Goal: Task Accomplishment & Management: Use online tool/utility

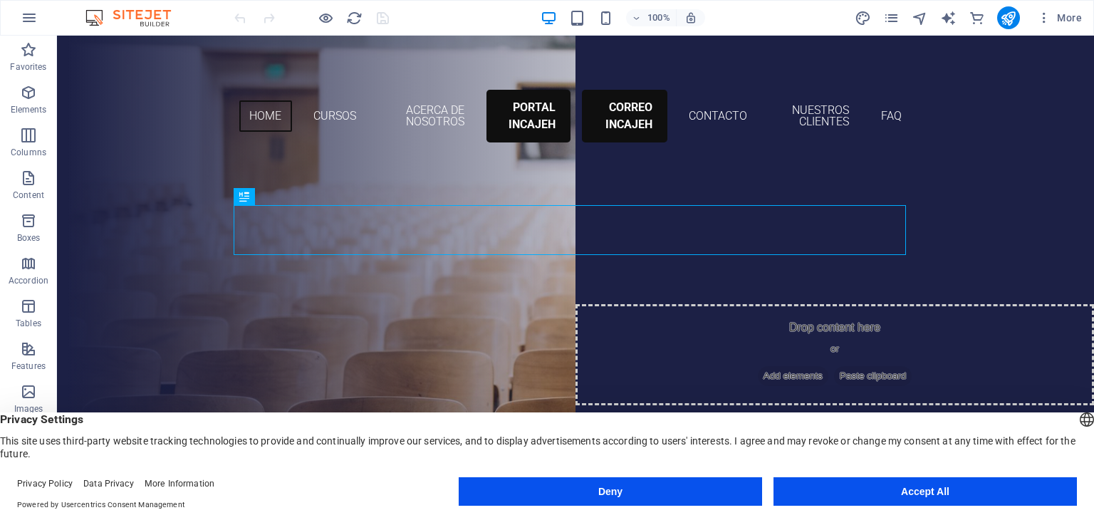
click at [892, 488] on button "Accept All" at bounding box center [926, 491] width 304 height 28
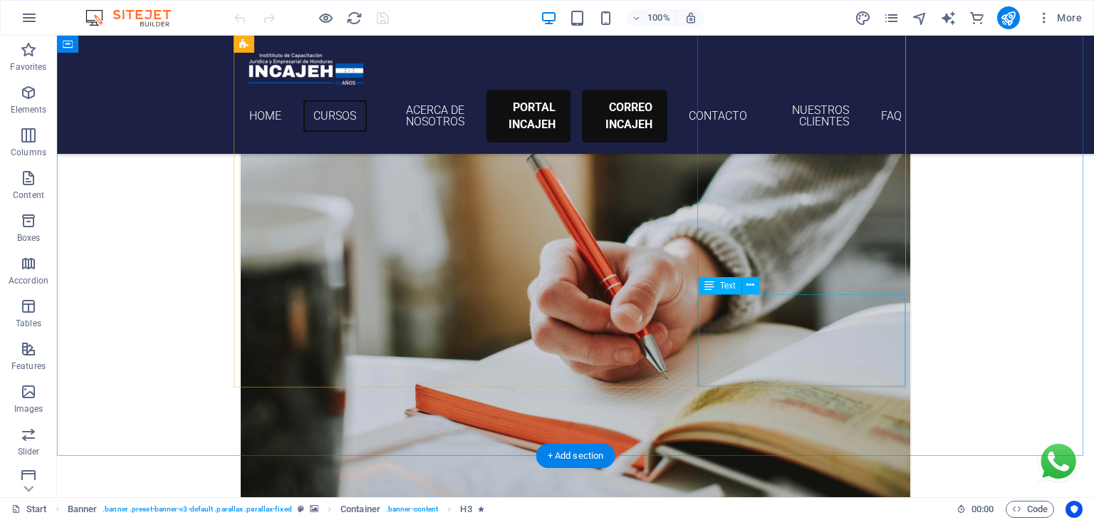
scroll to position [578, 0]
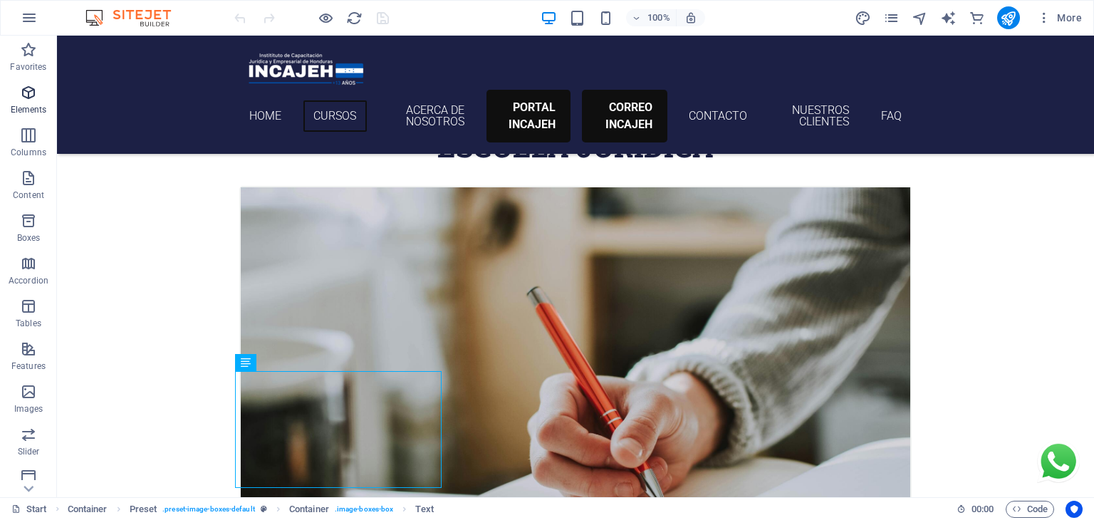
click at [24, 100] on icon "button" at bounding box center [28, 92] width 17 height 17
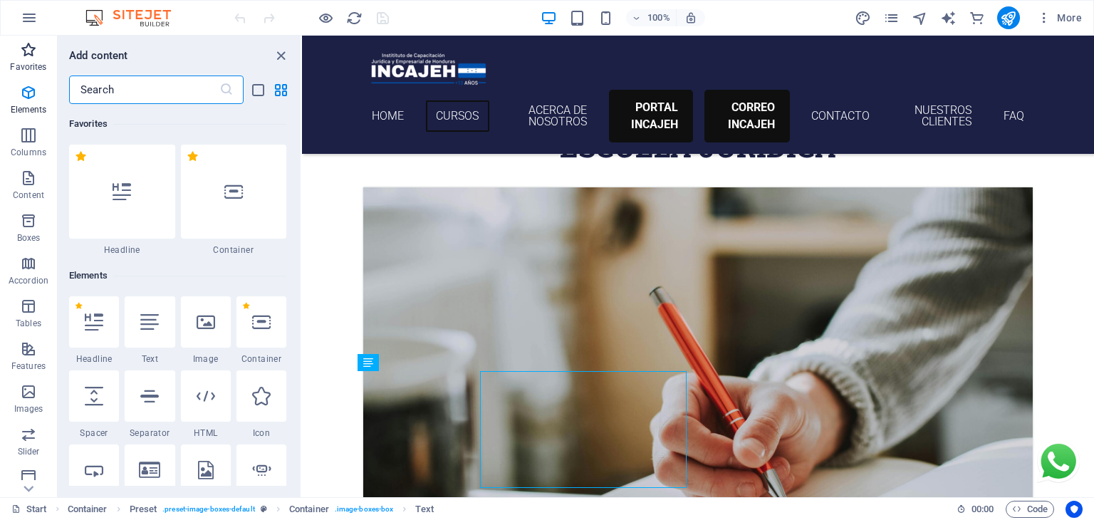
click at [28, 66] on p "Favorites" at bounding box center [28, 66] width 36 height 11
click at [99, 84] on input "text" at bounding box center [144, 90] width 150 height 28
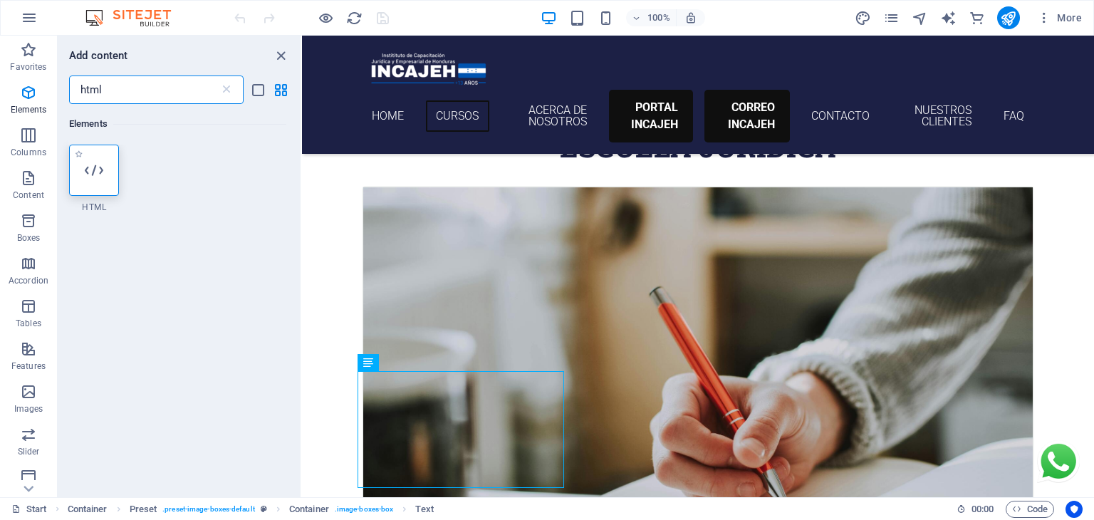
type input "html"
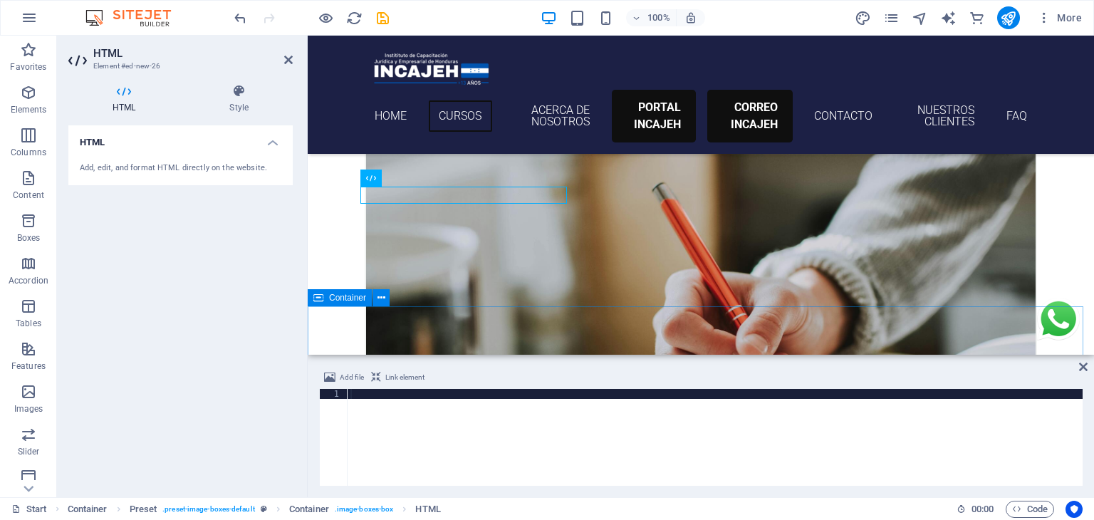
scroll to position [862, 0]
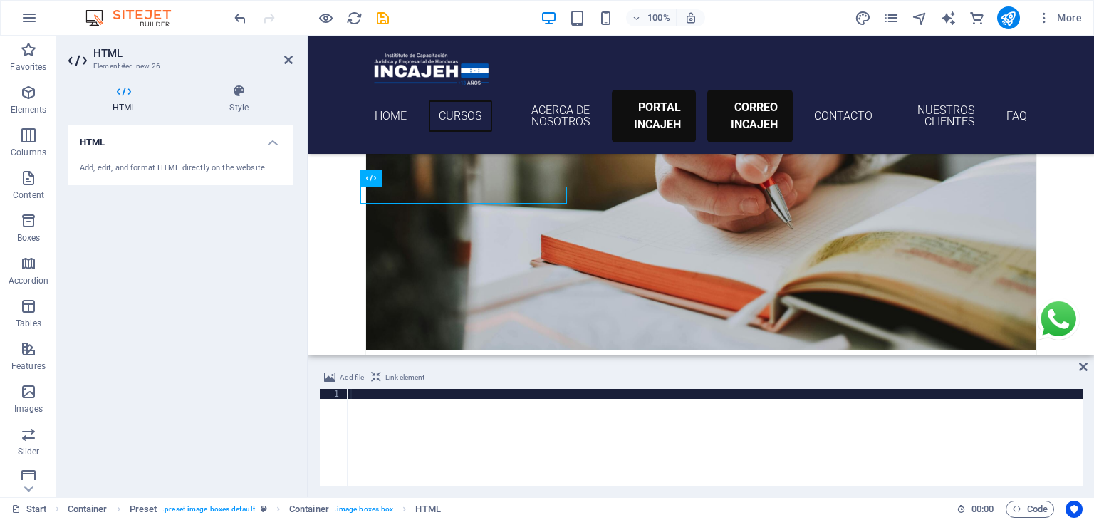
click at [461, 422] on div at bounding box center [715, 447] width 735 height 117
click at [476, 400] on div at bounding box center [715, 447] width 735 height 117
click at [447, 393] on div at bounding box center [715, 447] width 735 height 117
paste textarea "</iframe>"
type textarea "</iframe>"
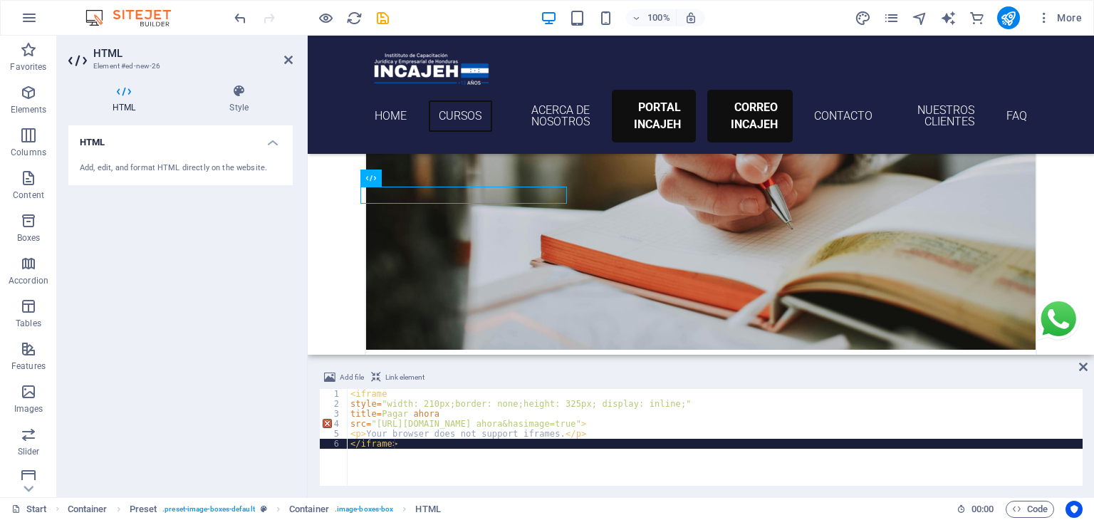
click at [405, 446] on div "< iframe style = "width: 210px;border: none;height: 325px; display: inline;" ti…" at bounding box center [771, 447] width 846 height 117
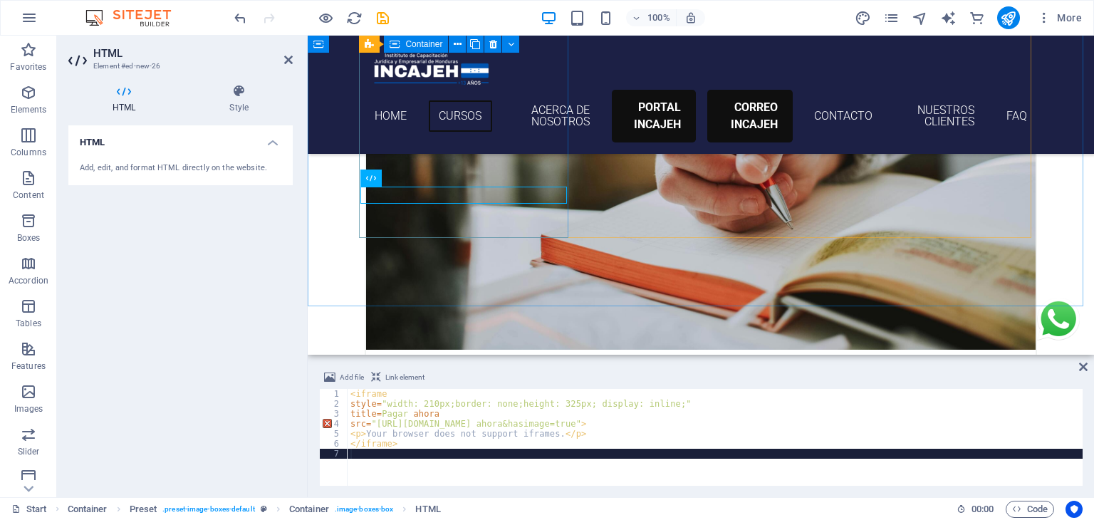
click at [492, 457] on div at bounding box center [701, 465] width 670 height 17
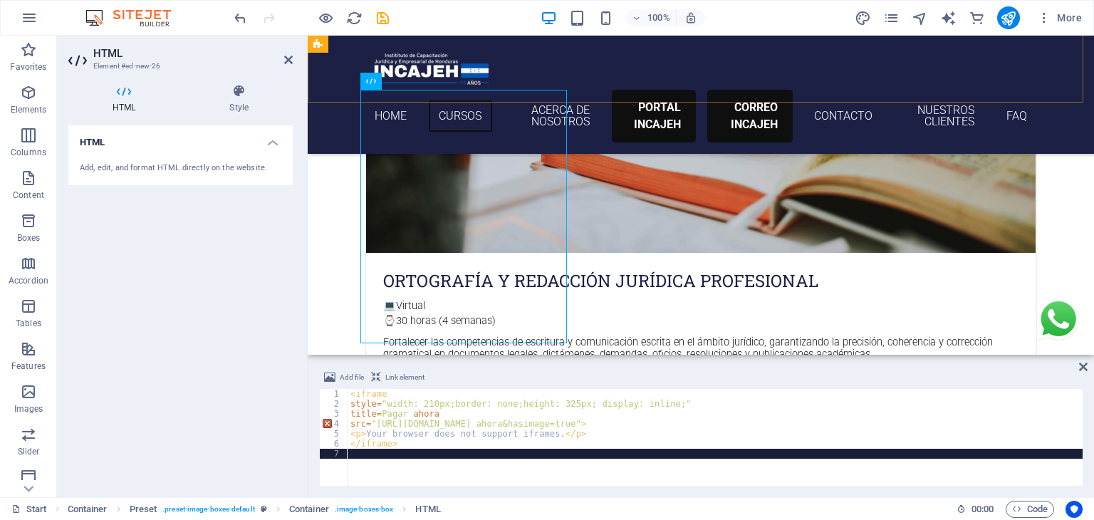
scroll to position [960, 0]
click at [1014, 21] on icon "publish" at bounding box center [1008, 18] width 16 height 16
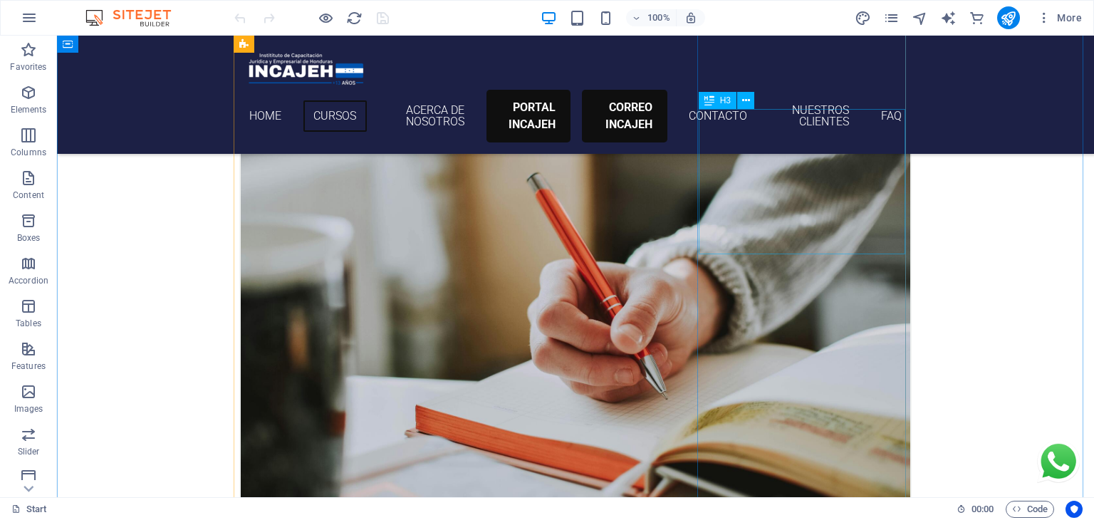
scroll to position [789, 0]
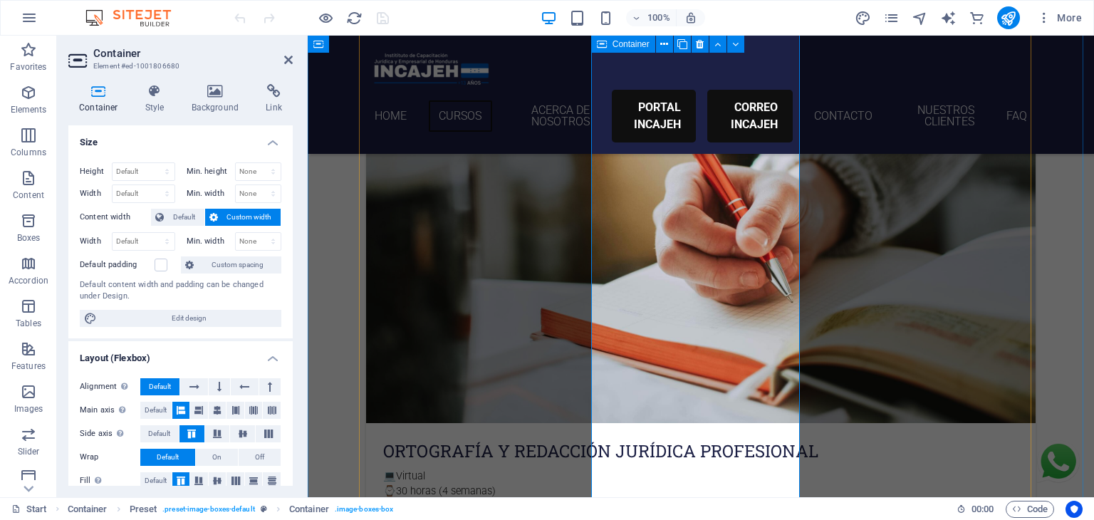
click at [26, 107] on p "Elements" at bounding box center [29, 109] width 36 height 11
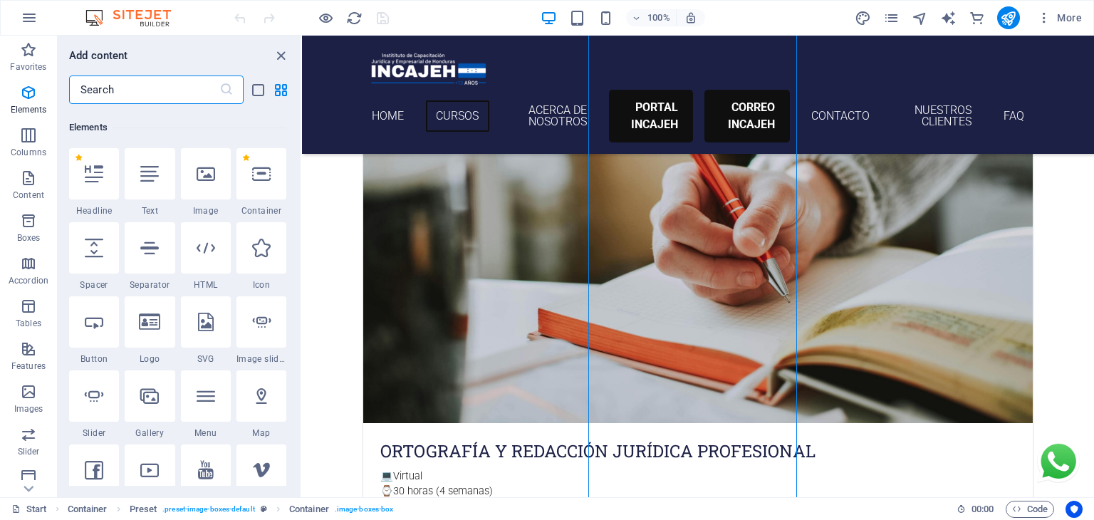
scroll to position [151, 0]
click at [123, 92] on input "text" at bounding box center [144, 90] width 150 height 28
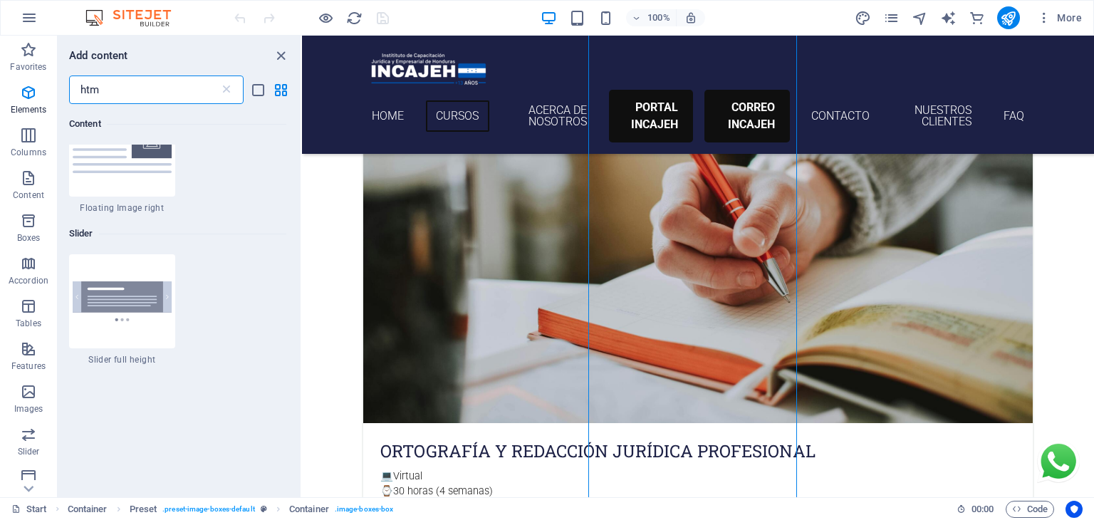
scroll to position [0, 0]
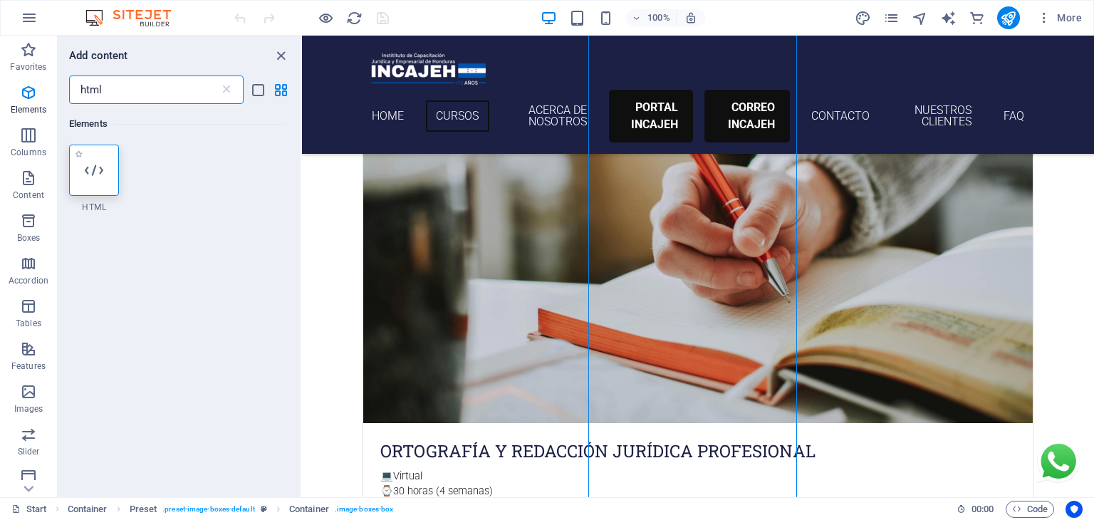
type input "html"
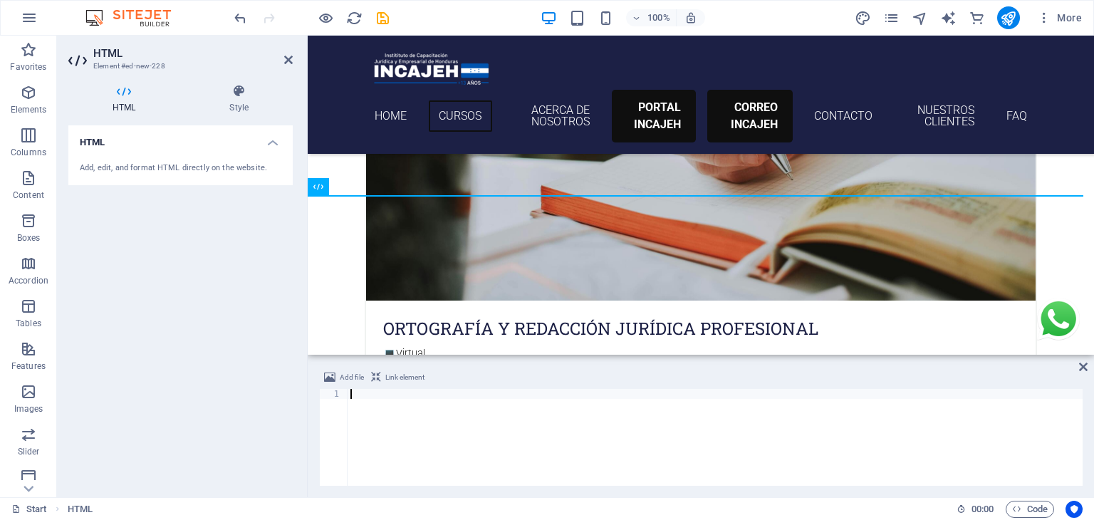
scroll to position [1176, 0]
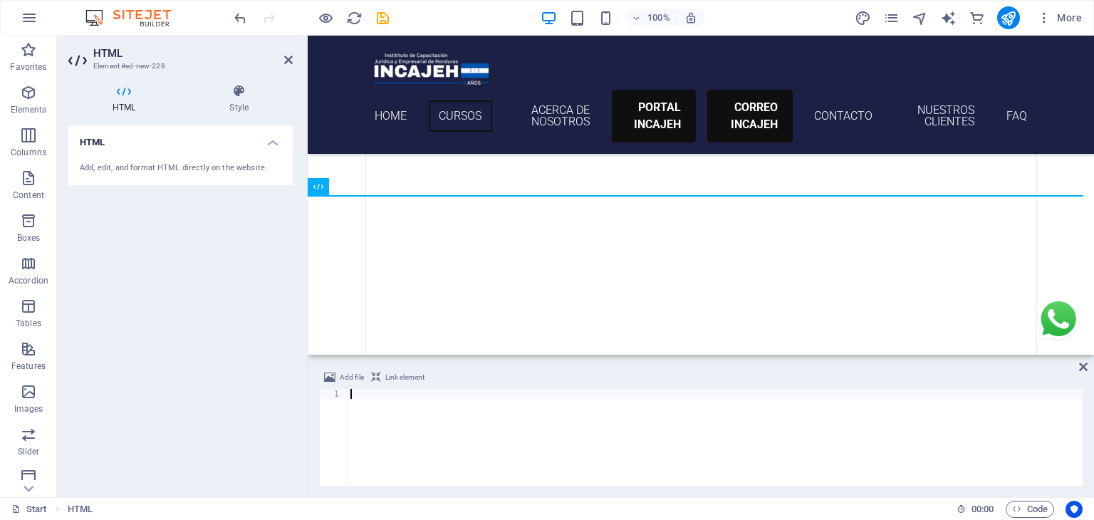
click at [1074, 360] on div "Add file Link element 1 ההההההההההההההההההההההההההההההההההההההההההההההההההההההה…" at bounding box center [701, 428] width 787 height 140
click at [1086, 368] on icon at bounding box center [1083, 366] width 9 height 11
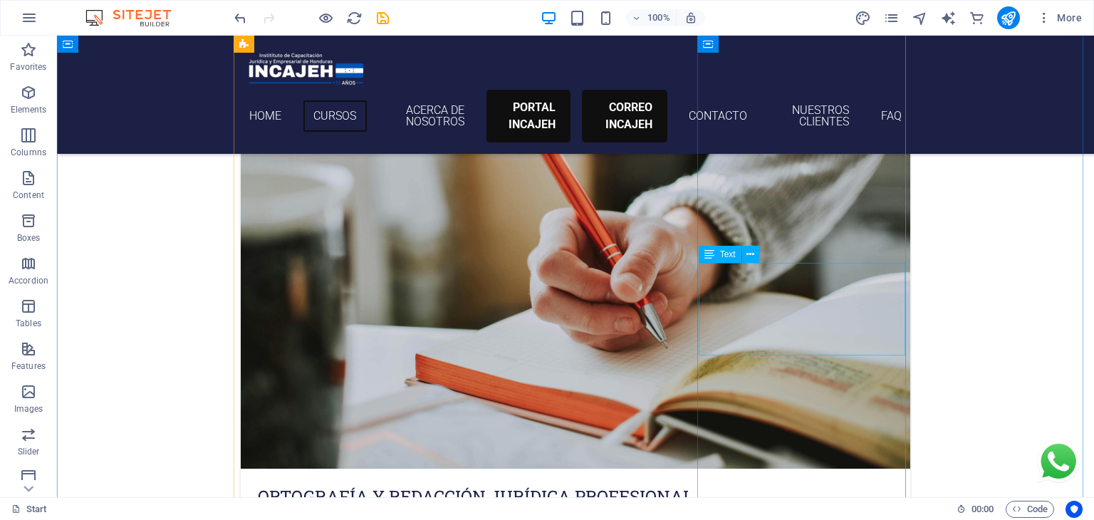
scroll to position [744, 0]
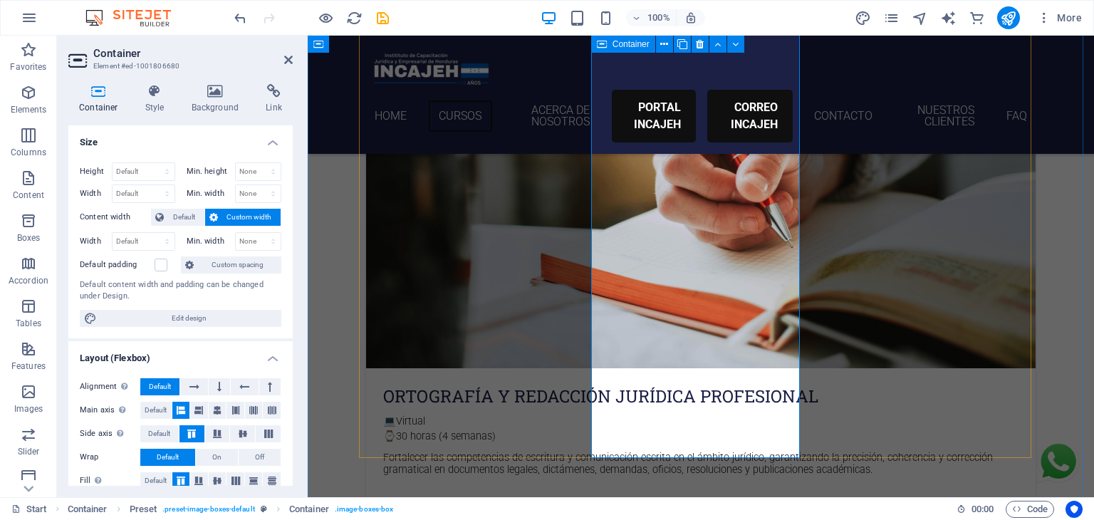
scroll to position [845, 0]
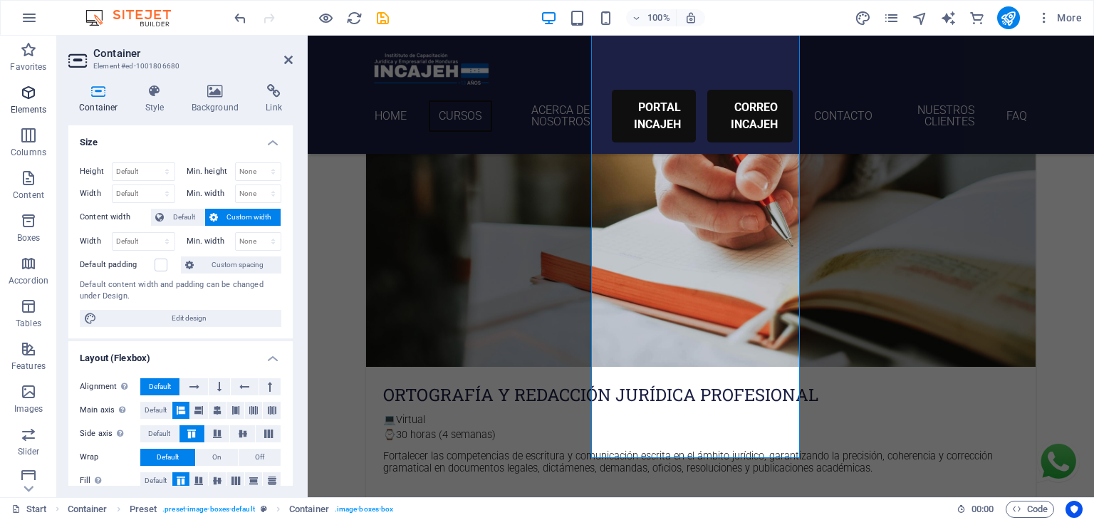
click at [23, 90] on icon "button" at bounding box center [28, 92] width 17 height 17
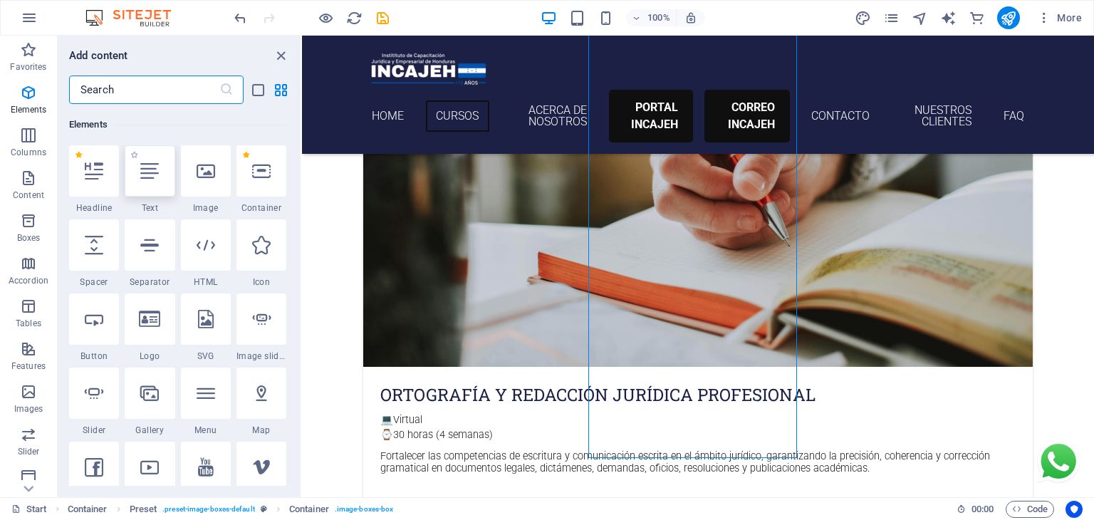
scroll to position [0, 0]
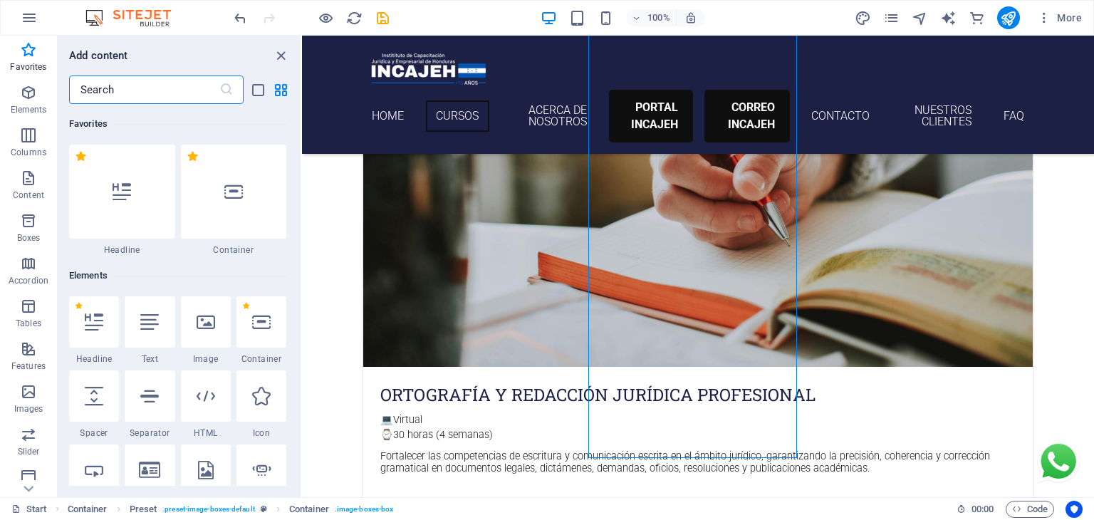
click at [131, 88] on input "text" at bounding box center [144, 90] width 150 height 28
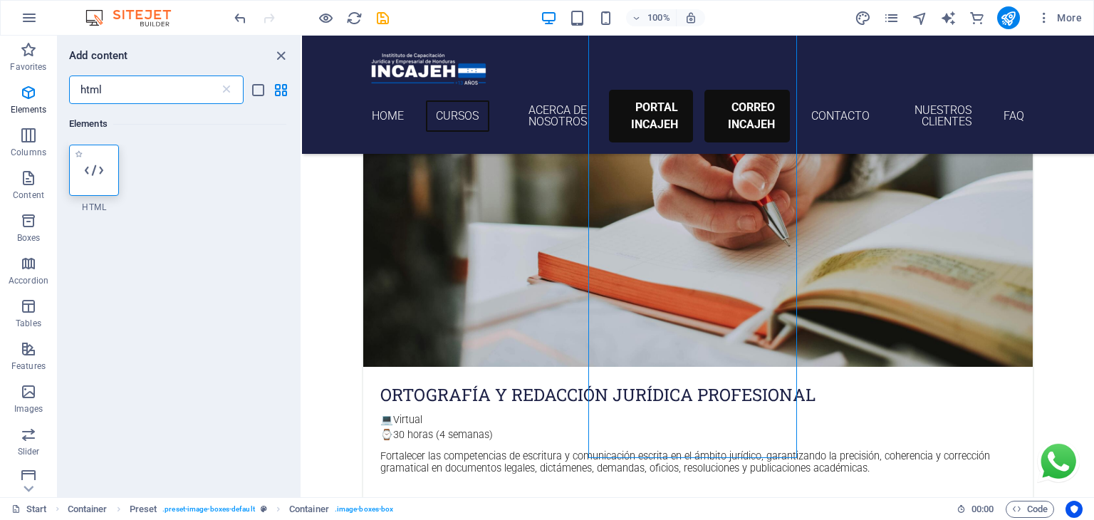
type input "html"
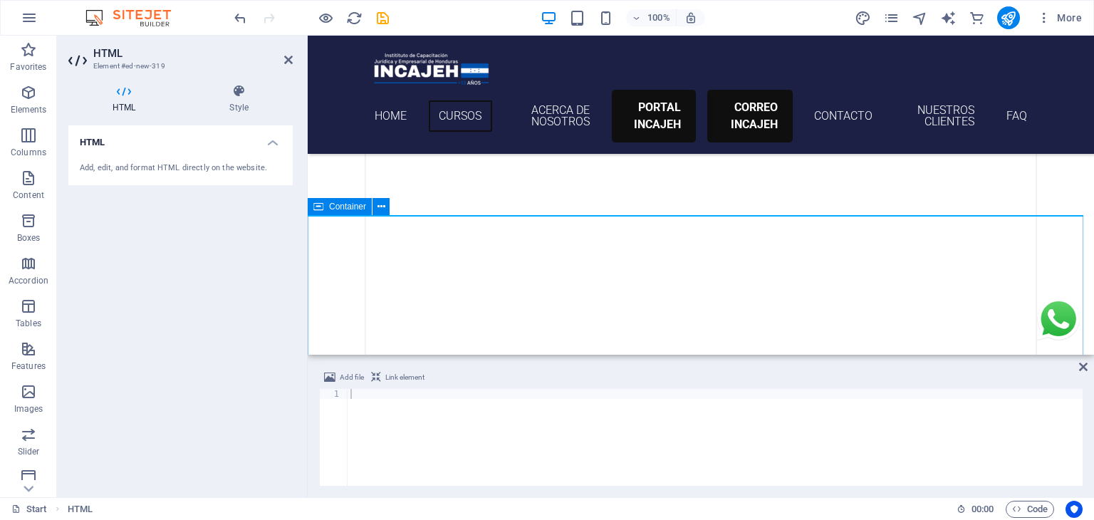
scroll to position [1156, 0]
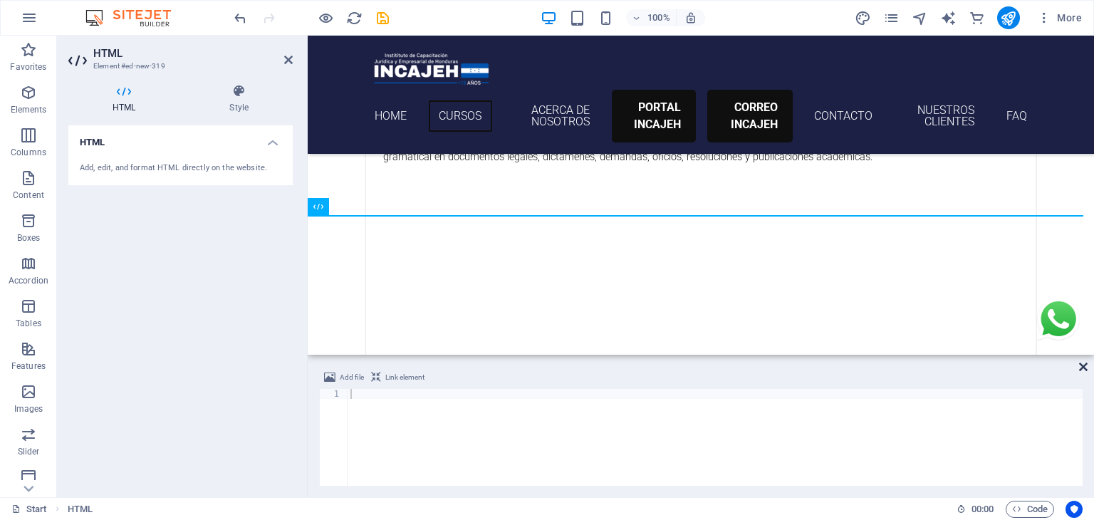
click at [1086, 367] on icon at bounding box center [1083, 366] width 9 height 11
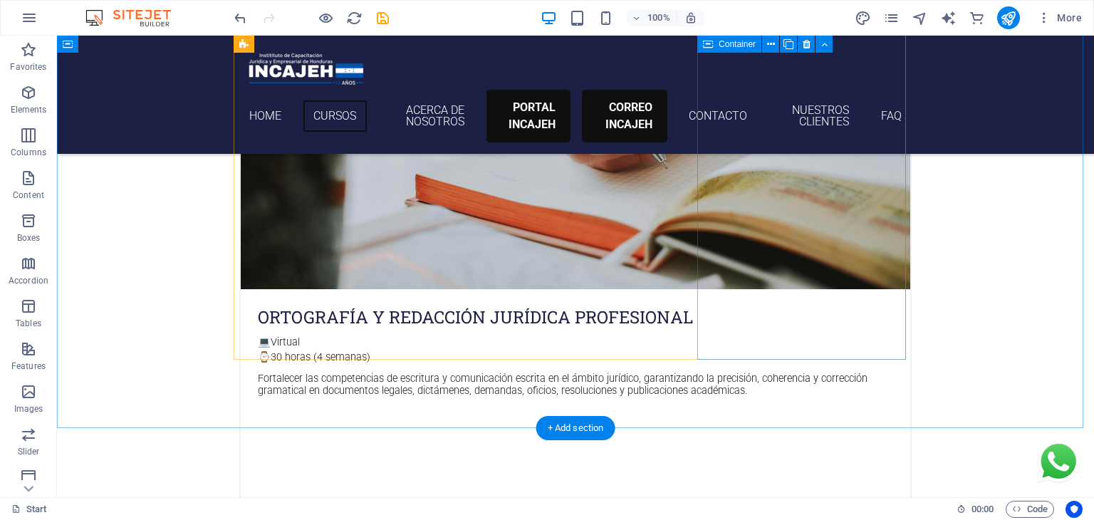
scroll to position [912, 0]
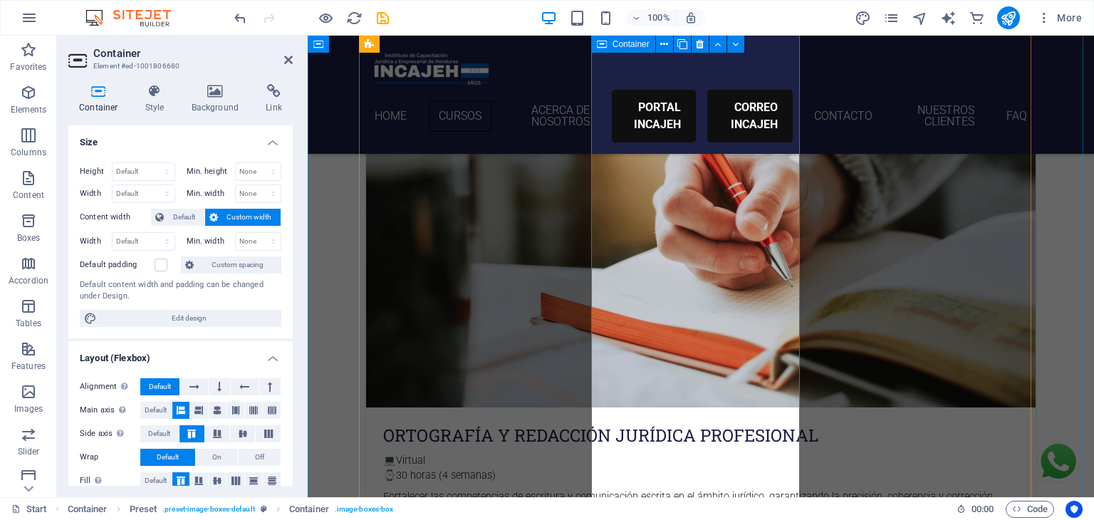
scroll to position [806, 0]
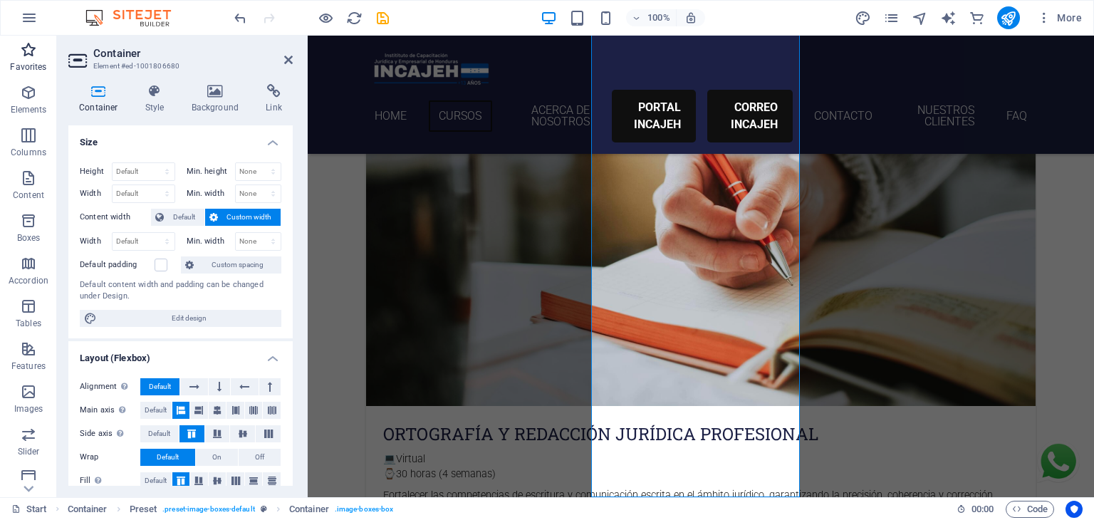
click at [28, 49] on icon "button" at bounding box center [28, 49] width 17 height 17
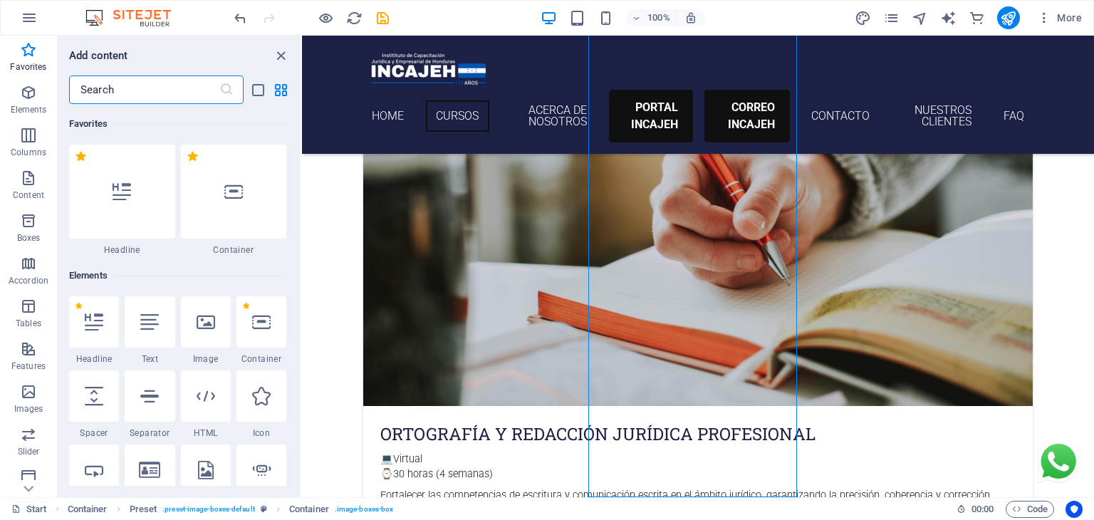
click at [146, 88] on input "text" at bounding box center [144, 90] width 150 height 28
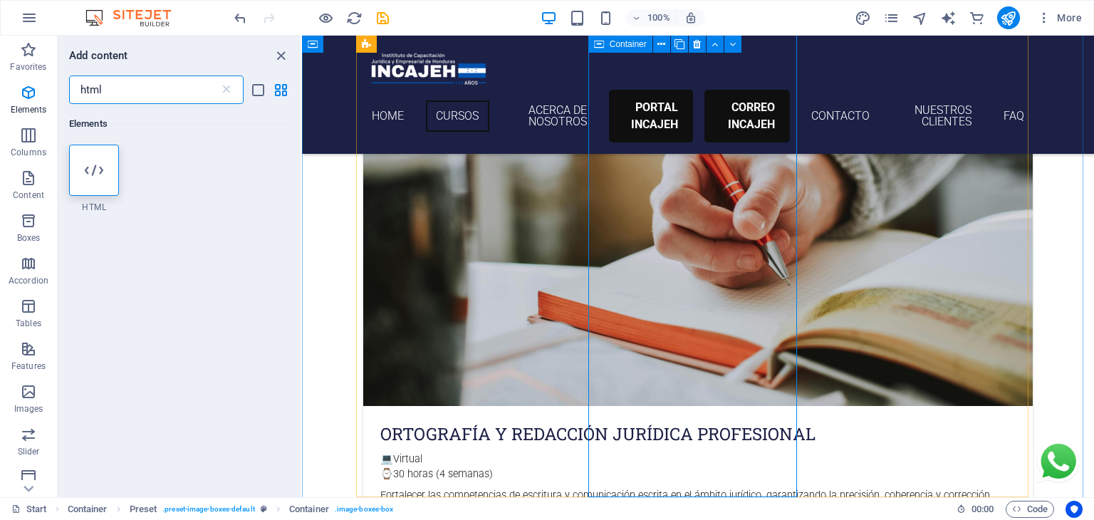
type input "html"
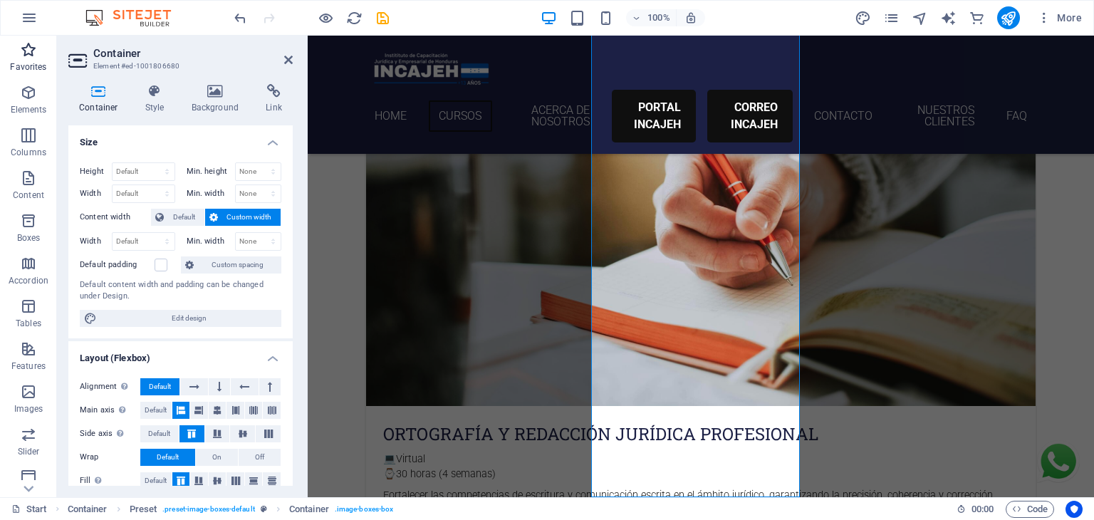
click at [19, 65] on p "Favorites" at bounding box center [28, 66] width 36 height 11
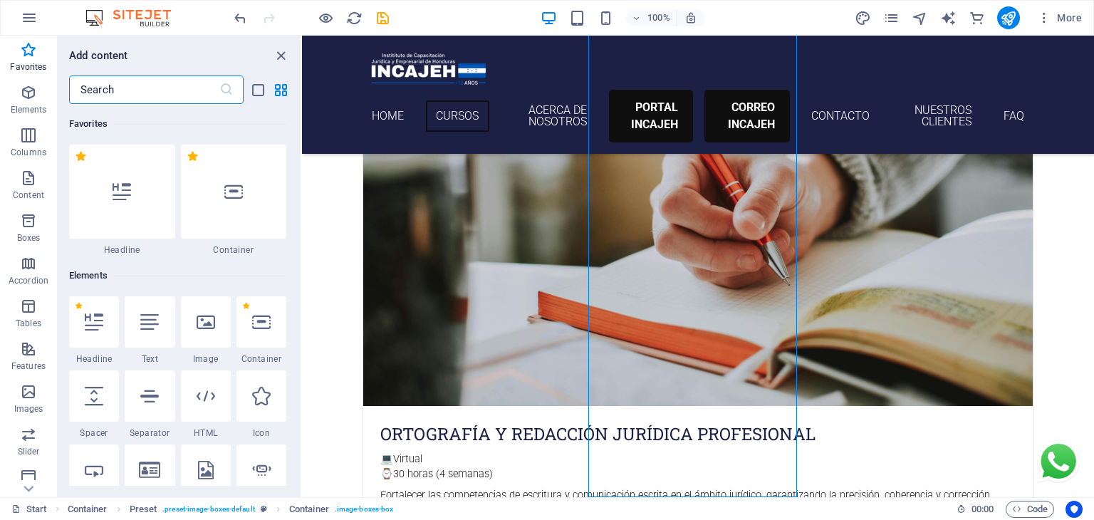
click at [185, 88] on input "text" at bounding box center [144, 90] width 150 height 28
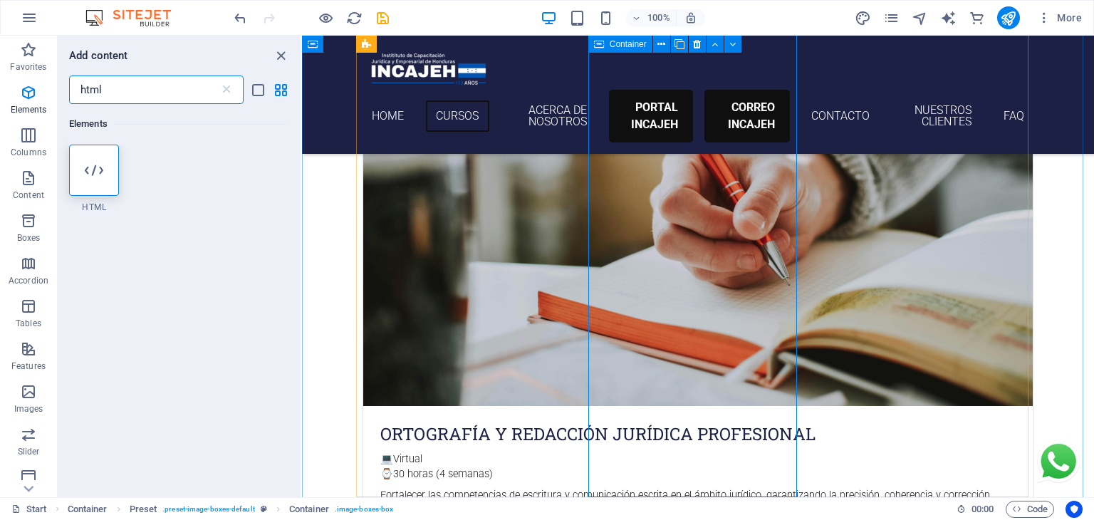
type input "html"
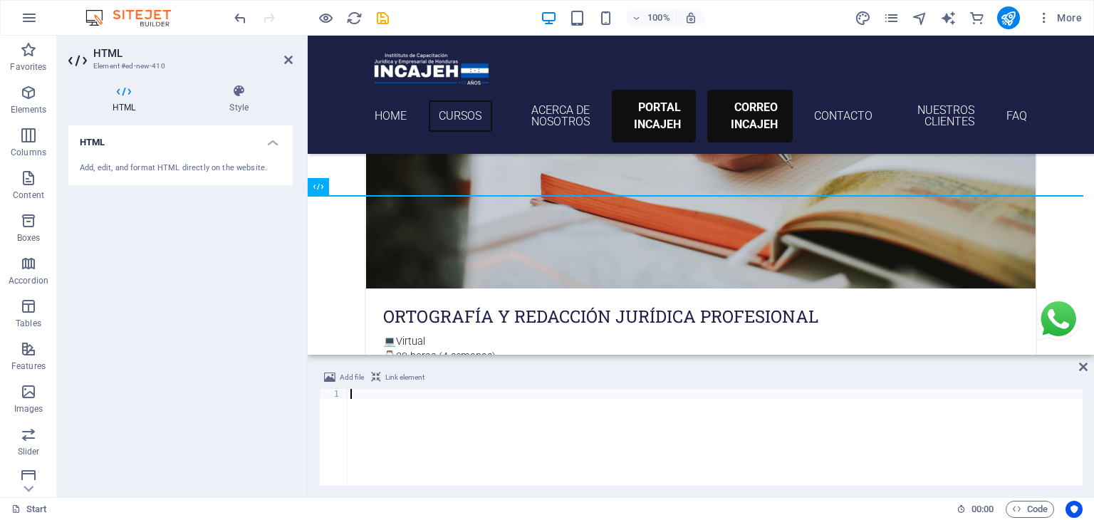
scroll to position [1176, 0]
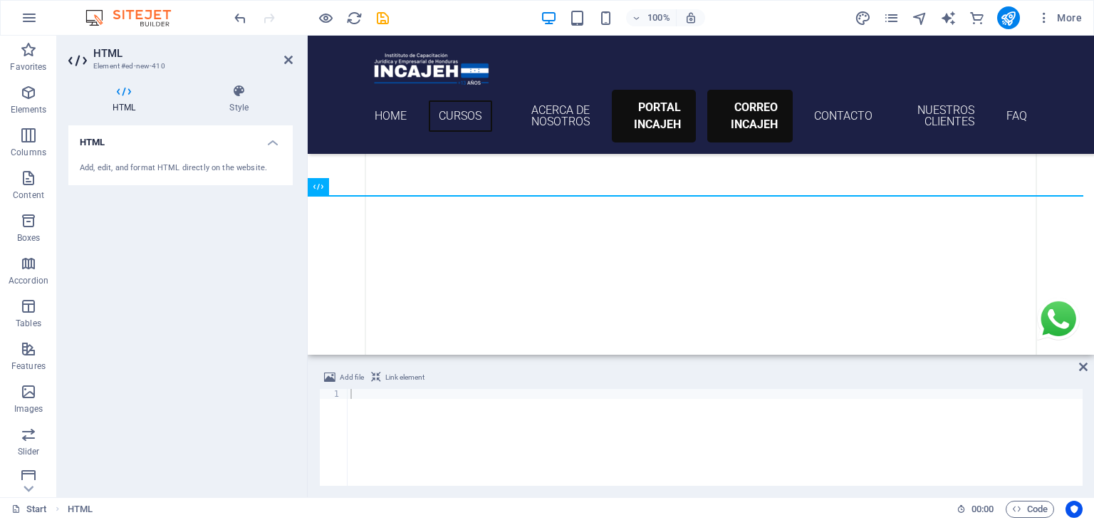
click at [496, 358] on div "Add file Link element 1 ההההההההההההההההההההההההההההההההההההההההההההההההההההההה…" at bounding box center [701, 428] width 787 height 140
click at [471, 400] on div at bounding box center [715, 447] width 735 height 117
paste textarea "</iframe>"
type textarea "</iframe>"
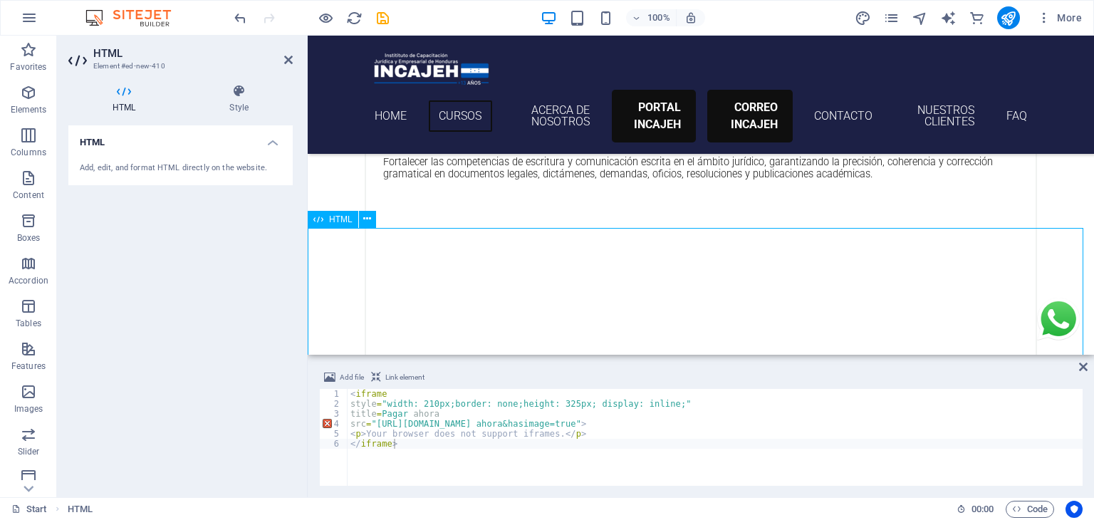
scroll to position [1136, 0]
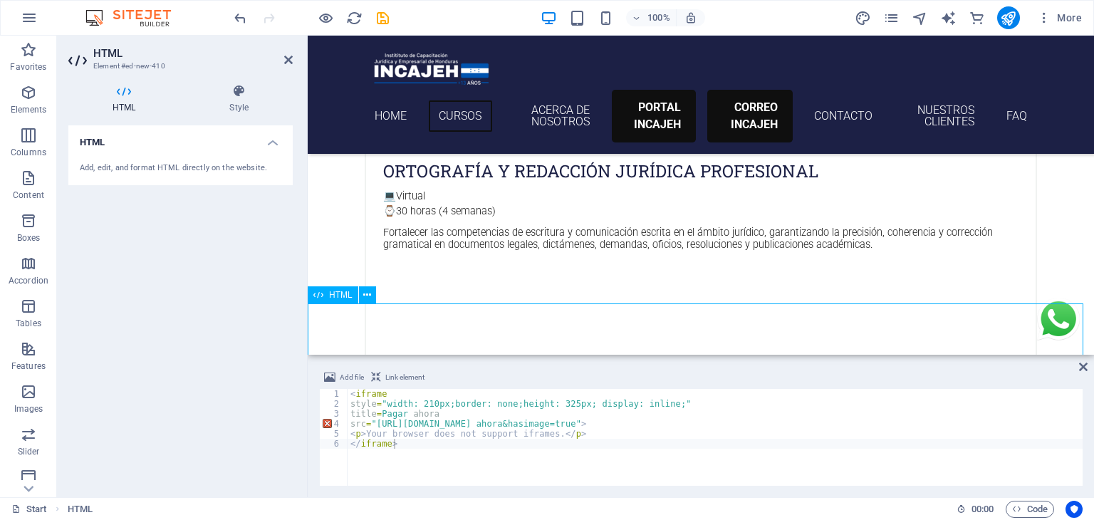
scroll to position [1068, 0]
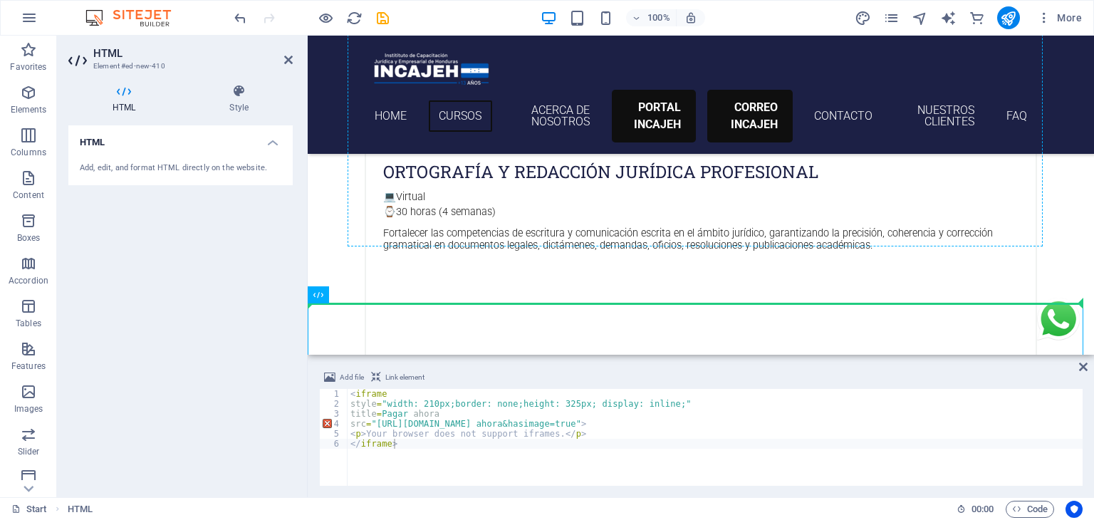
drag, startPoint x: 623, startPoint y: 334, endPoint x: 694, endPoint y: 168, distance: 180.6
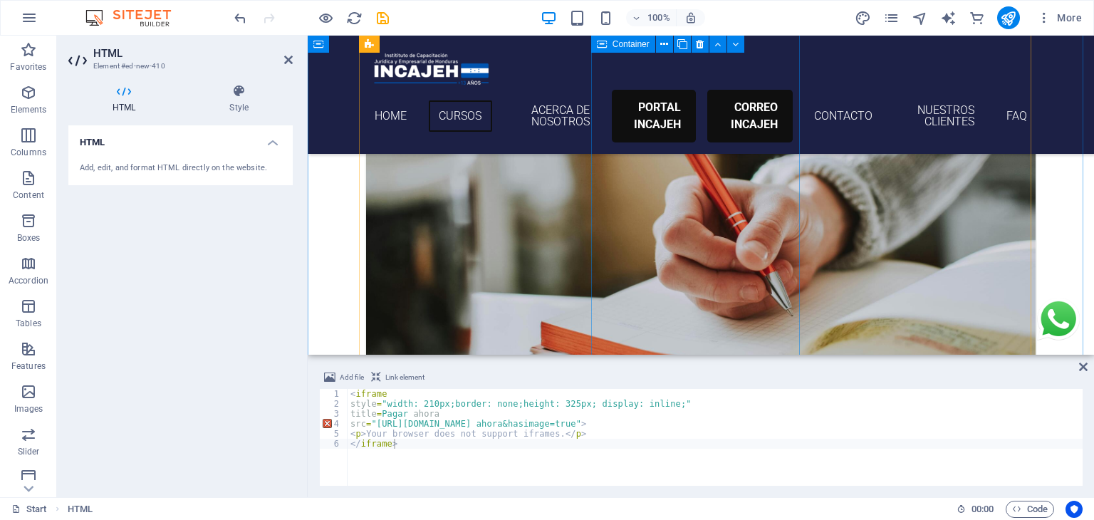
scroll to position [815, 0]
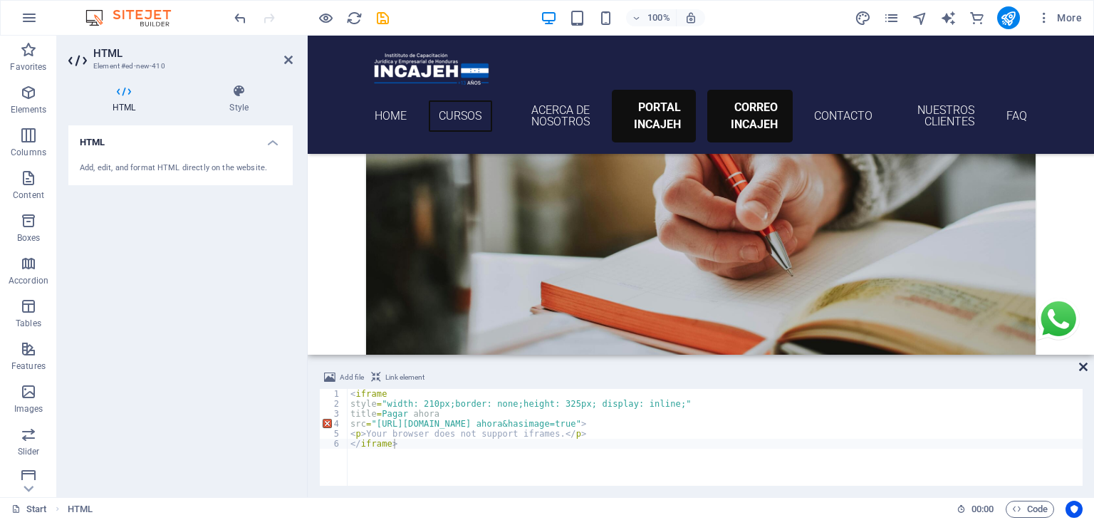
click at [1079, 370] on icon at bounding box center [1083, 366] width 9 height 11
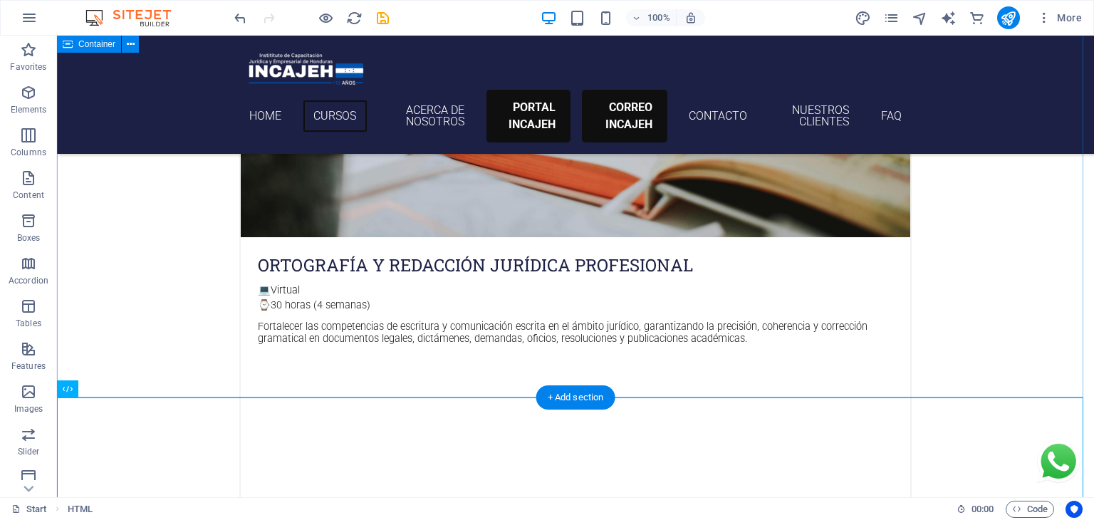
scroll to position [975, 0]
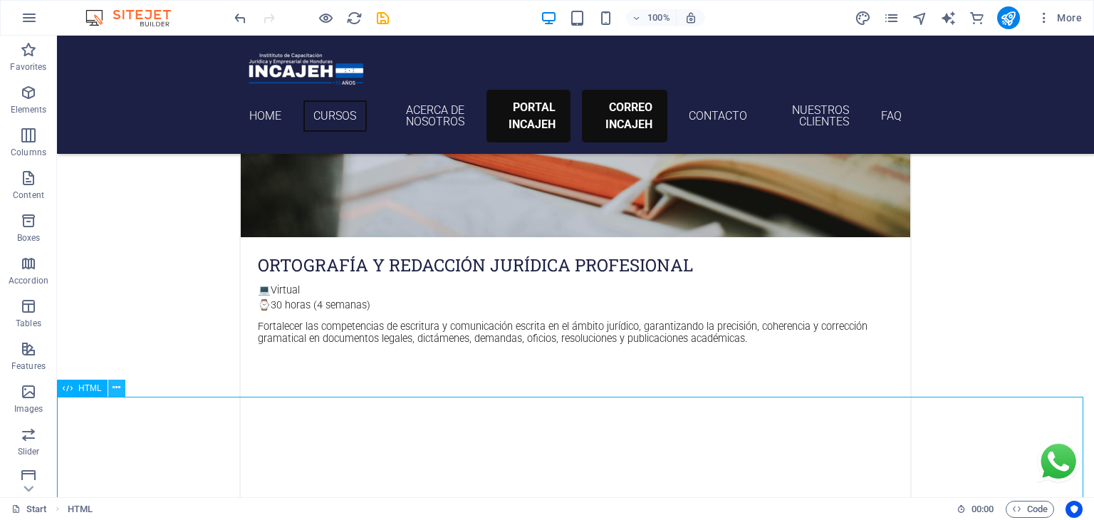
click at [117, 392] on icon at bounding box center [117, 387] width 8 height 15
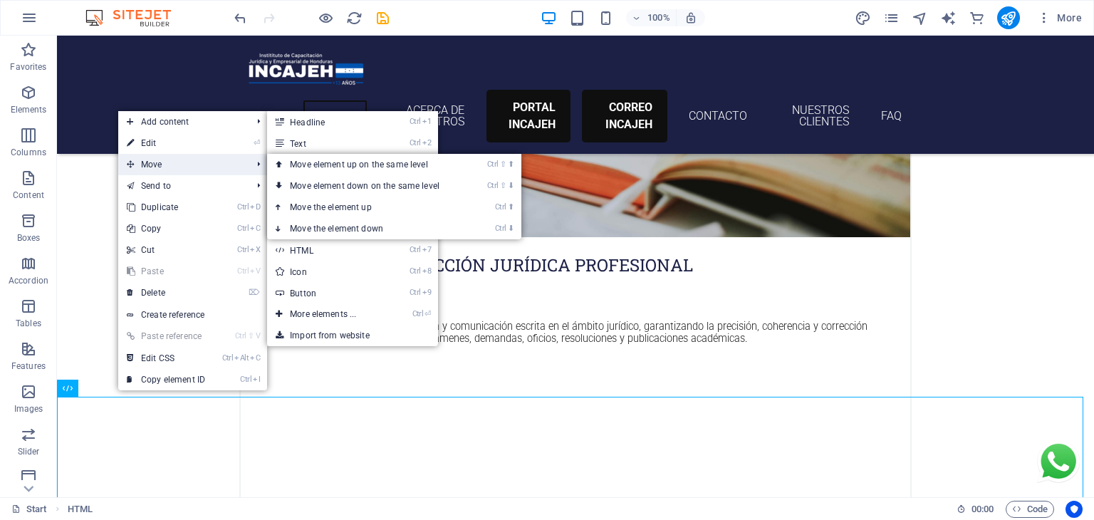
click at [187, 160] on span "Move" at bounding box center [182, 164] width 128 height 21
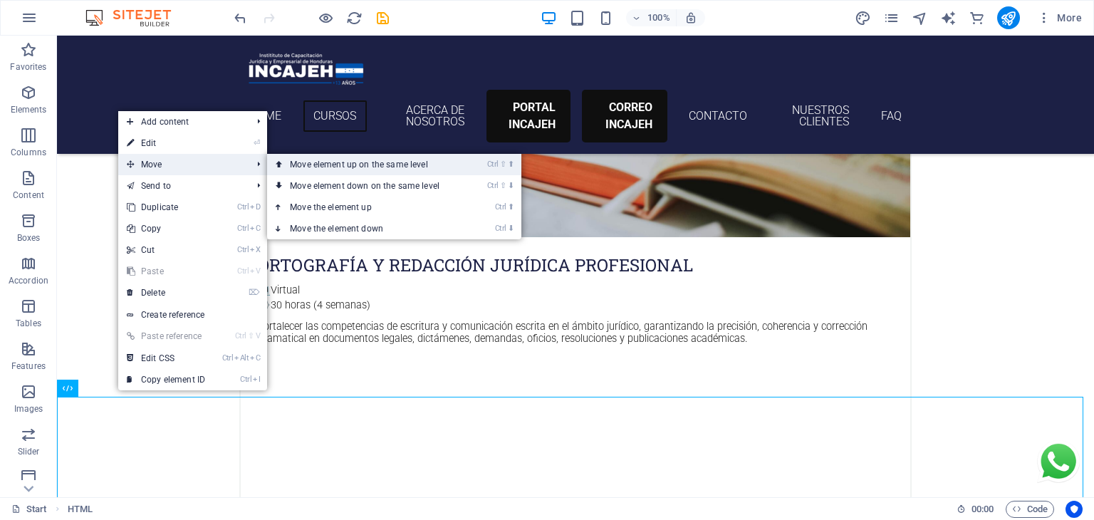
click at [325, 165] on link "Ctrl ⇧ ⬆ Move element up on the same level" at bounding box center [367, 164] width 201 height 21
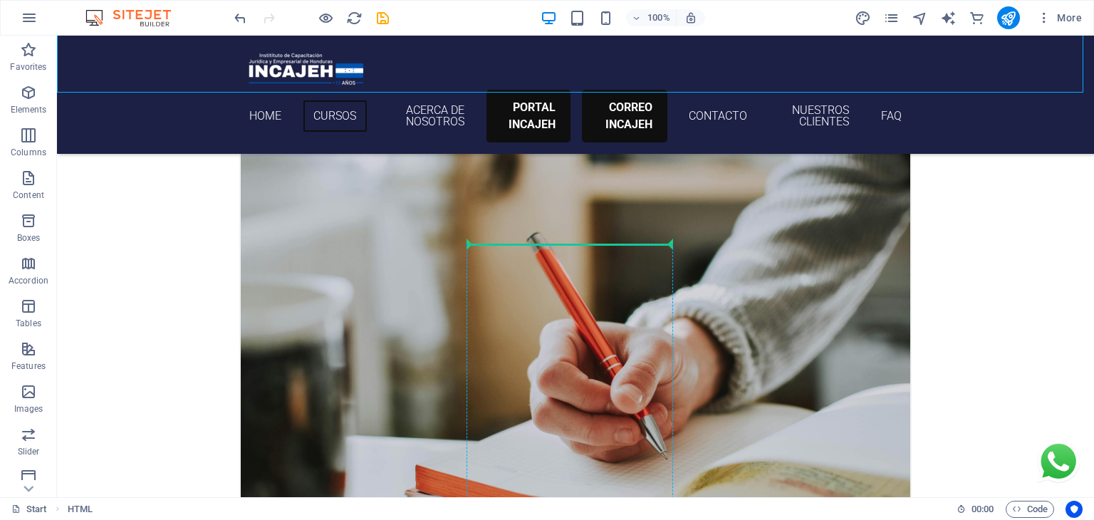
scroll to position [886, 0]
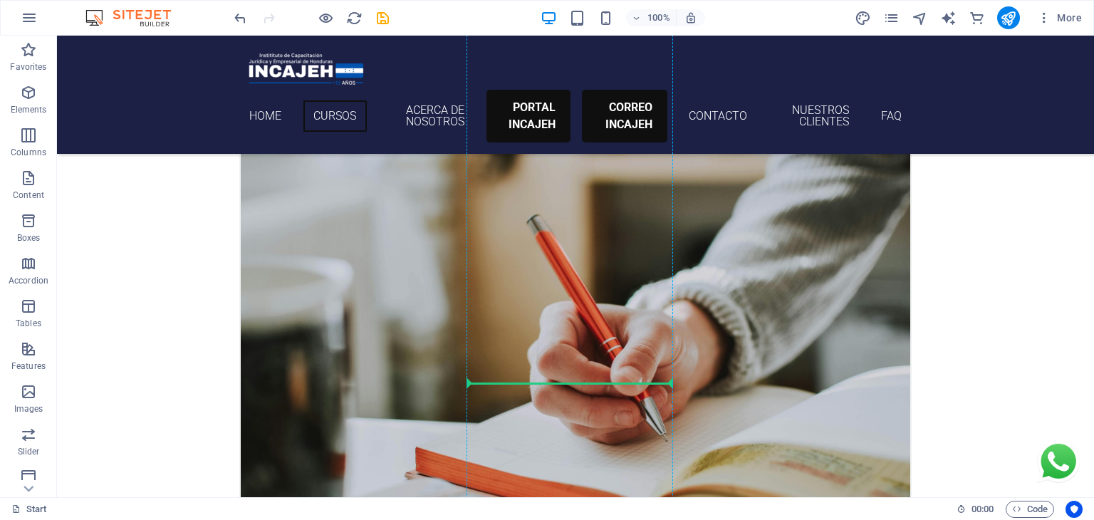
drag, startPoint x: 140, startPoint y: 246, endPoint x: 536, endPoint y: 383, distance: 418.4
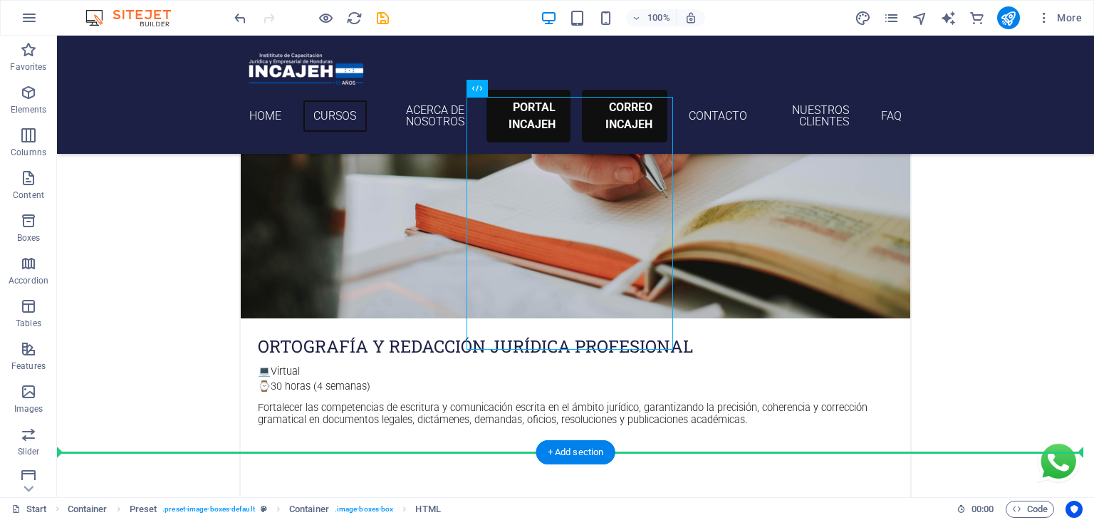
scroll to position [921, 0]
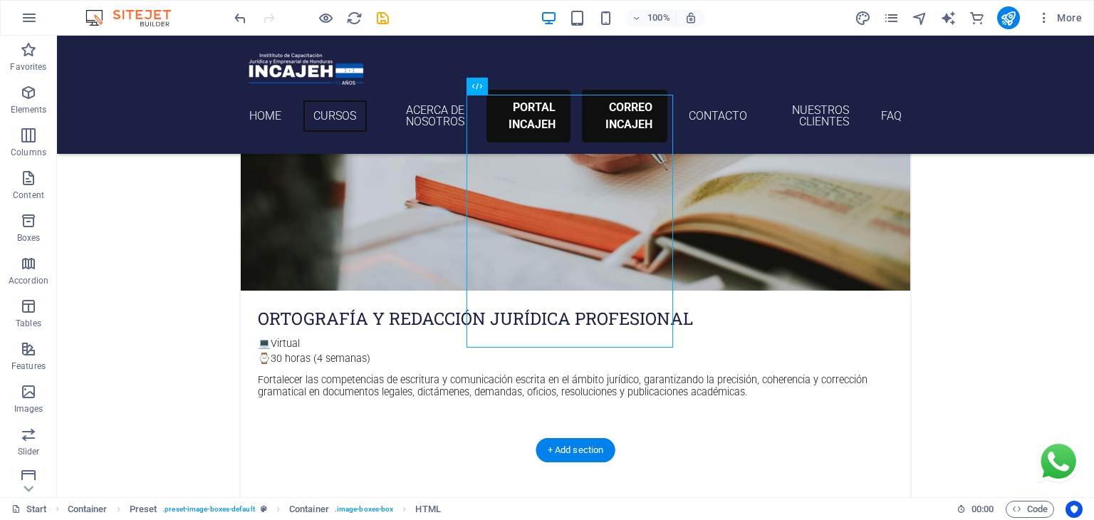
drag, startPoint x: 587, startPoint y: 175, endPoint x: 582, endPoint y: 229, distance: 54.4
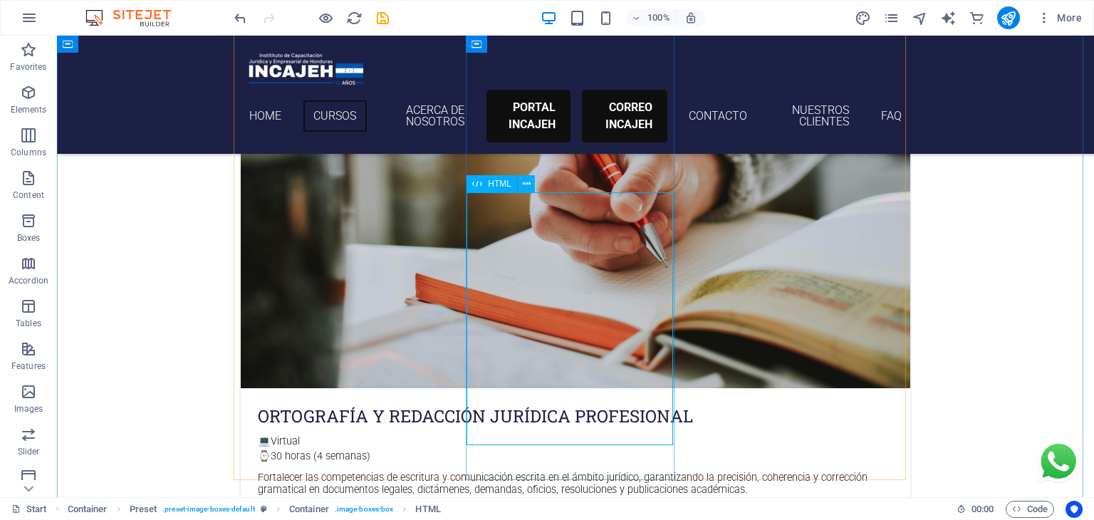
scroll to position [824, 0]
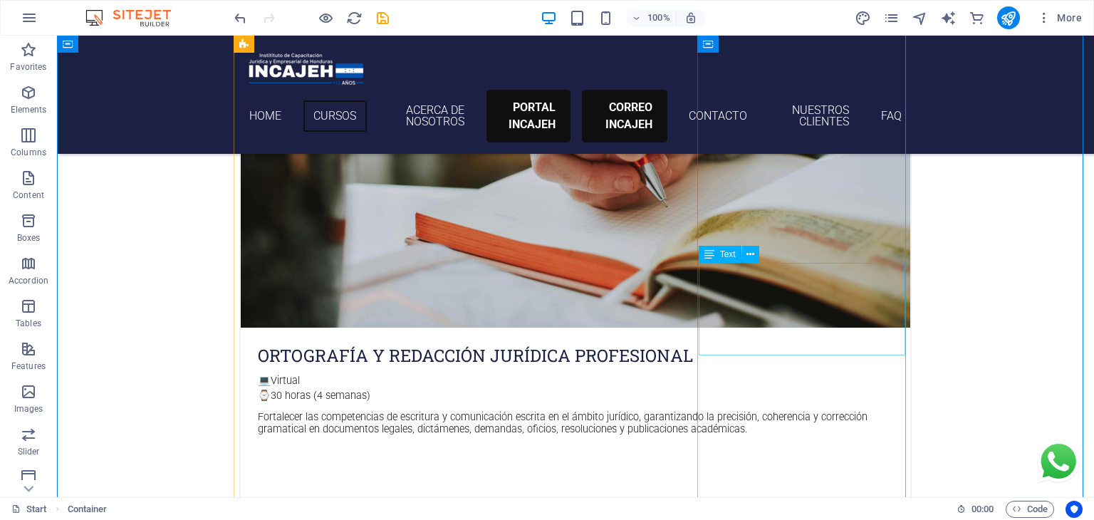
scroll to position [887, 0]
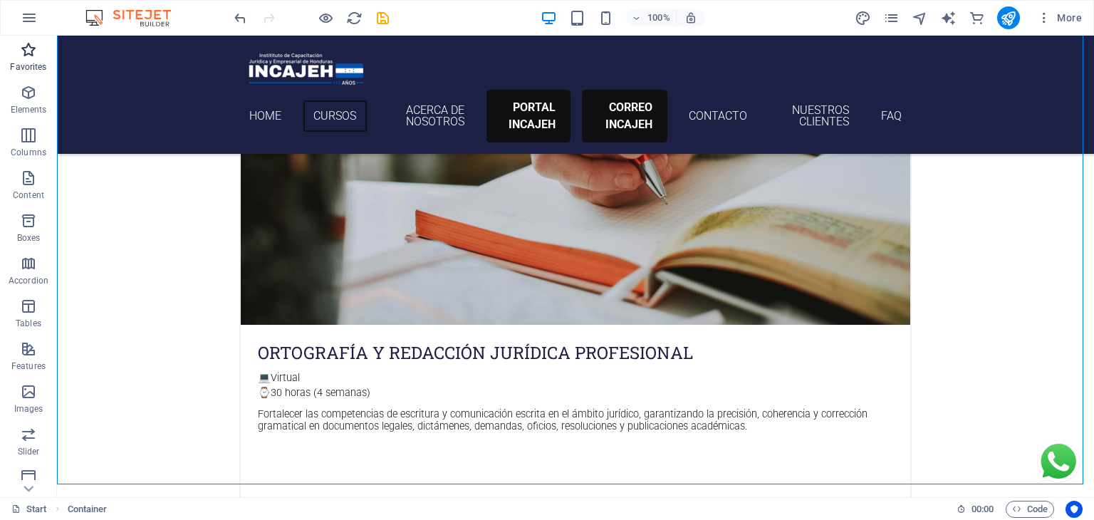
click at [36, 52] on icon "button" at bounding box center [28, 49] width 17 height 17
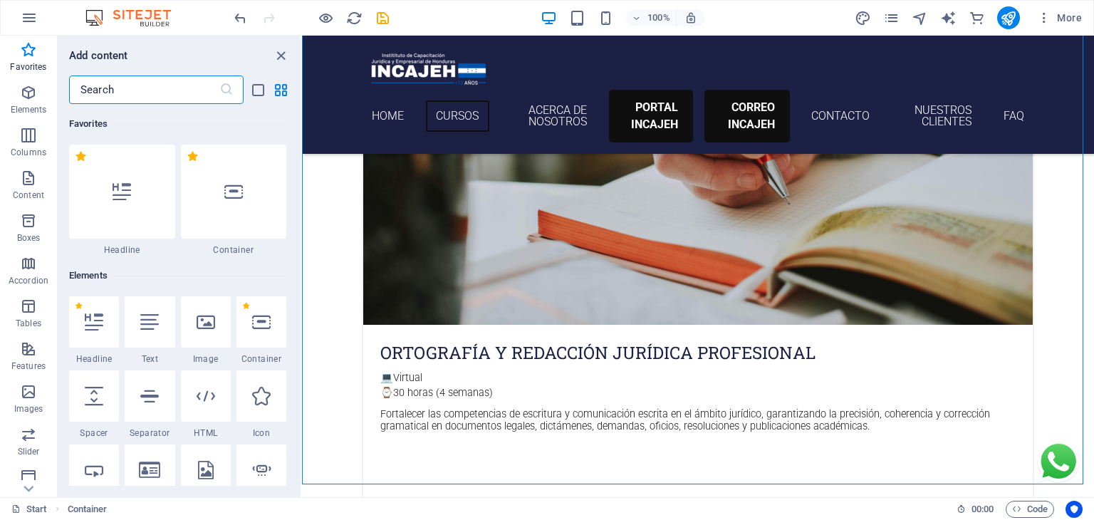
click at [133, 88] on input "text" at bounding box center [144, 90] width 150 height 28
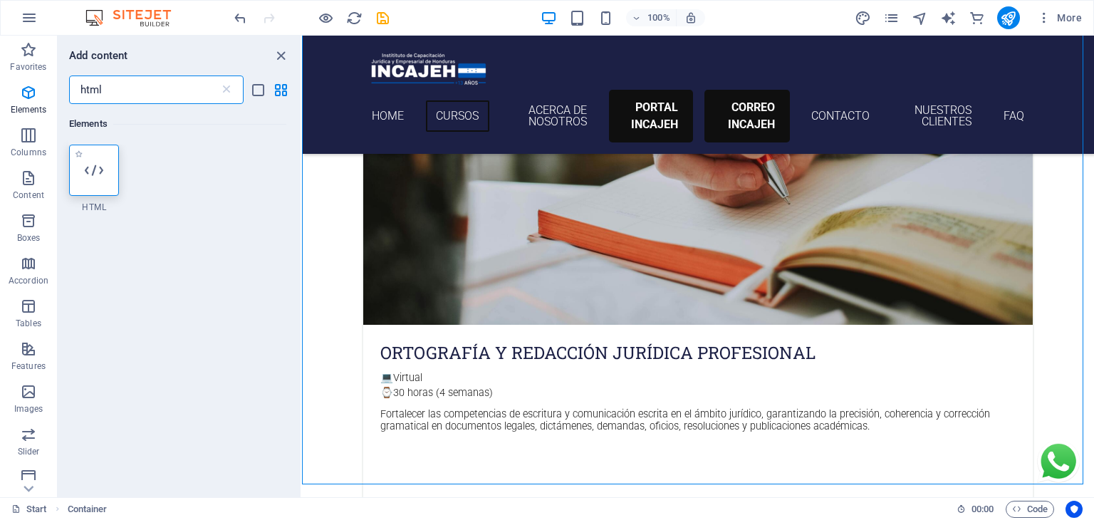
type input "html"
click at [90, 167] on icon at bounding box center [94, 170] width 19 height 19
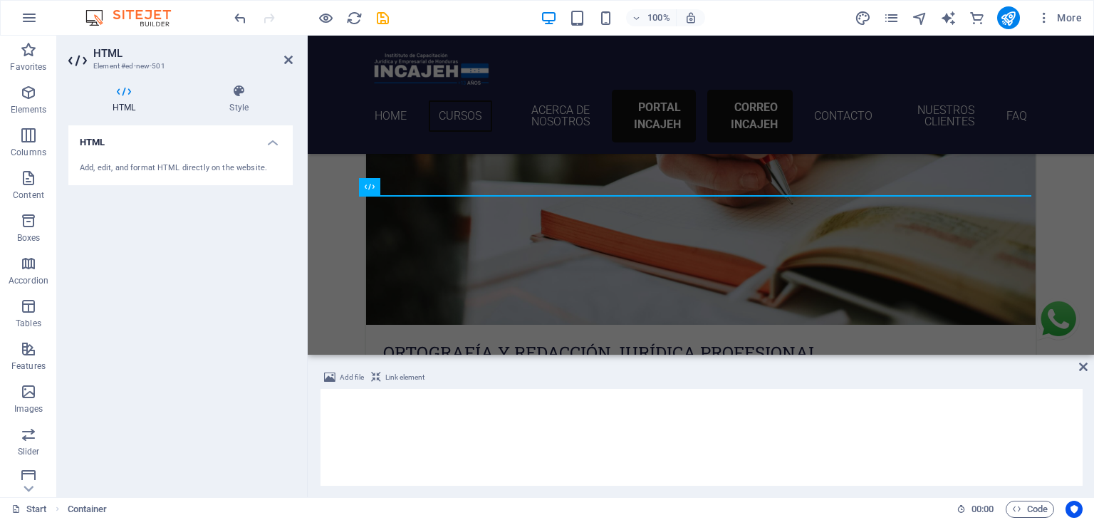
scroll to position [385, 0]
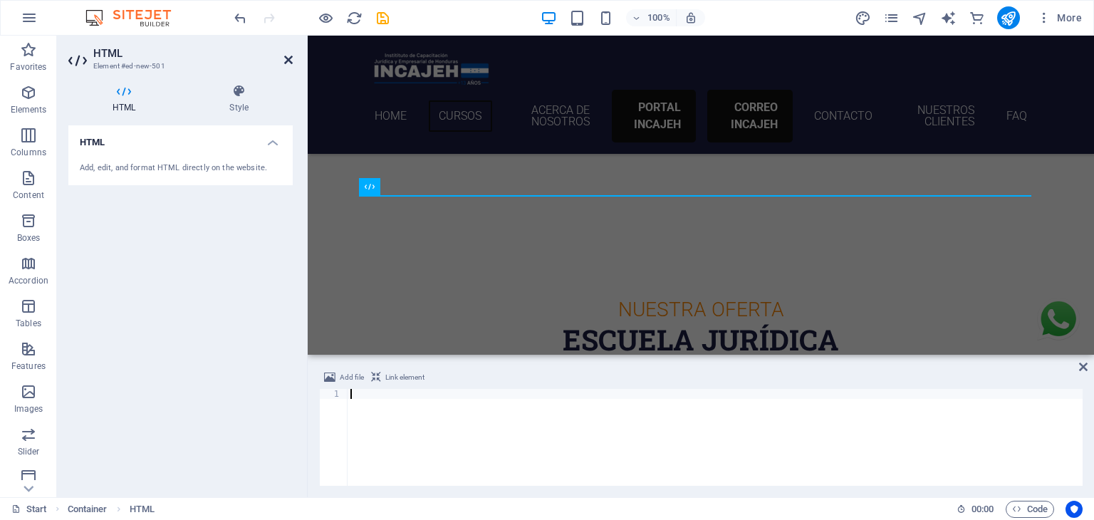
click at [285, 59] on icon at bounding box center [288, 59] width 9 height 11
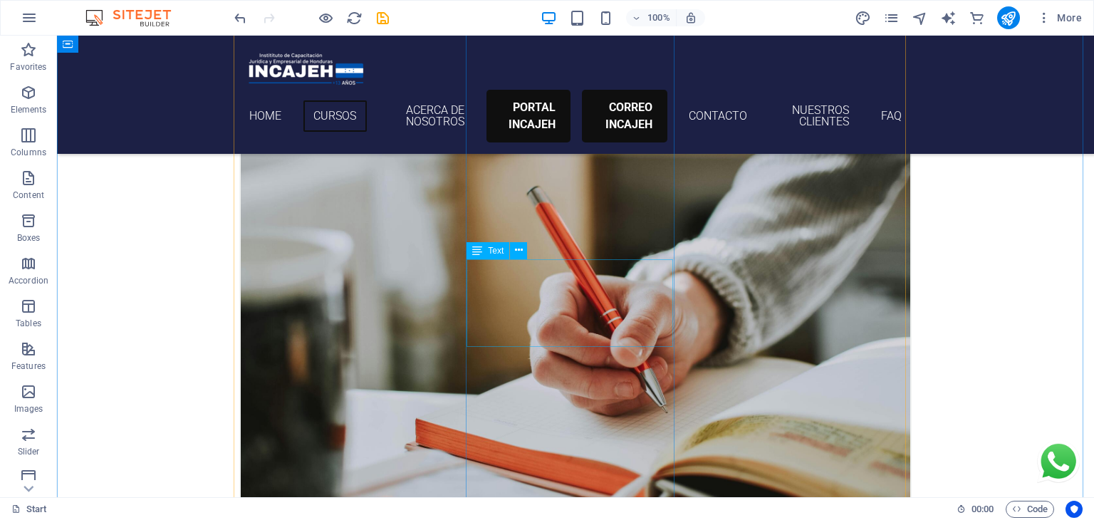
scroll to position [746, 0]
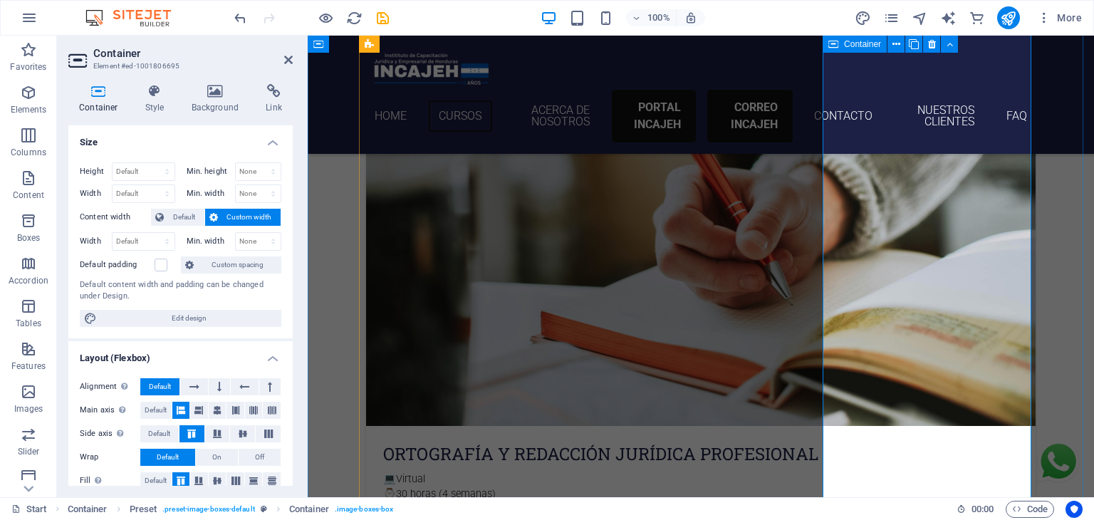
scroll to position [787, 0]
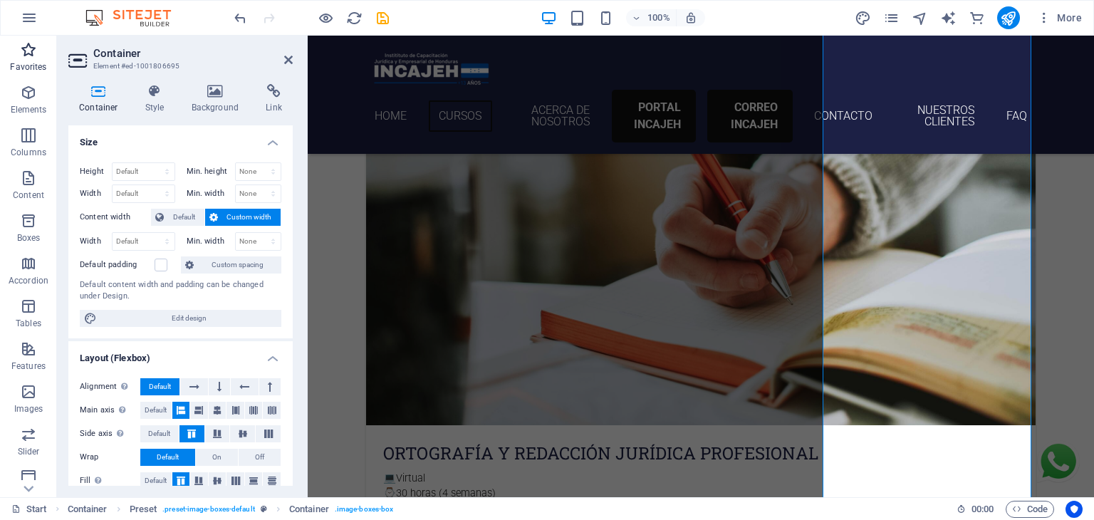
click at [9, 70] on span "Favorites" at bounding box center [28, 58] width 57 height 34
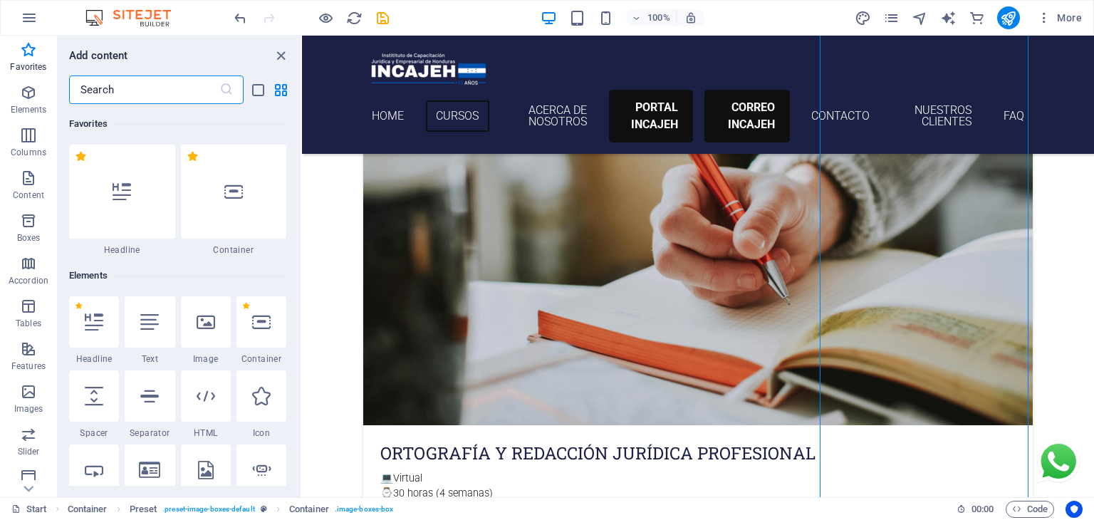
click at [126, 89] on input "text" at bounding box center [144, 90] width 150 height 28
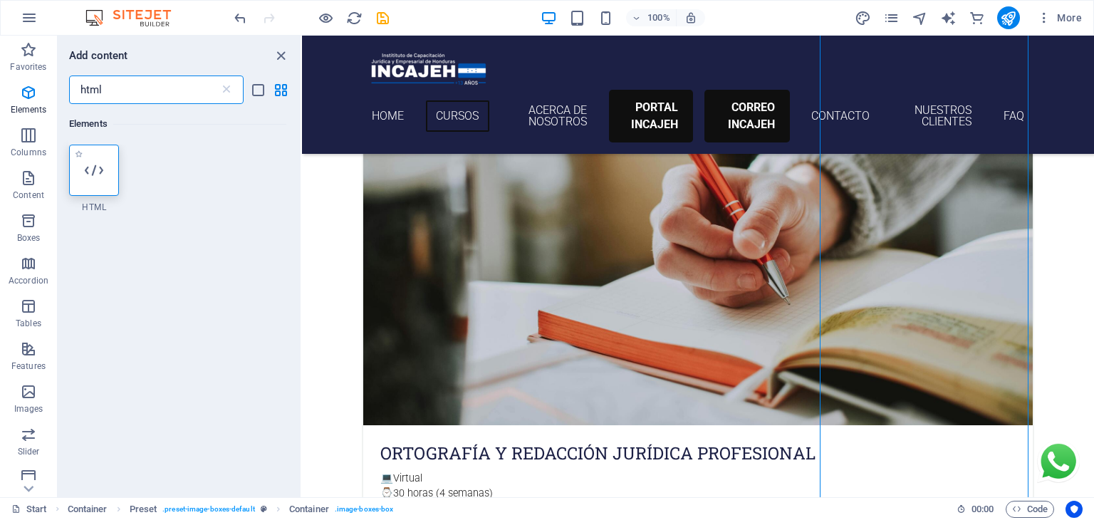
type input "html"
click at [95, 190] on div at bounding box center [94, 170] width 50 height 51
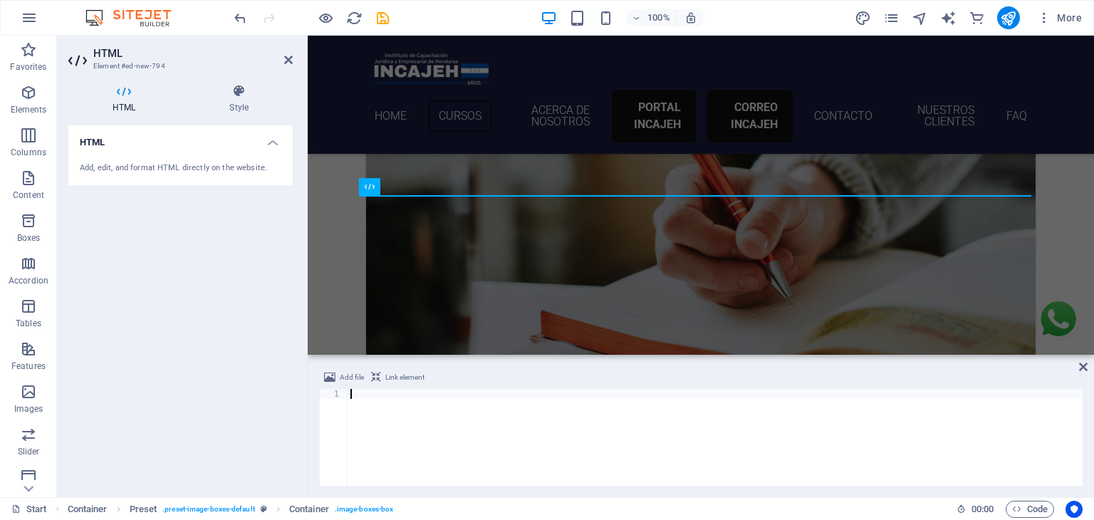
scroll to position [385, 0]
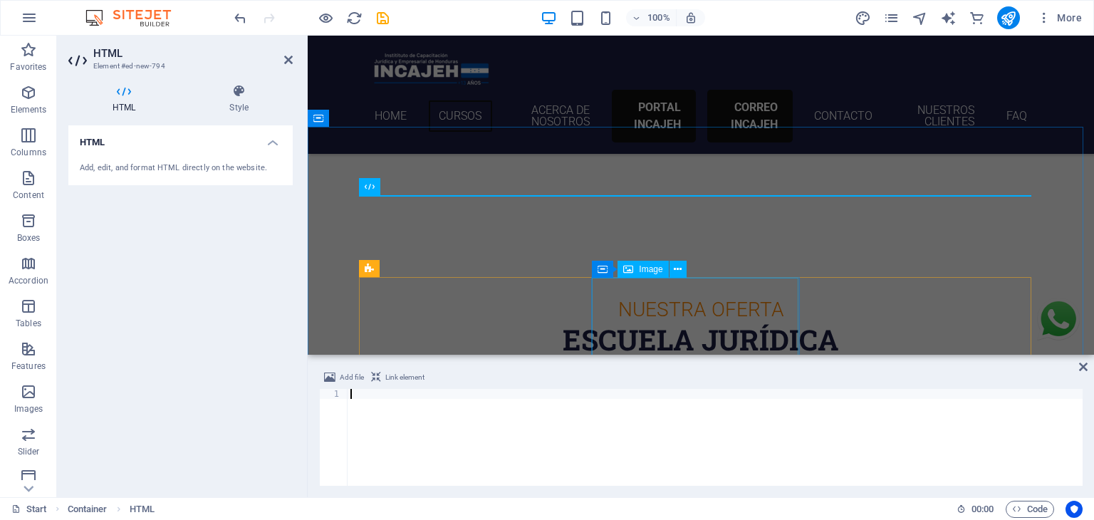
type textarea "</iframe>"
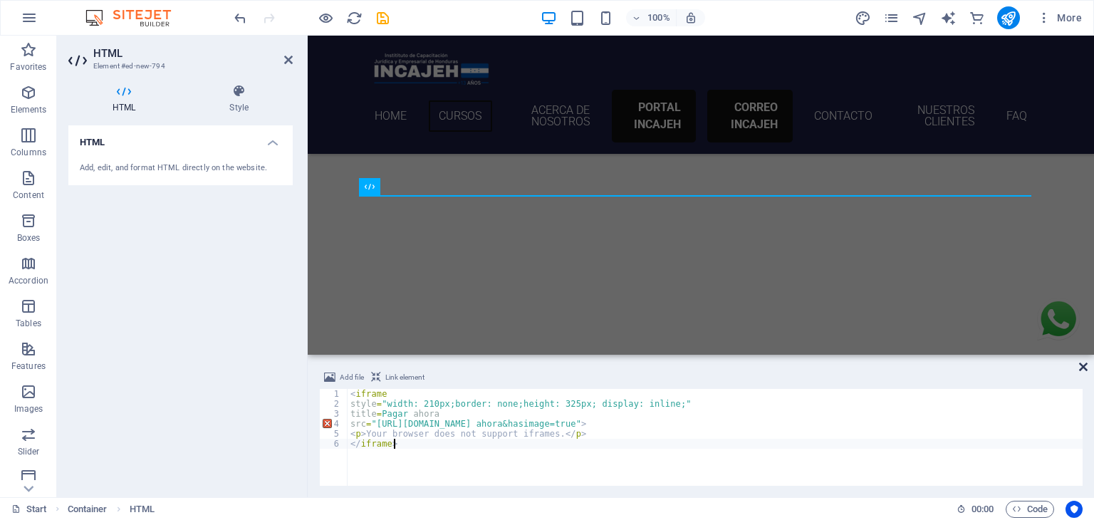
click at [1081, 365] on icon at bounding box center [1083, 366] width 9 height 11
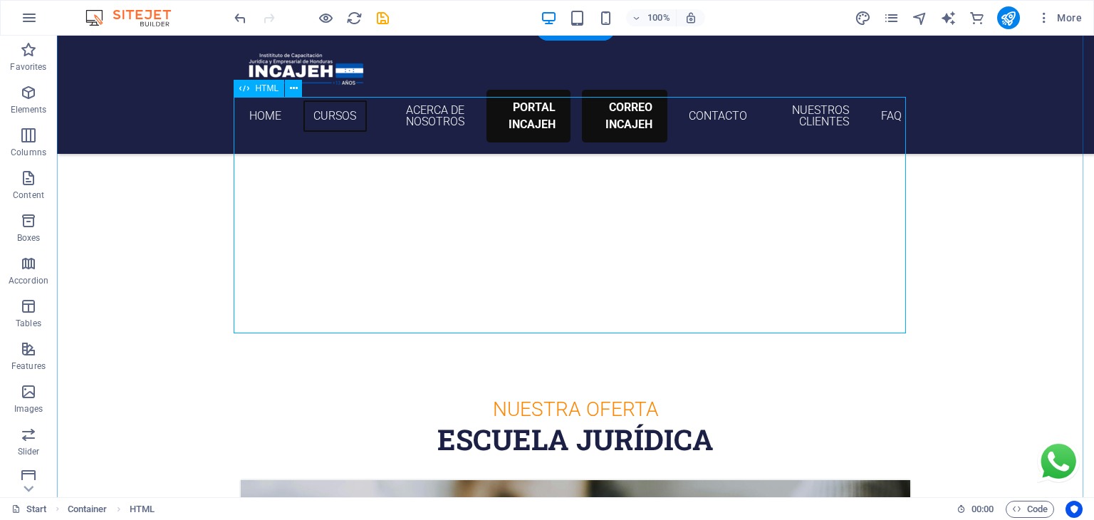
scroll to position [522, 0]
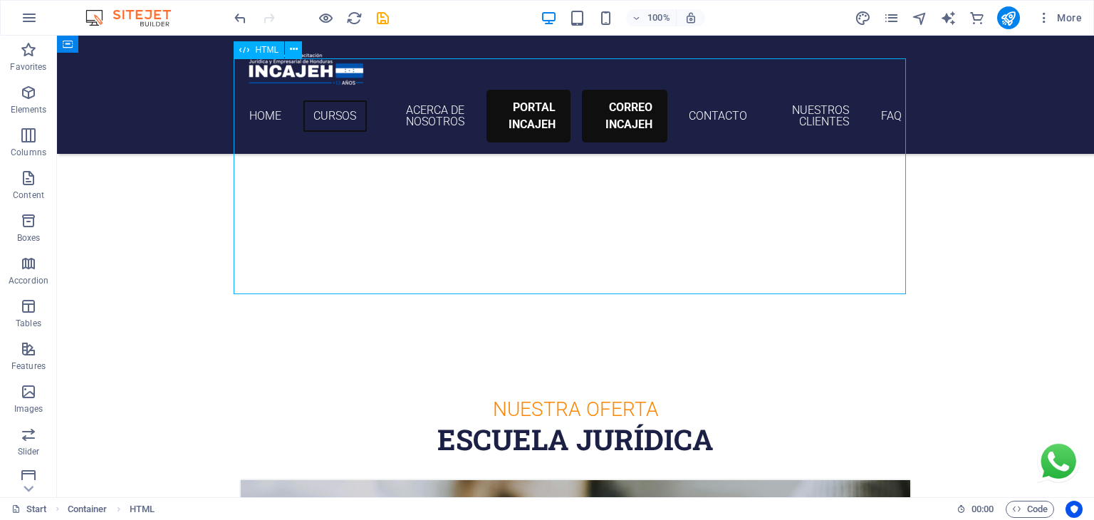
drag, startPoint x: 809, startPoint y: 211, endPoint x: 804, endPoint y: 257, distance: 46.6
click at [804, 257] on div "<p>Your browser does not support iframes.</p>" at bounding box center [575, 278] width 673 height 237
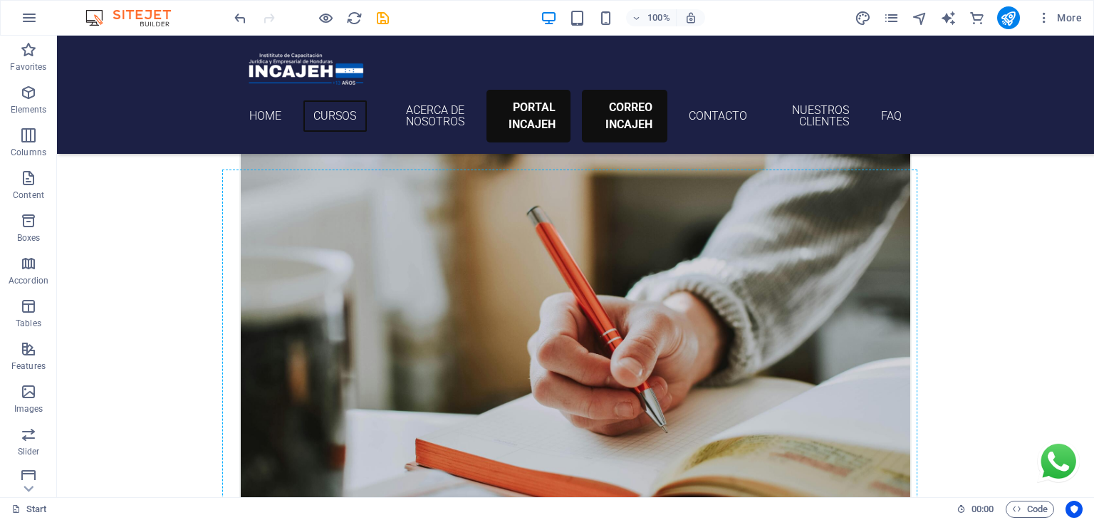
scroll to position [915, 0]
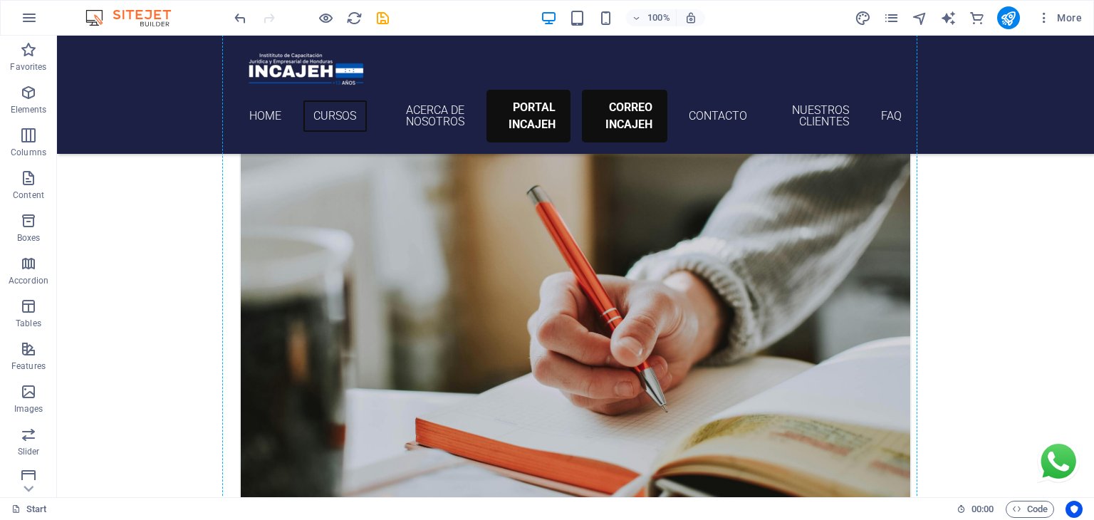
drag, startPoint x: 359, startPoint y: 196, endPoint x: 767, endPoint y: 418, distance: 464.2
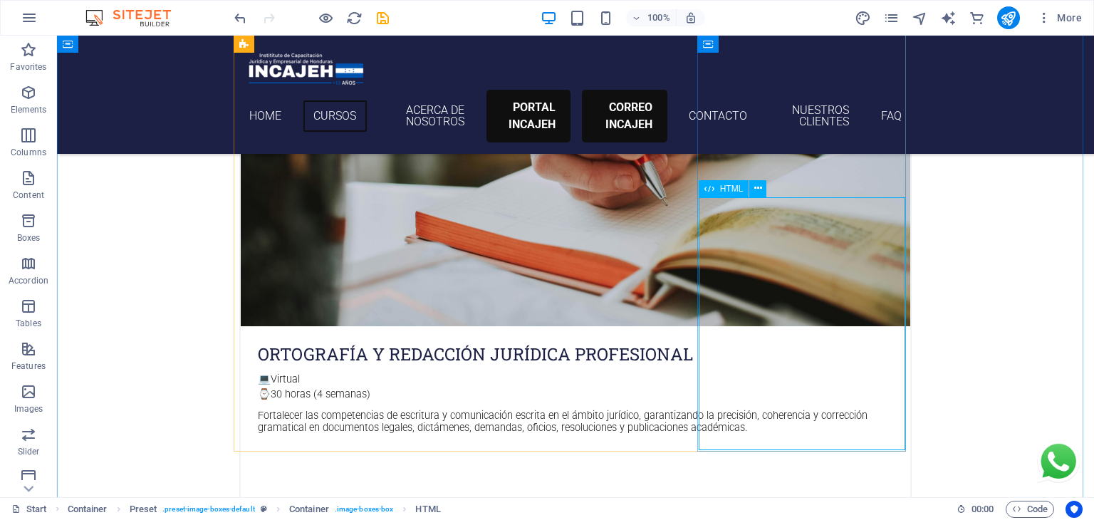
scroll to position [885, 0]
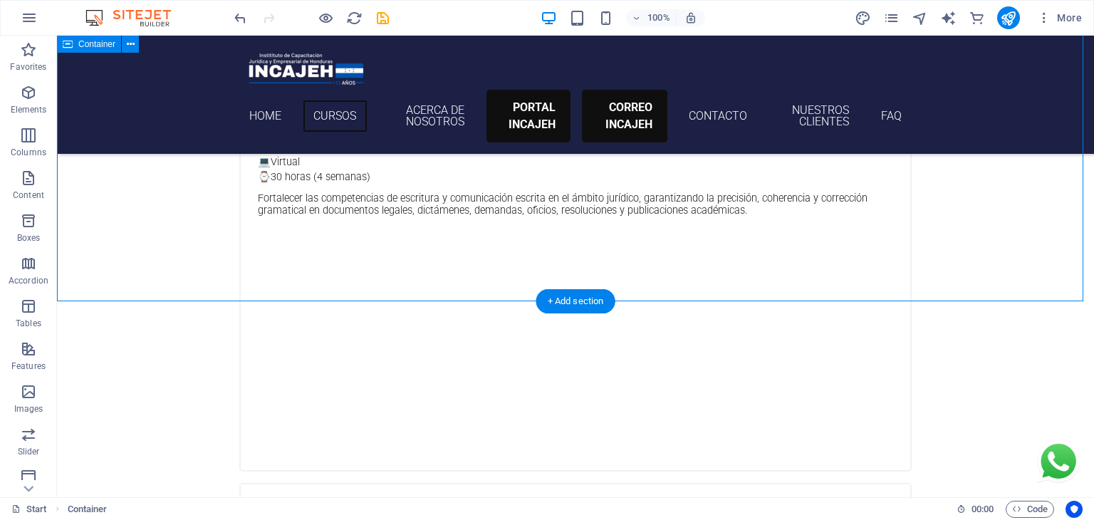
scroll to position [1102, 0]
click at [390, 23] on icon "save" at bounding box center [383, 18] width 16 height 16
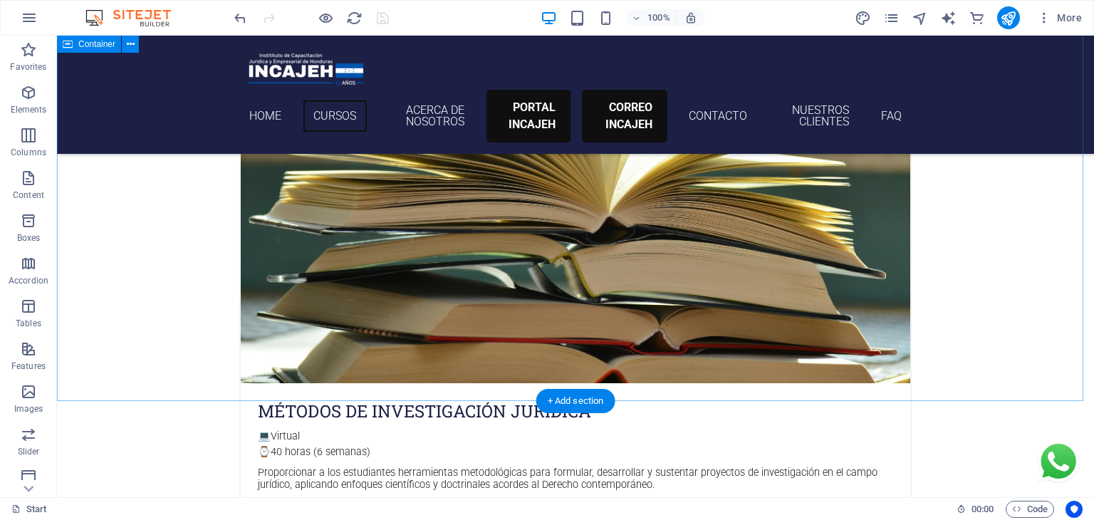
scroll to position [1652, 0]
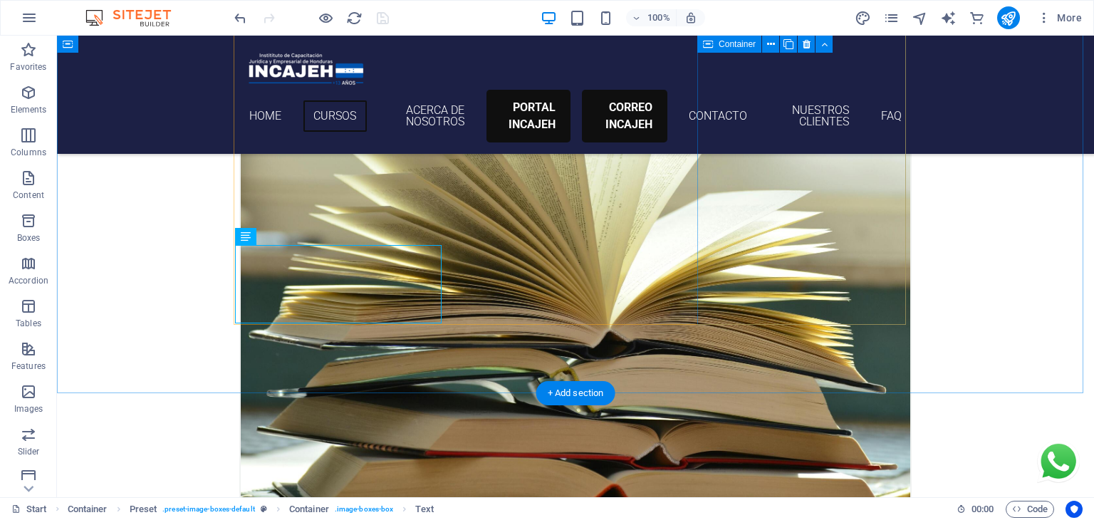
scroll to position [1646, 0]
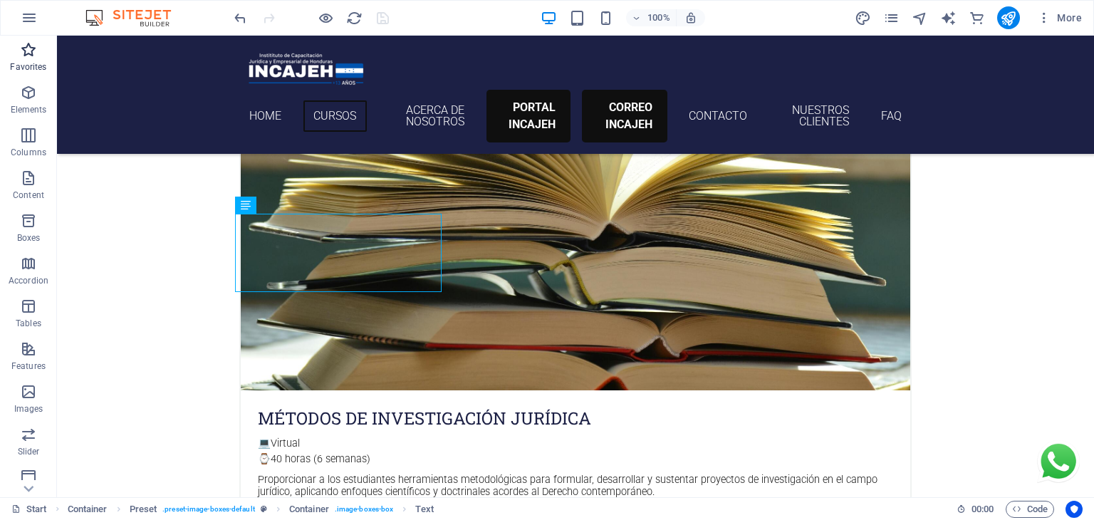
click at [11, 75] on span "Favorites" at bounding box center [28, 58] width 57 height 34
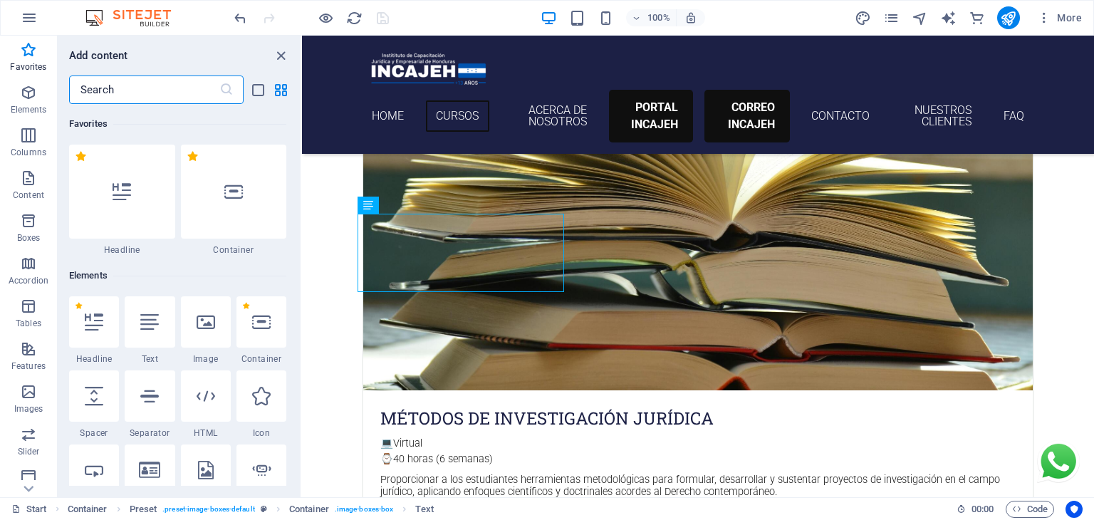
drag, startPoint x: 83, startPoint y: 88, endPoint x: 125, endPoint y: 53, distance: 53.6
click at [125, 53] on div "Add content ​ Favorites 1 Star Headline 1 Star Container Elements 1 Star Headli…" at bounding box center [179, 267] width 243 height 462
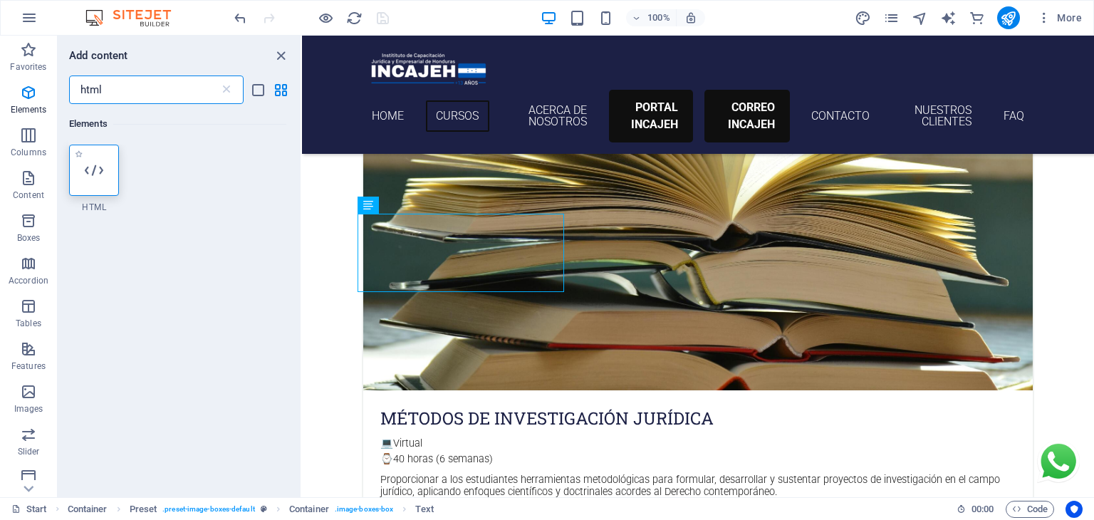
type input "html"
drag, startPoint x: 100, startPoint y: 159, endPoint x: 117, endPoint y: 251, distance: 94.1
click at [100, 159] on div at bounding box center [94, 170] width 50 height 51
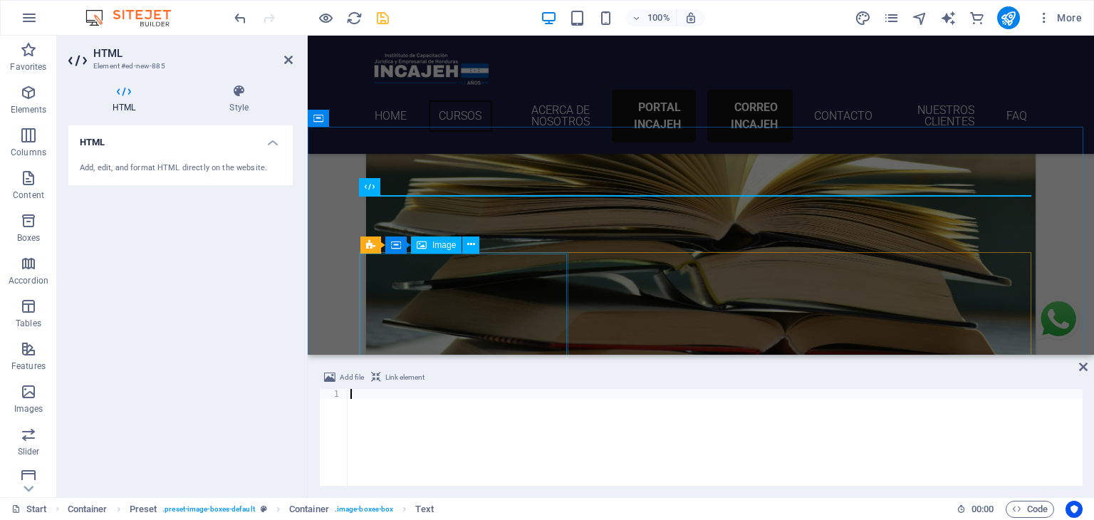
scroll to position [1277, 0]
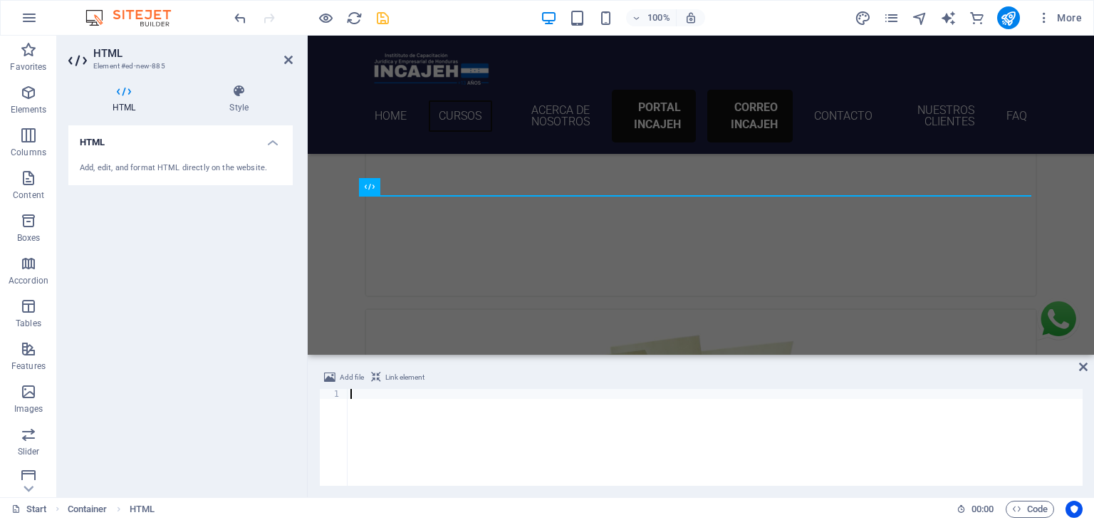
type textarea "</iframe>"
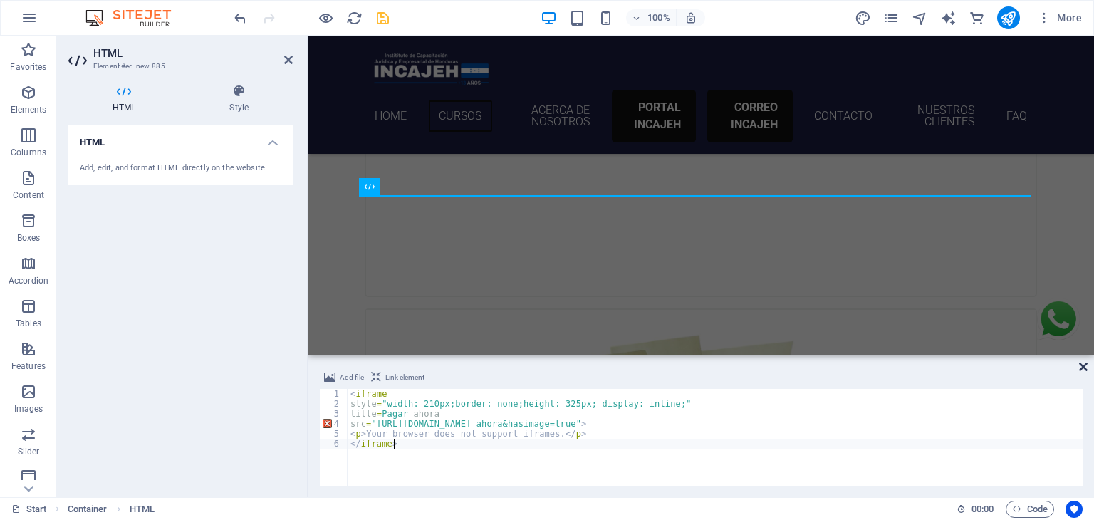
click at [1085, 365] on icon at bounding box center [1083, 366] width 9 height 11
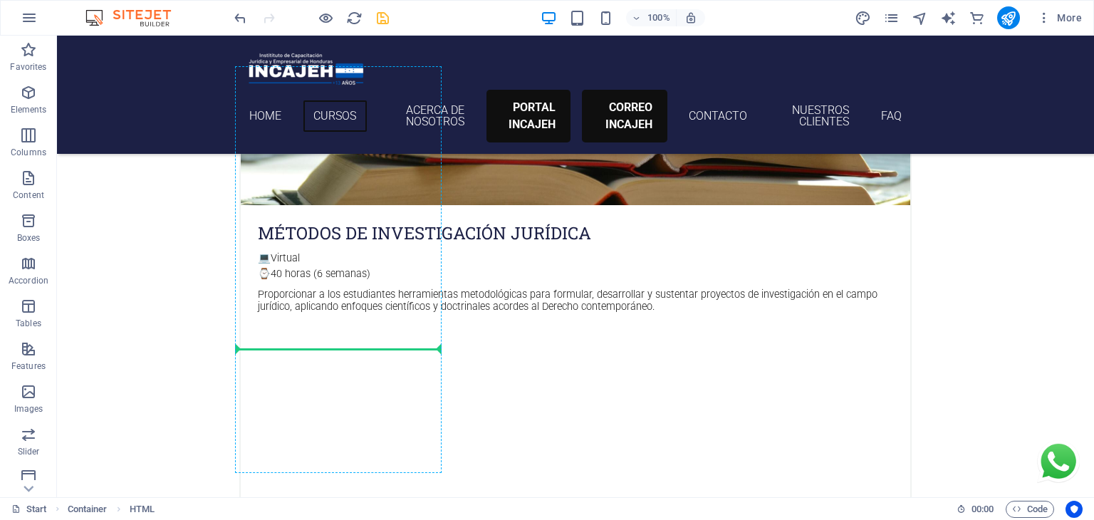
scroll to position [1907, 0]
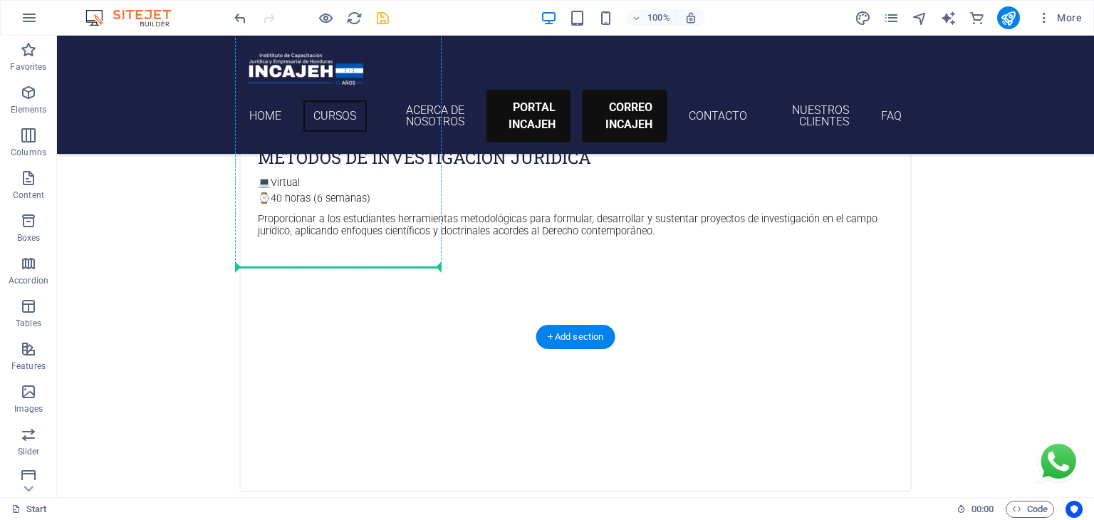
drag, startPoint x: 341, startPoint y: 178, endPoint x: 343, endPoint y: 259, distance: 80.6
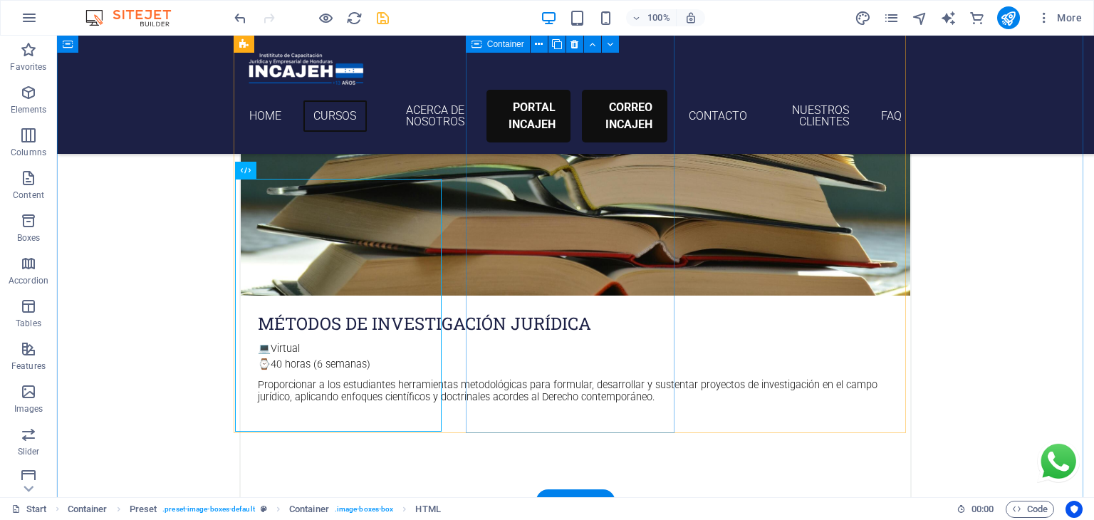
scroll to position [1741, 0]
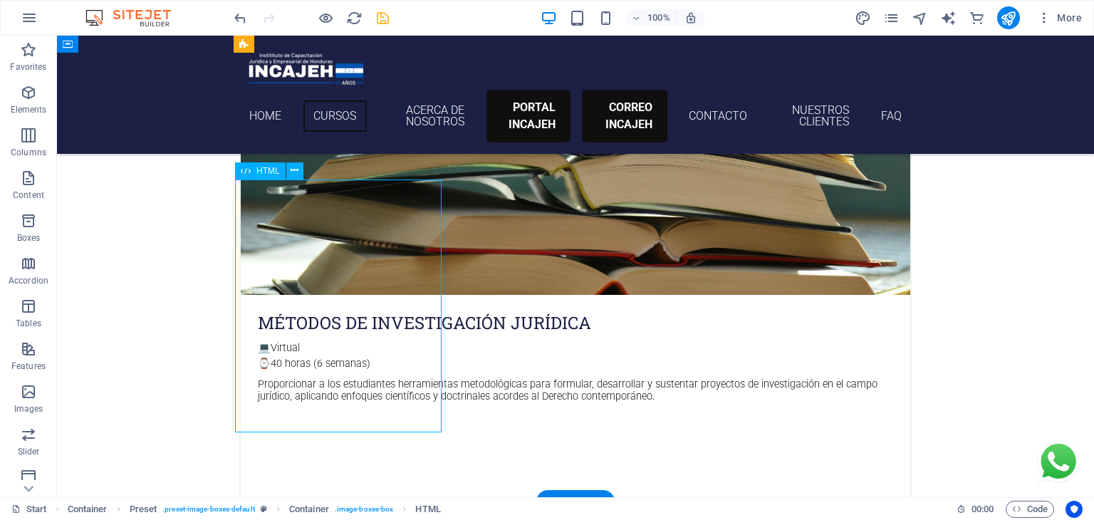
drag, startPoint x: 346, startPoint y: 408, endPoint x: 371, endPoint y: 409, distance: 24.9
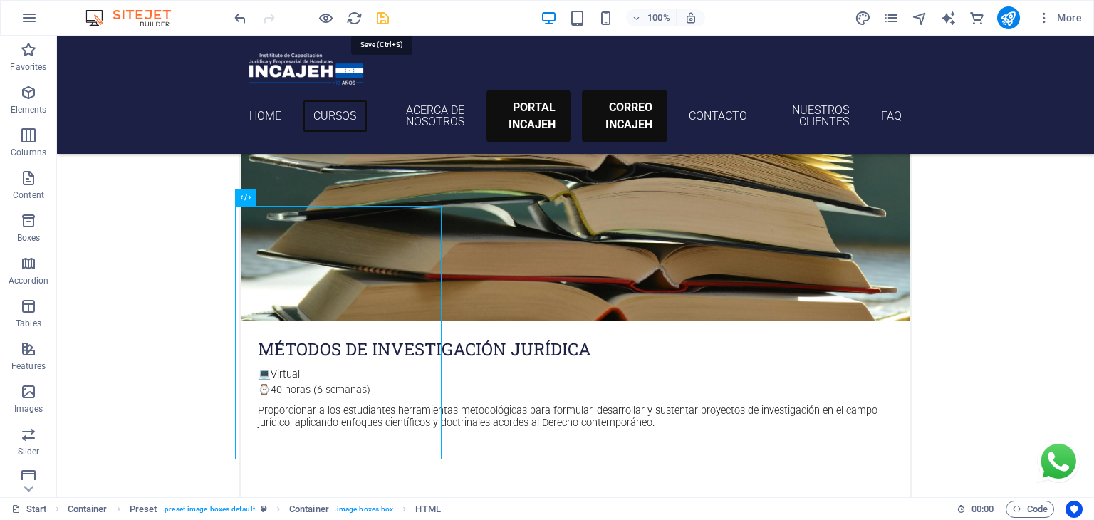
click at [385, 19] on icon "save" at bounding box center [383, 18] width 16 height 16
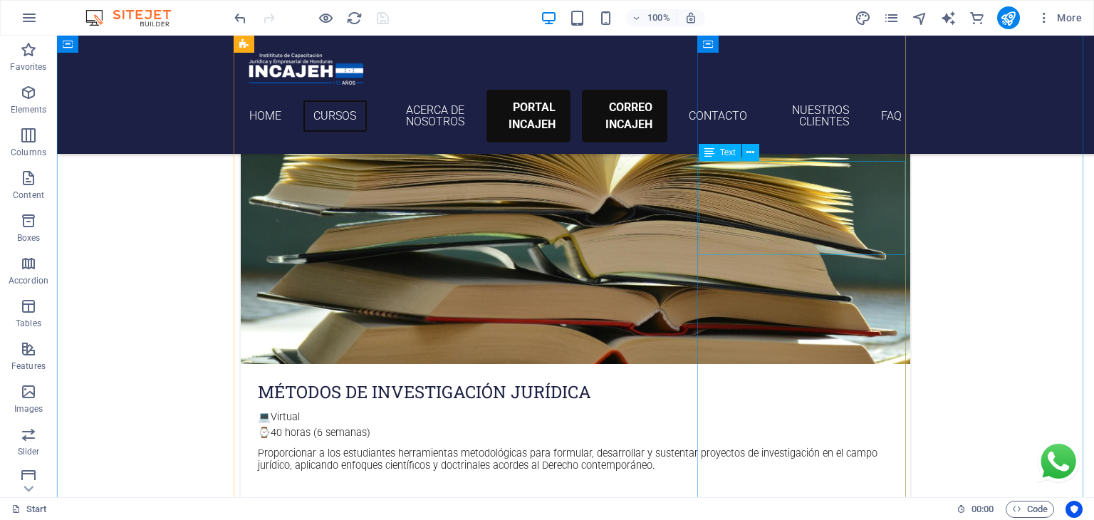
scroll to position [1671, 0]
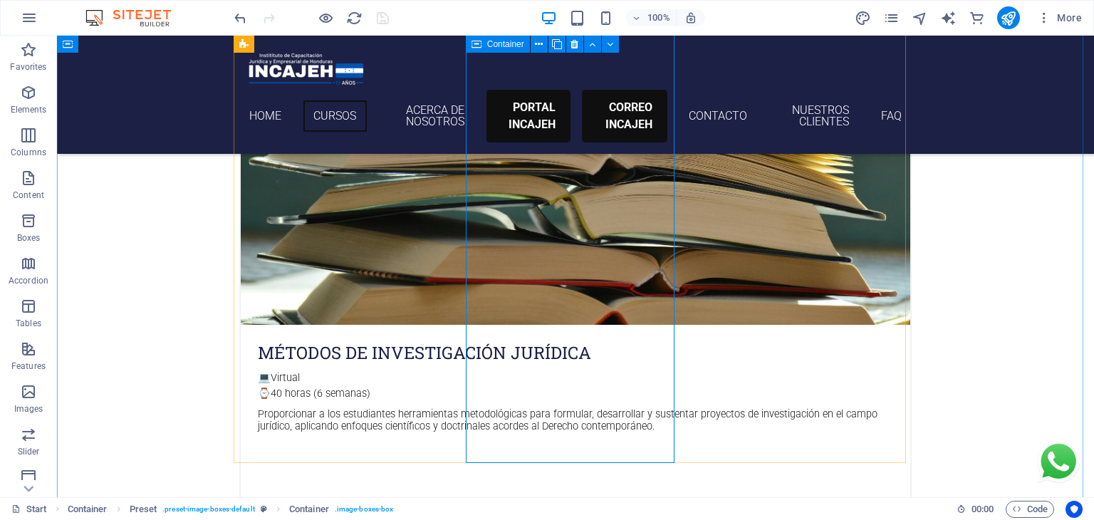
scroll to position [1712, 0]
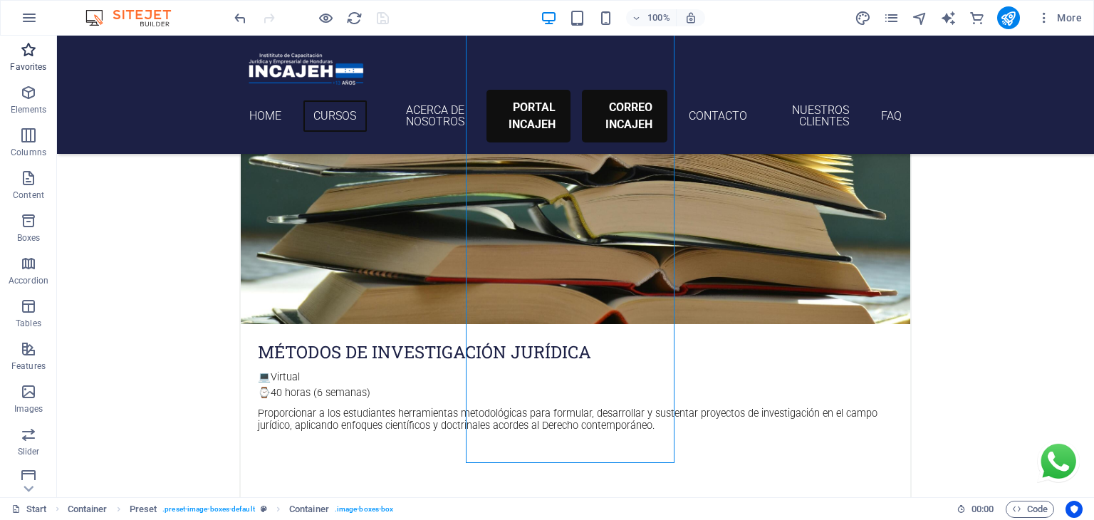
click at [21, 53] on icon "button" at bounding box center [28, 49] width 17 height 17
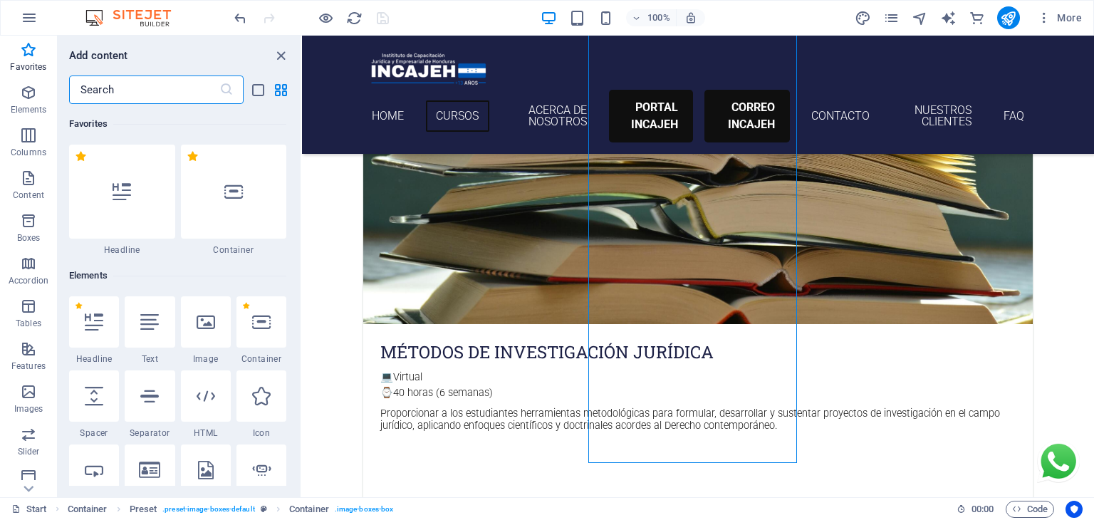
click at [160, 92] on input "text" at bounding box center [144, 90] width 150 height 28
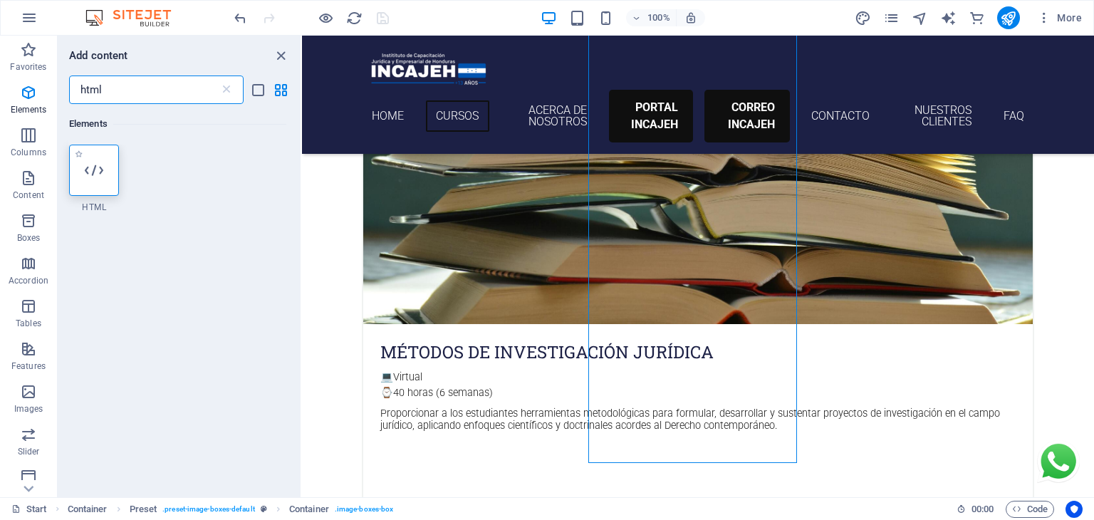
type input "html"
click at [103, 162] on div at bounding box center [94, 170] width 50 height 51
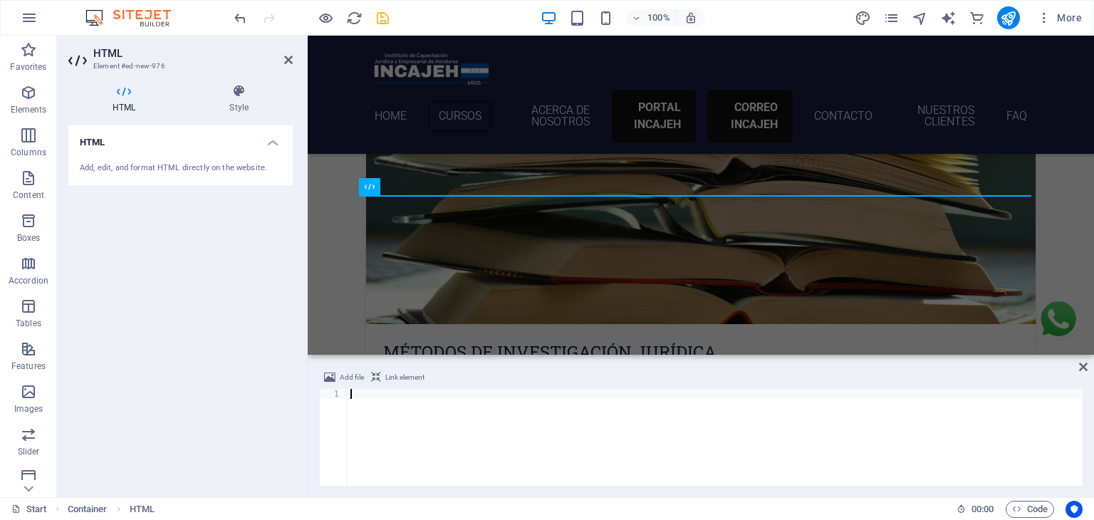
scroll to position [1277, 0]
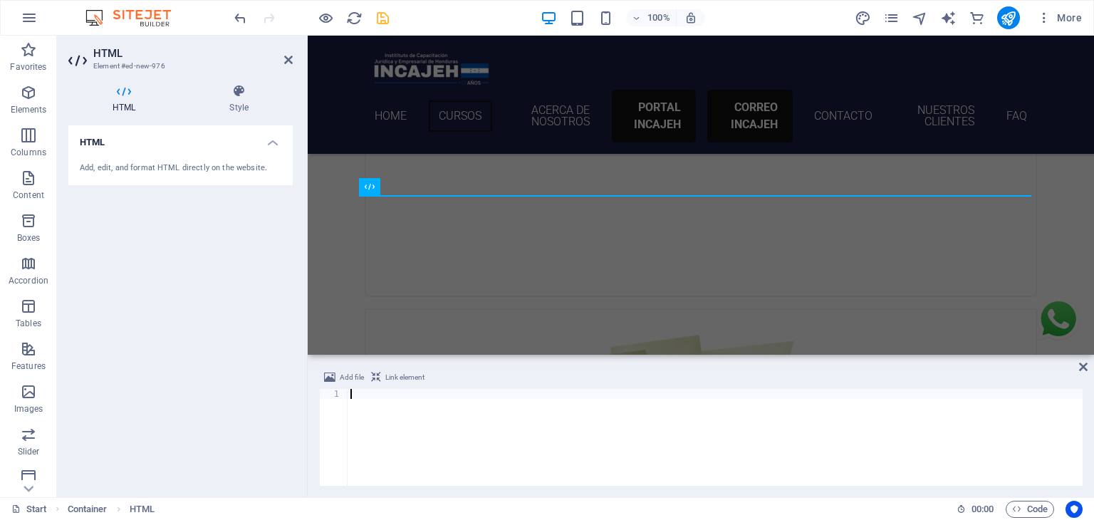
click at [473, 393] on div at bounding box center [715, 447] width 735 height 117
type textarea "Estrategias para el Lanzamiento de Negocios Profesionales"
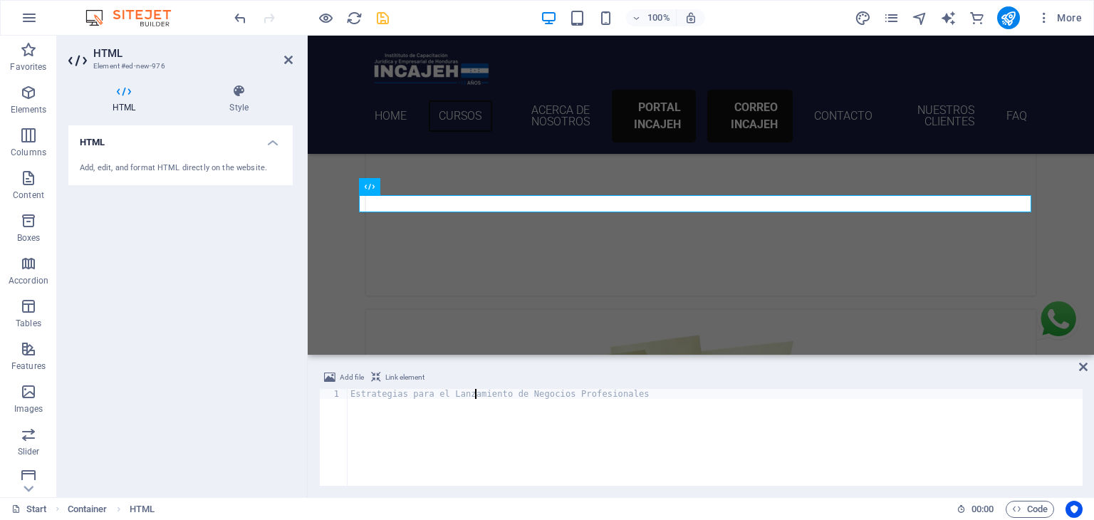
click at [473, 393] on div "Estrategias para el Lanzamiento de Negocios Profesionales" at bounding box center [715, 447] width 735 height 117
click at [440, 395] on div at bounding box center [715, 447] width 735 height 117
paste textarea "</iframe>"
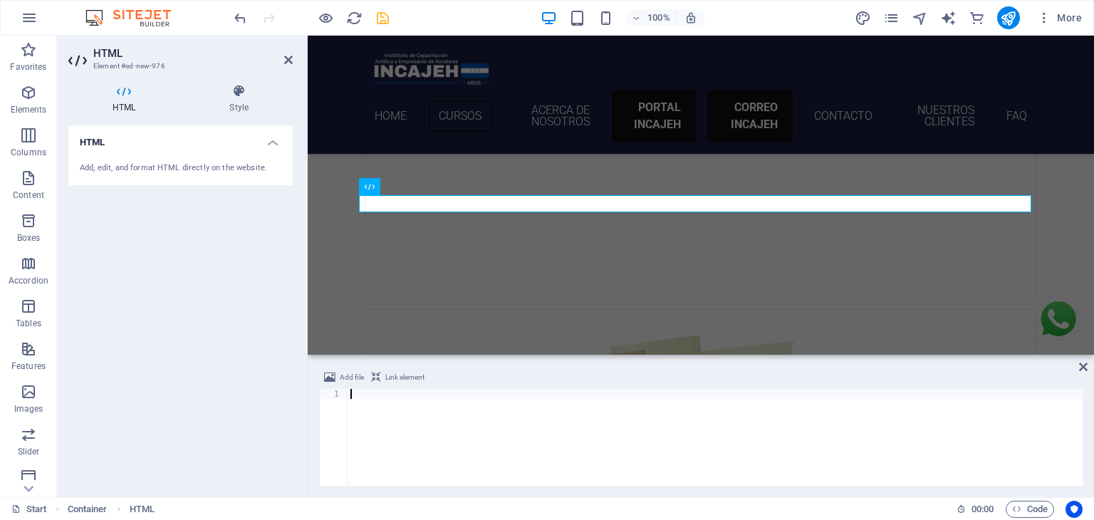
type textarea "</iframe>"
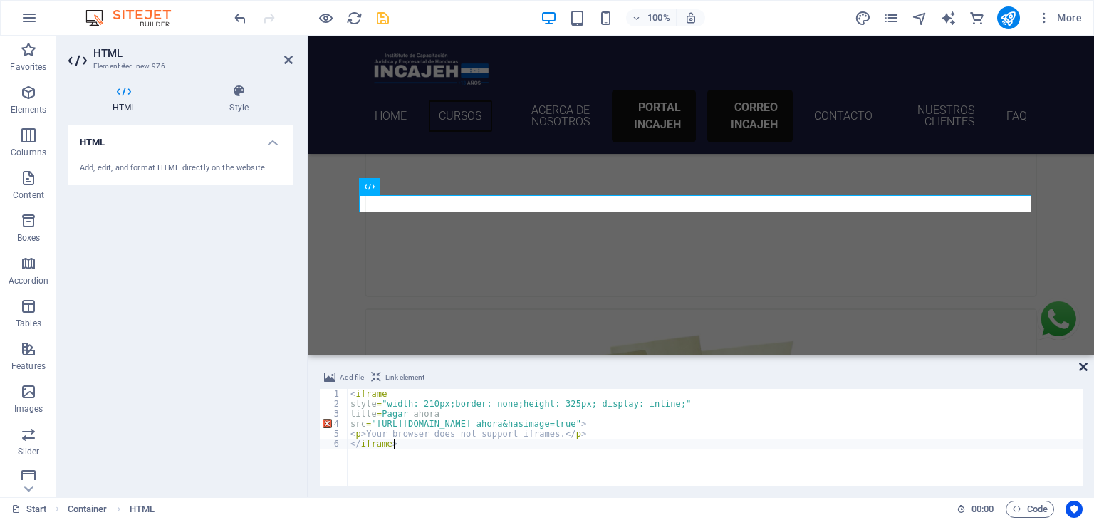
click at [1079, 363] on icon at bounding box center [1083, 366] width 9 height 11
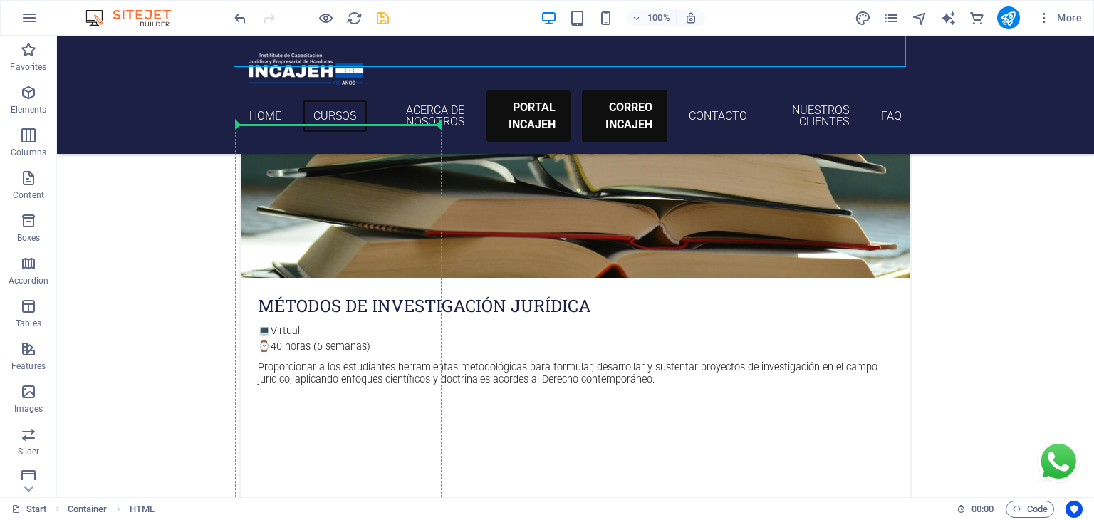
scroll to position [1924, 0]
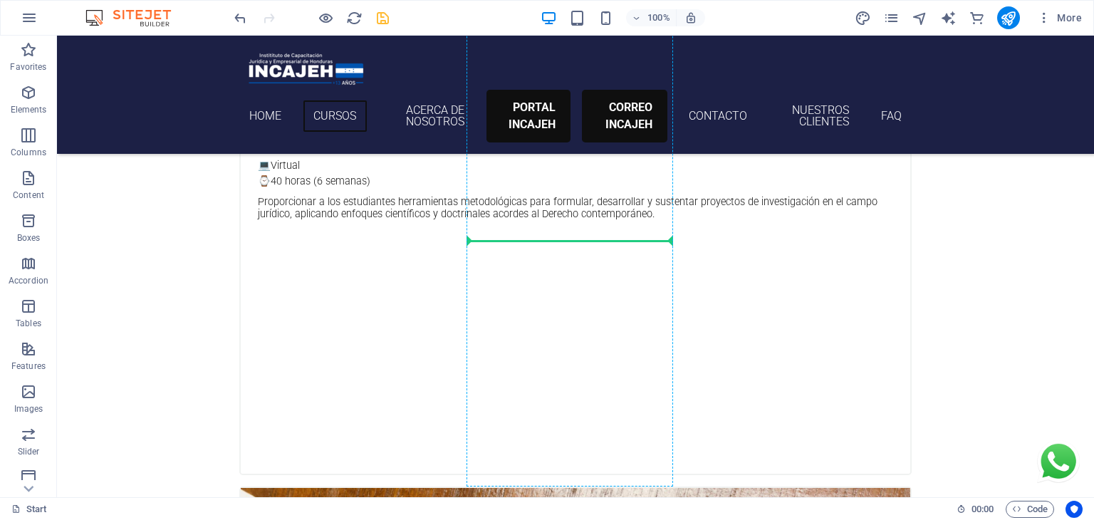
drag, startPoint x: 344, startPoint y: 286, endPoint x: 565, endPoint y: 234, distance: 226.7
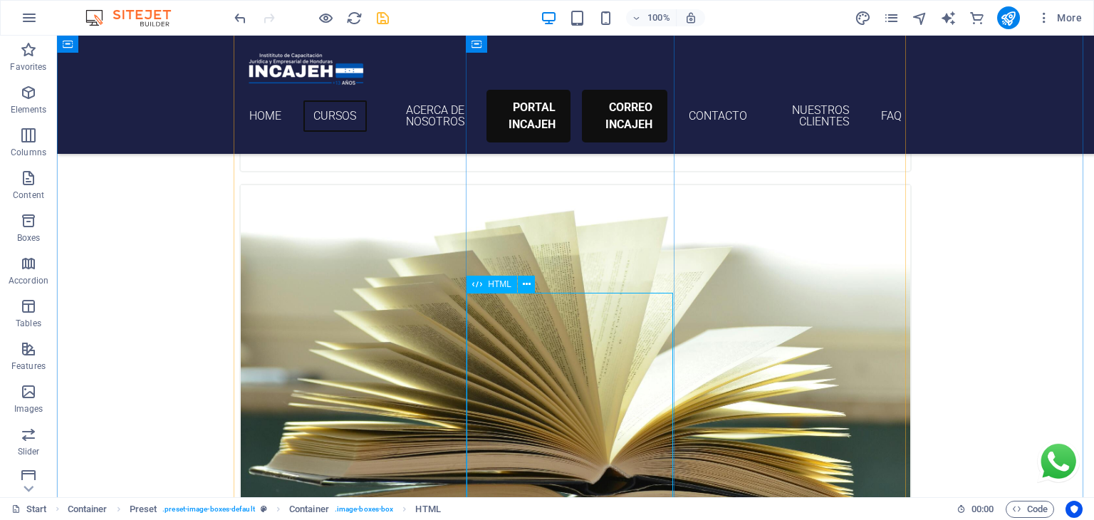
scroll to position [1618, 0]
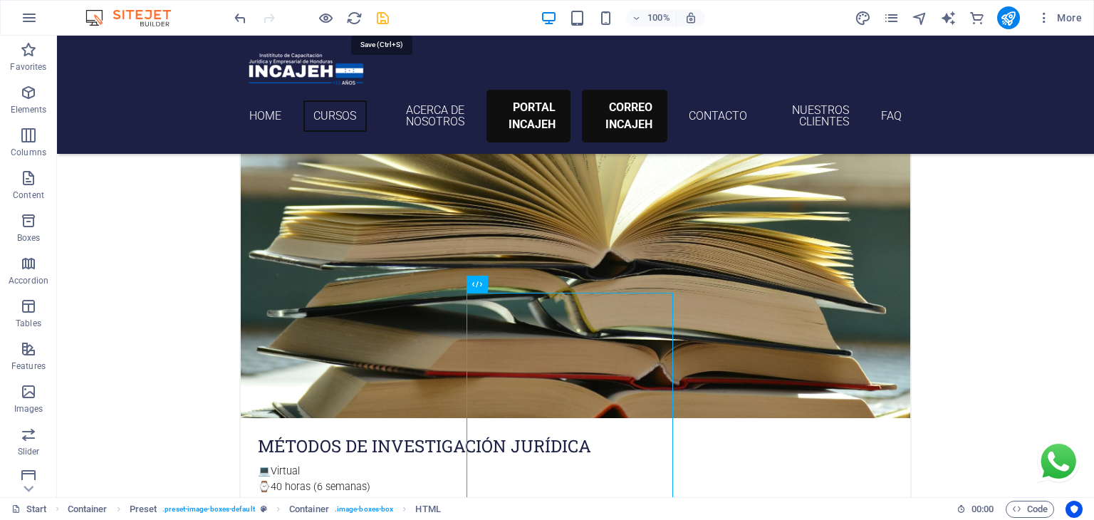
click at [385, 17] on icon "save" at bounding box center [383, 18] width 16 height 16
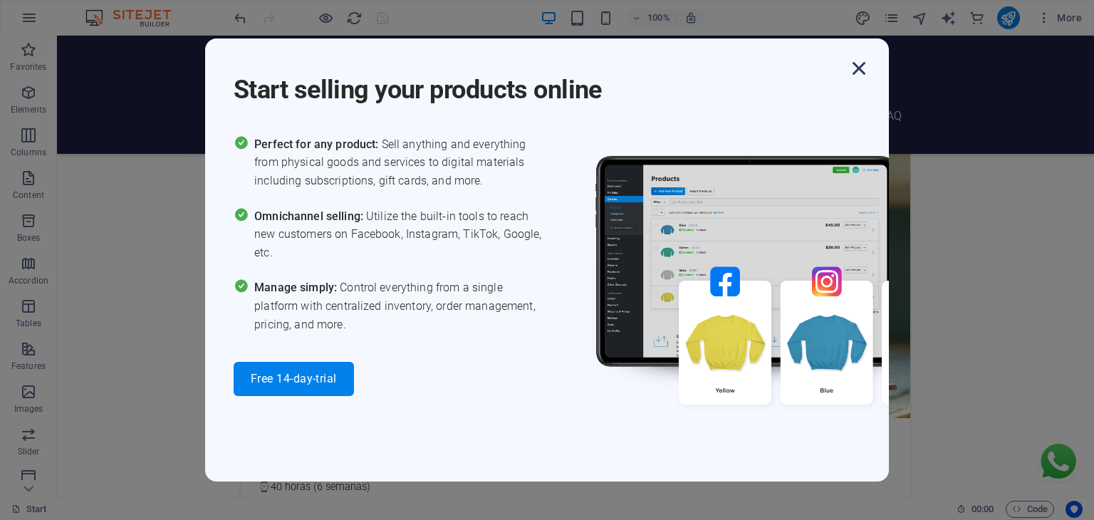
click at [855, 72] on icon "button" at bounding box center [859, 69] width 26 height 26
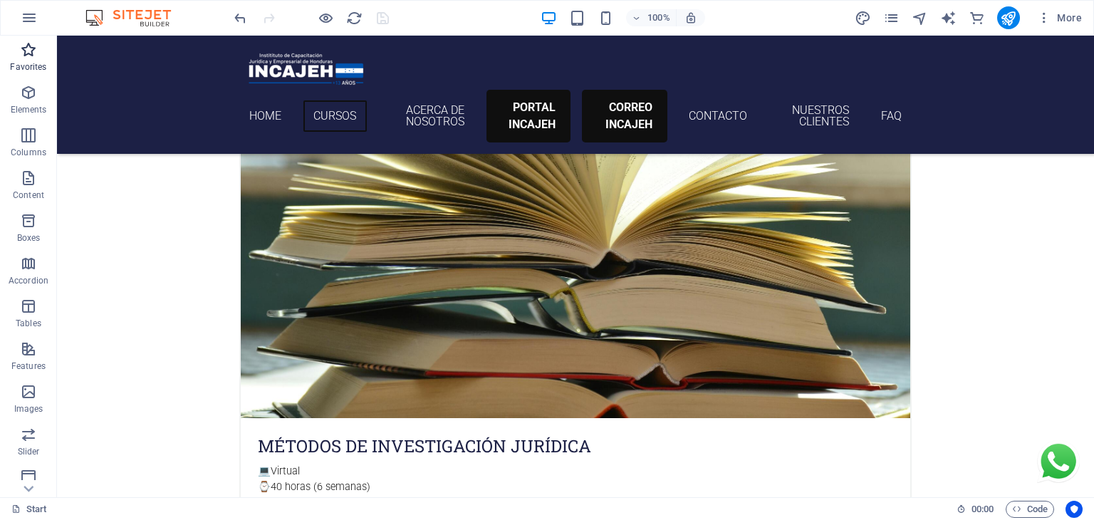
click at [28, 51] on icon "button" at bounding box center [28, 49] width 17 height 17
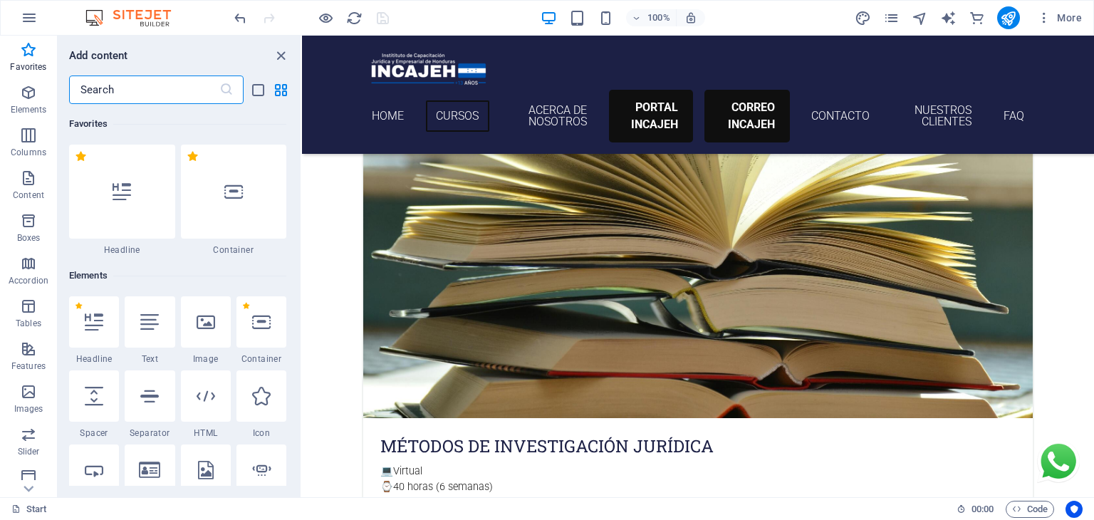
click at [128, 83] on input "text" at bounding box center [144, 90] width 150 height 28
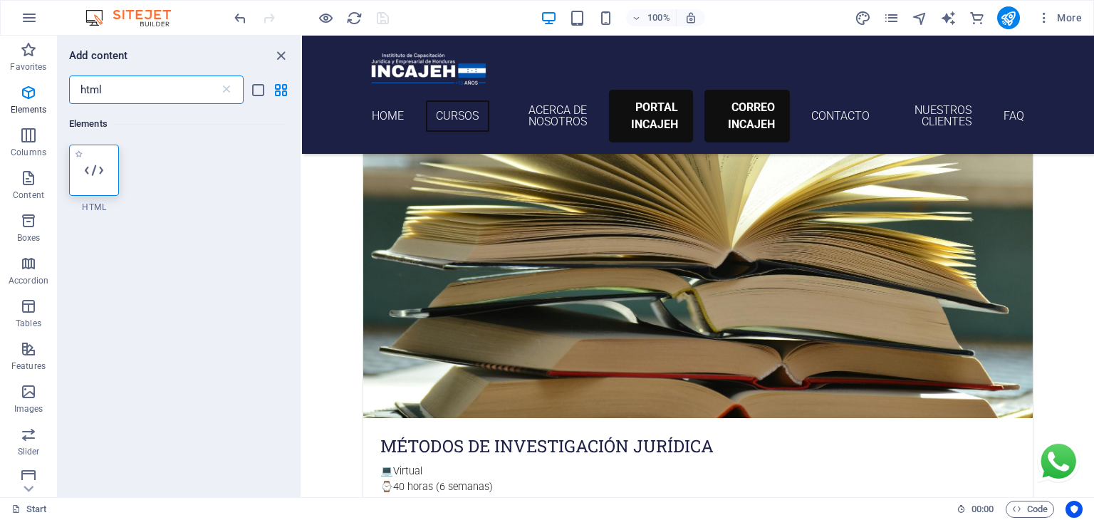
type input "html"
click at [90, 185] on div at bounding box center [94, 170] width 50 height 51
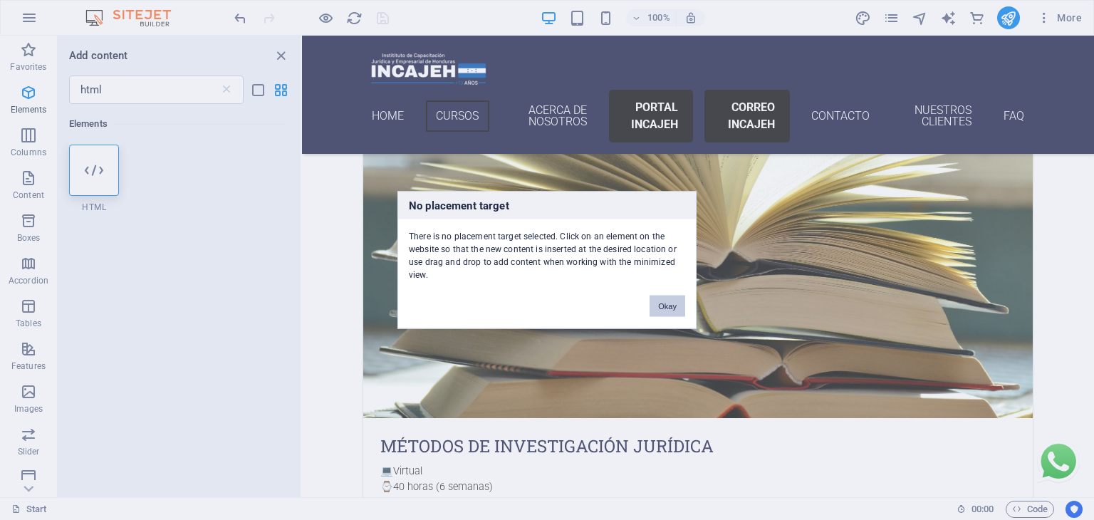
click at [665, 301] on button "Okay" at bounding box center [668, 306] width 36 height 21
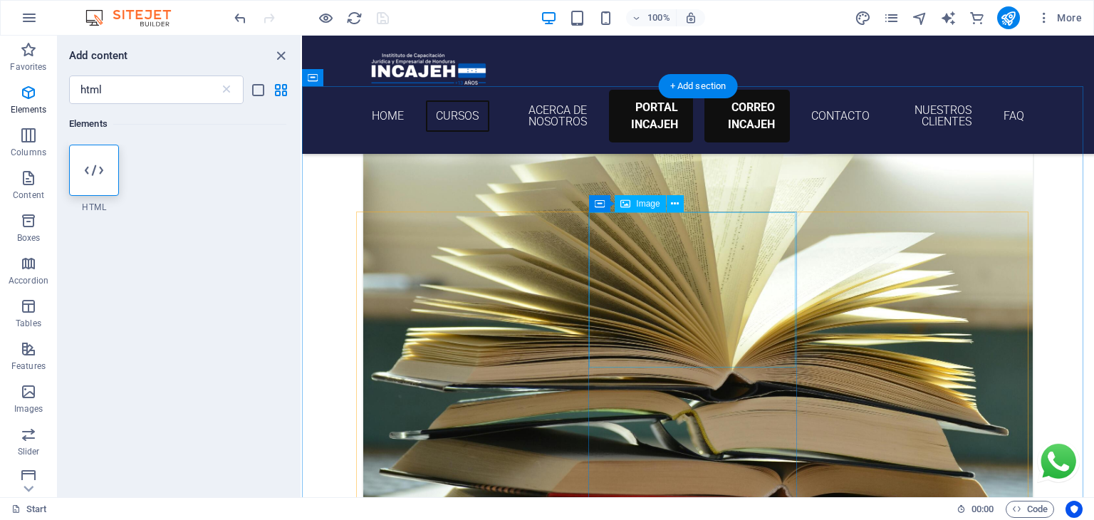
scroll to position [1319, 0]
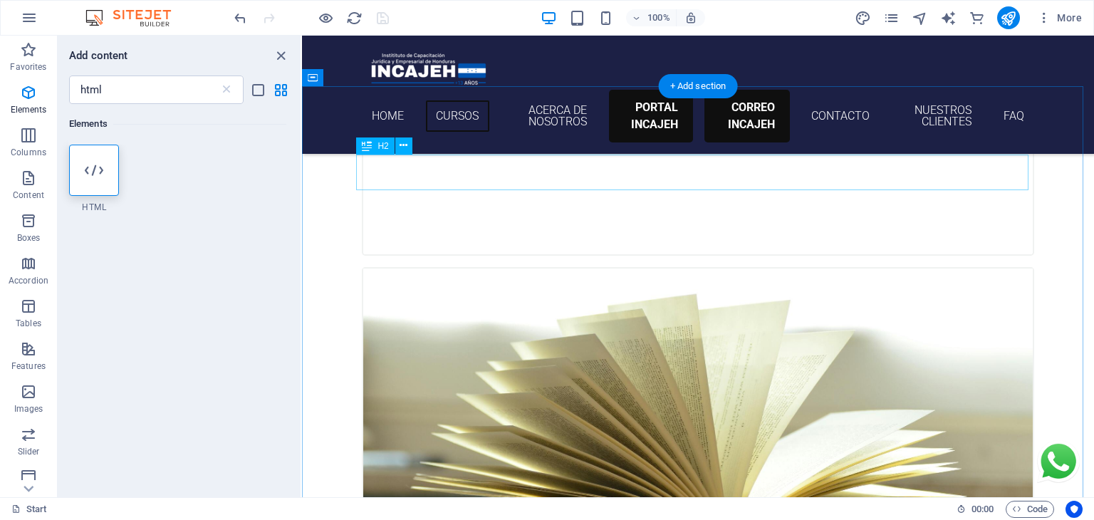
click at [104, 180] on div at bounding box center [94, 170] width 50 height 51
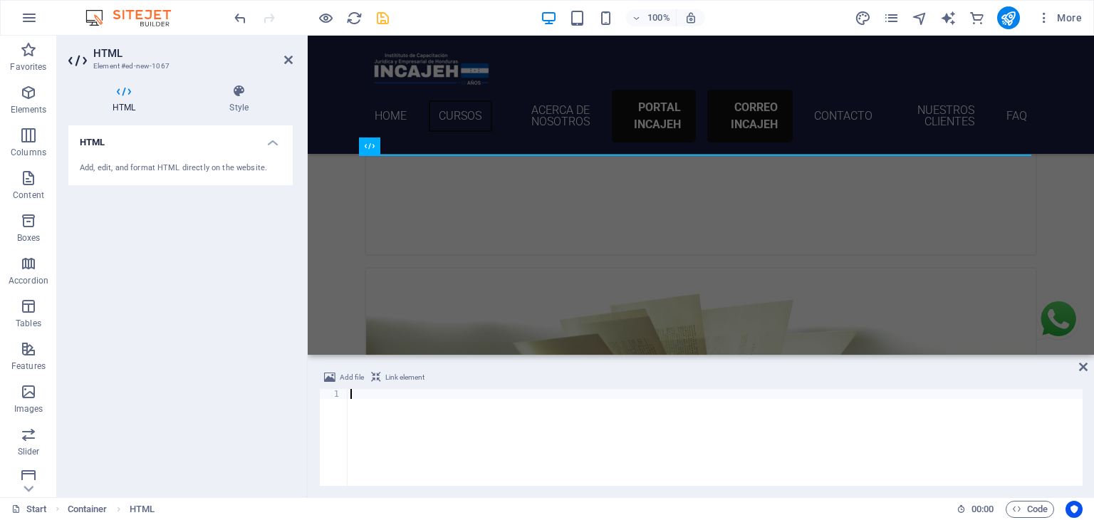
click at [462, 399] on div at bounding box center [715, 447] width 735 height 117
type textarea "Administración y Benchmarking en la Venta de Servicios"
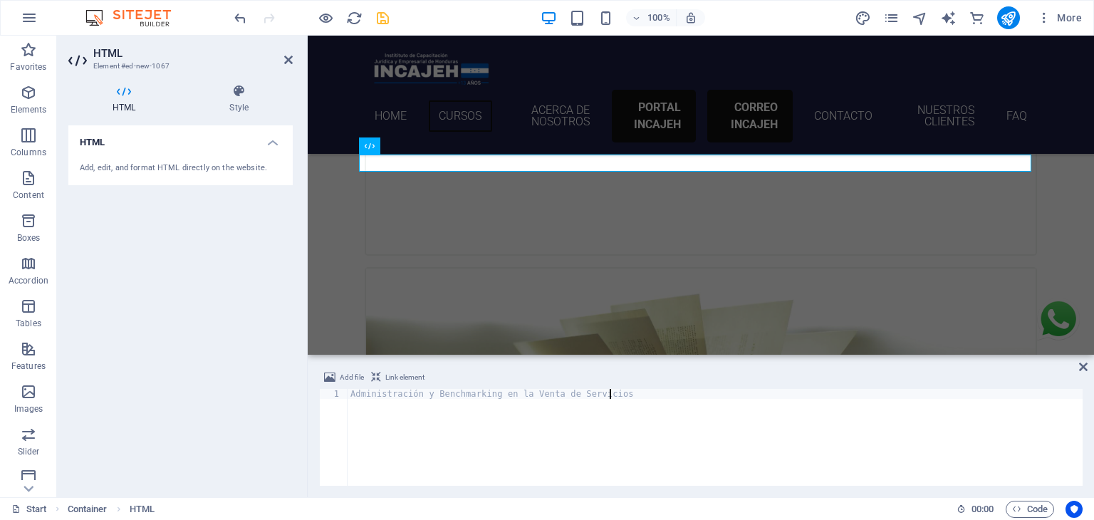
click at [514, 408] on div "Administración y Benchmarking en la Venta de Servicios" at bounding box center [715, 447] width 735 height 117
paste textarea "</iframe>"
click at [413, 425] on div at bounding box center [715, 447] width 735 height 117
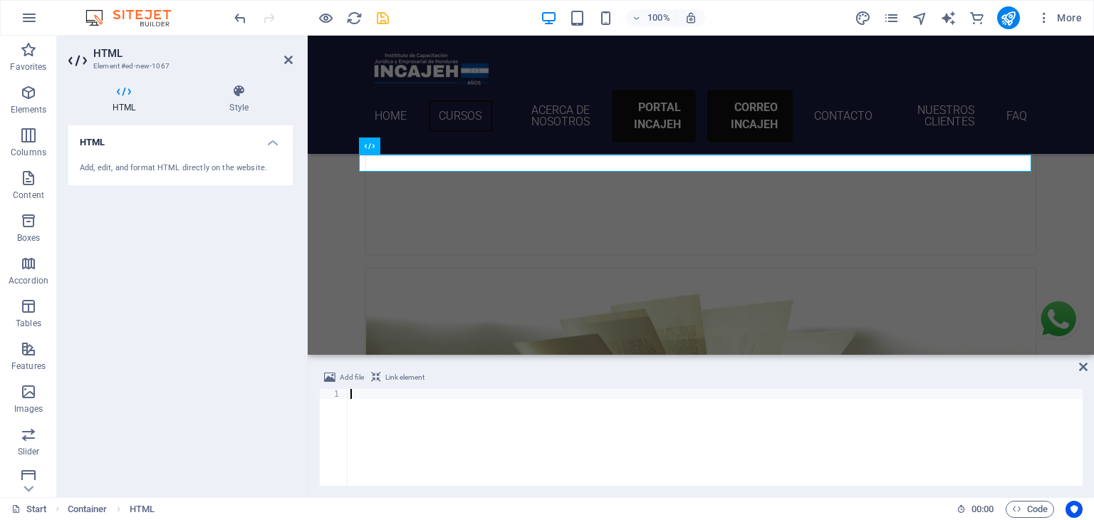
type textarea "</iframe>"
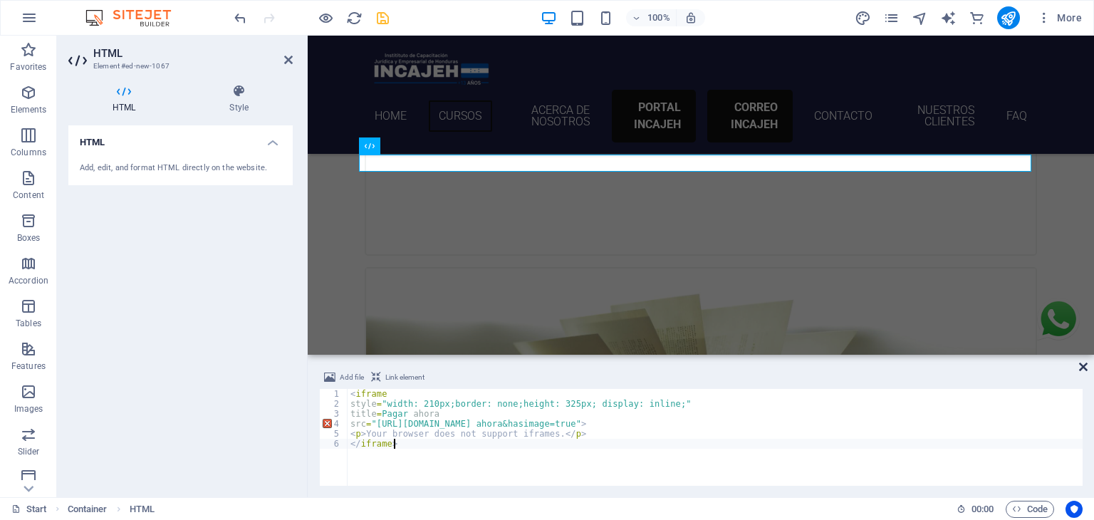
click at [1083, 368] on icon at bounding box center [1083, 366] width 9 height 11
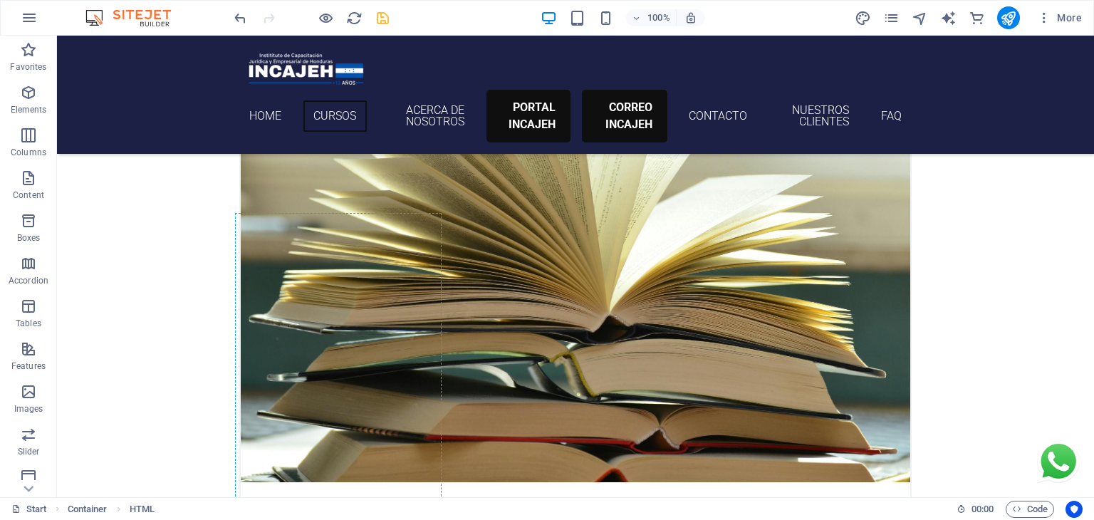
scroll to position [1790, 0]
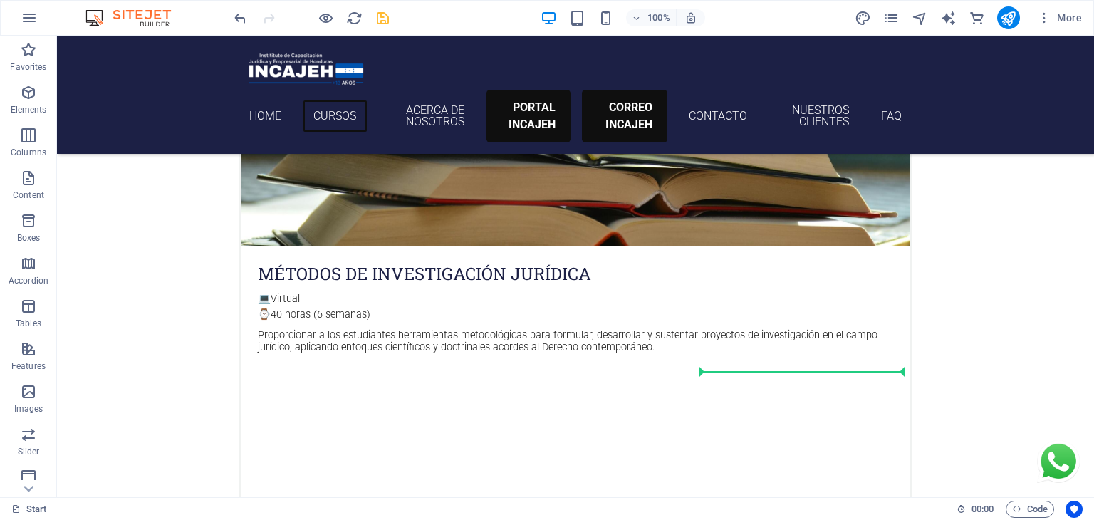
drag, startPoint x: 288, startPoint y: 232, endPoint x: 773, endPoint y: 362, distance: 502.2
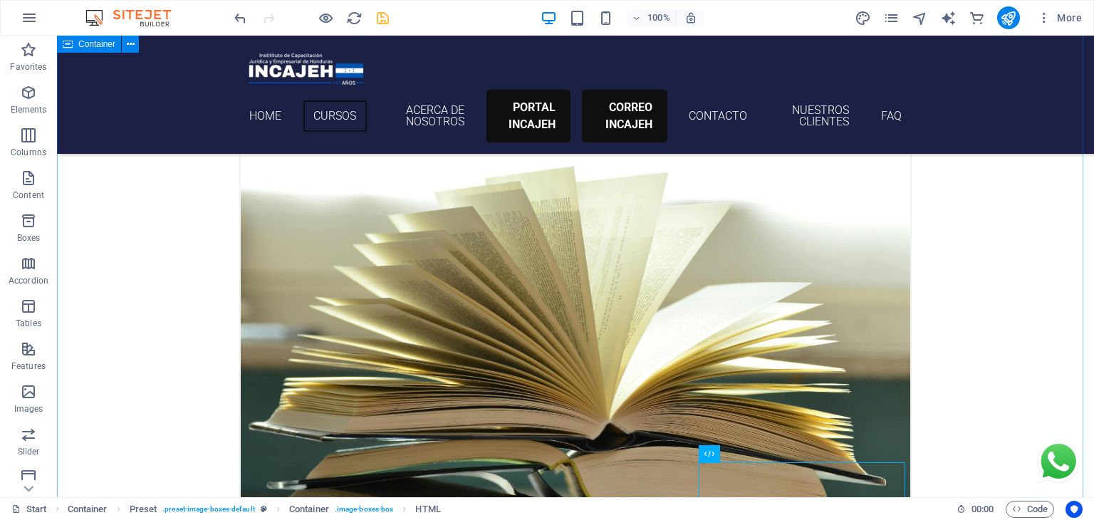
scroll to position [1369, 0]
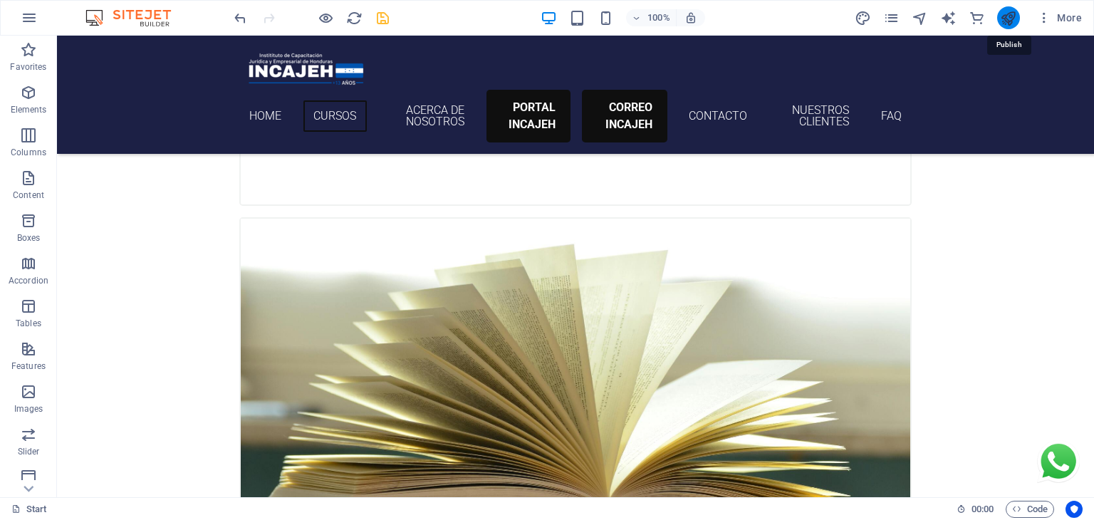
click at [1008, 19] on icon "publish" at bounding box center [1008, 18] width 16 height 16
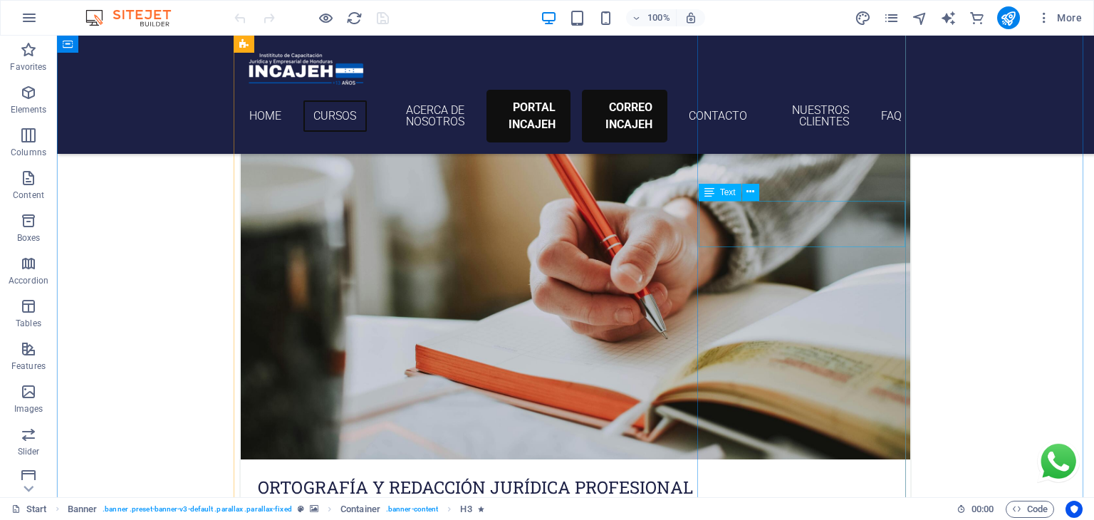
scroll to position [883, 0]
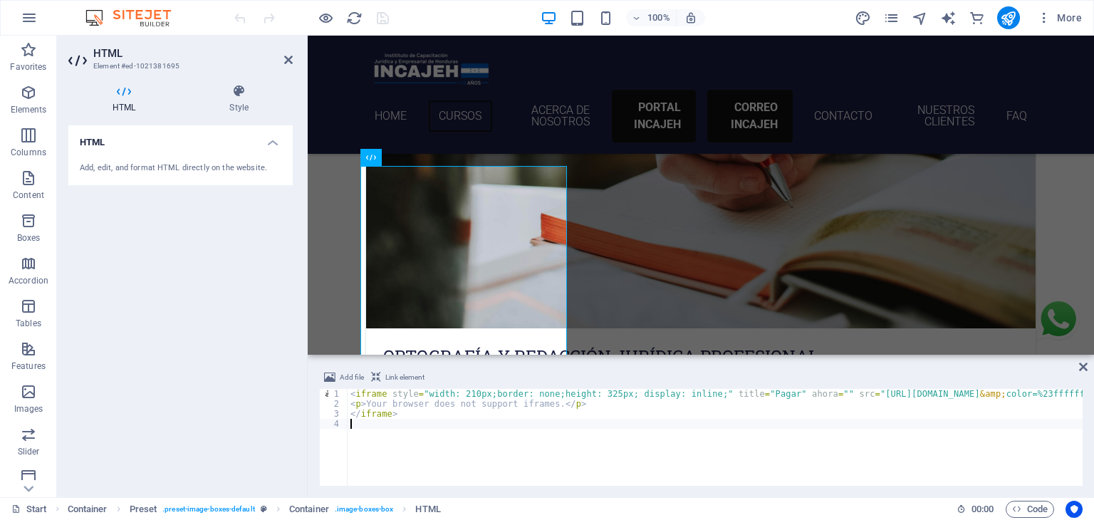
click at [502, 423] on div "< iframe style = "width: 210px;border: none;height: 325px; display: inline;" ti…" at bounding box center [1042, 446] width 1389 height 114
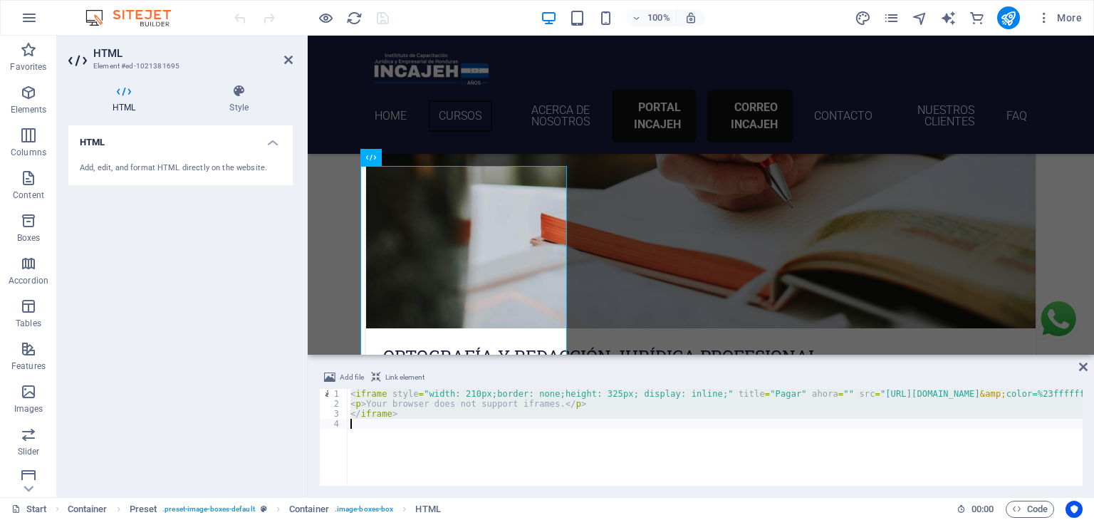
type textarea "</iframe>"
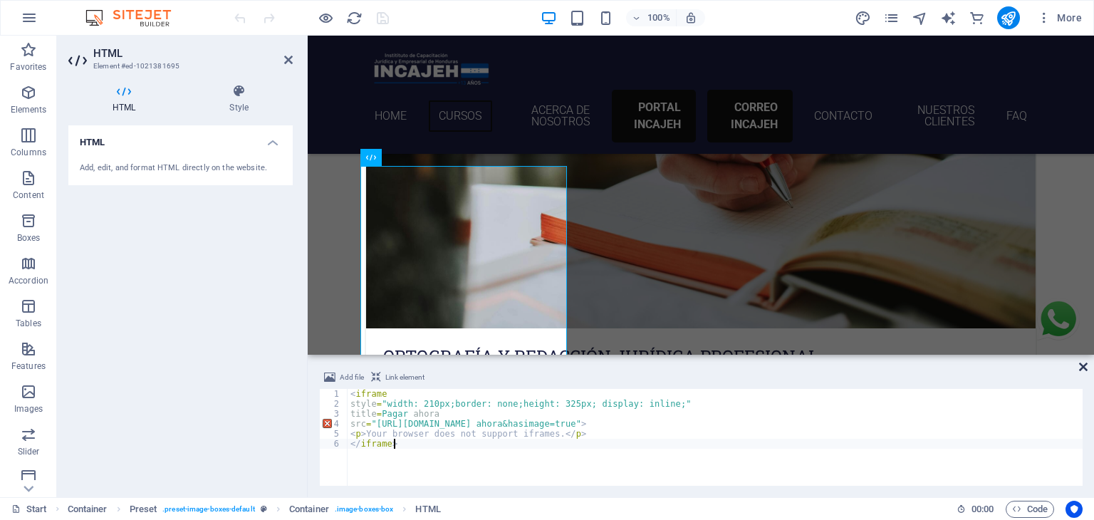
click at [1083, 366] on icon at bounding box center [1083, 366] width 9 height 11
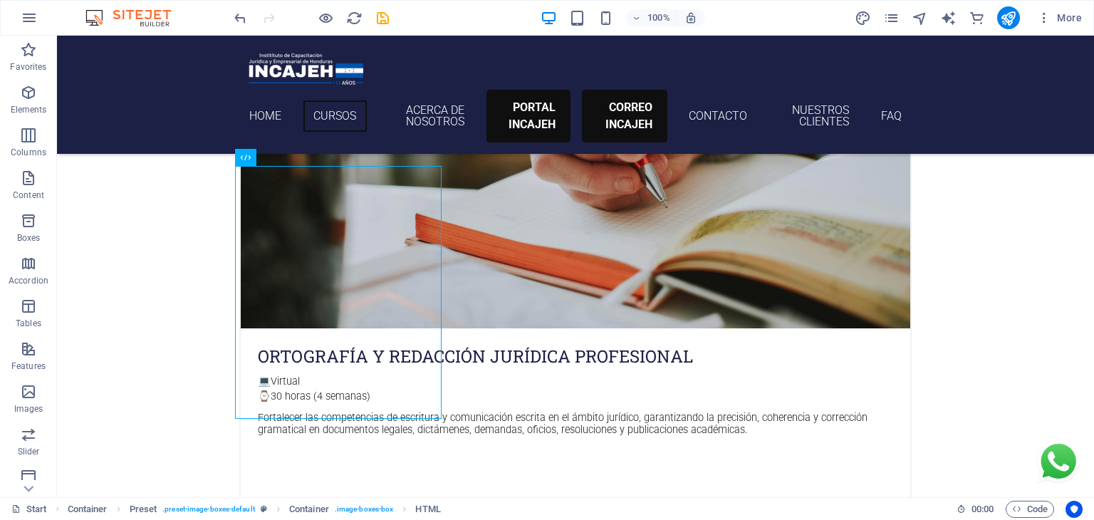
click at [1016, 26] on button "publish" at bounding box center [1008, 17] width 23 height 23
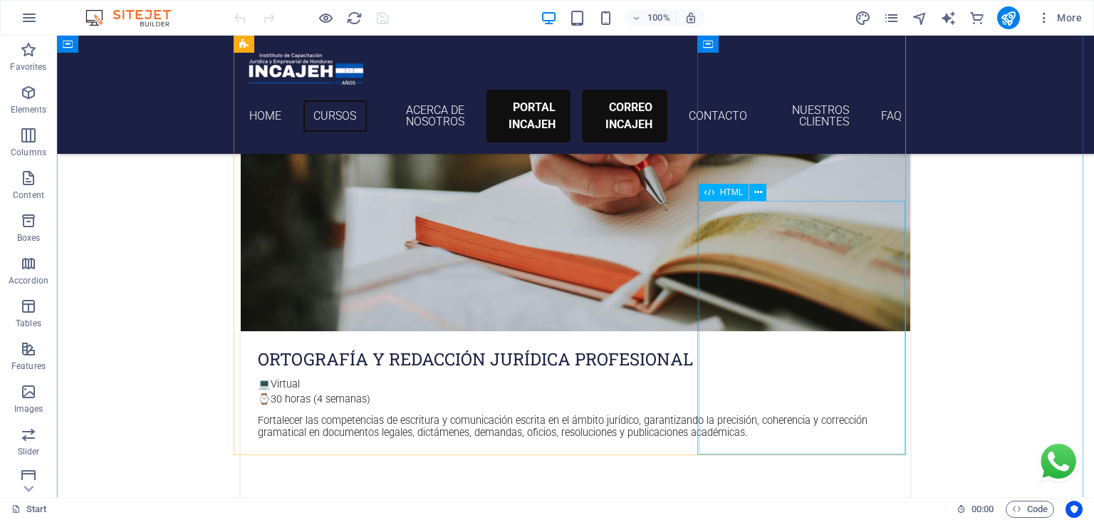
scroll to position [881, 0]
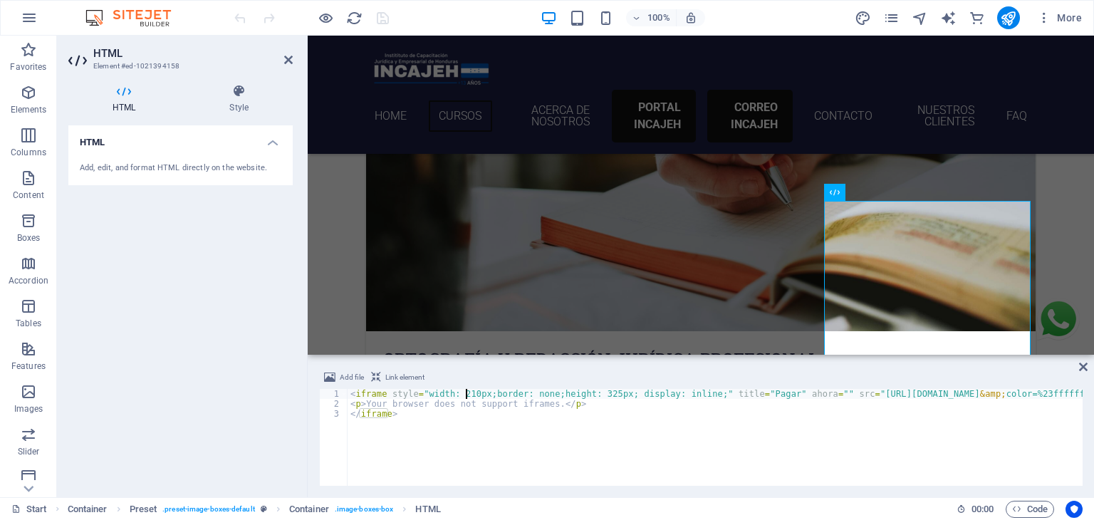
click at [465, 392] on div "< iframe style = "width: 210px;border: none;height: 325px; display: inline;" ti…" at bounding box center [1042, 446] width 1389 height 114
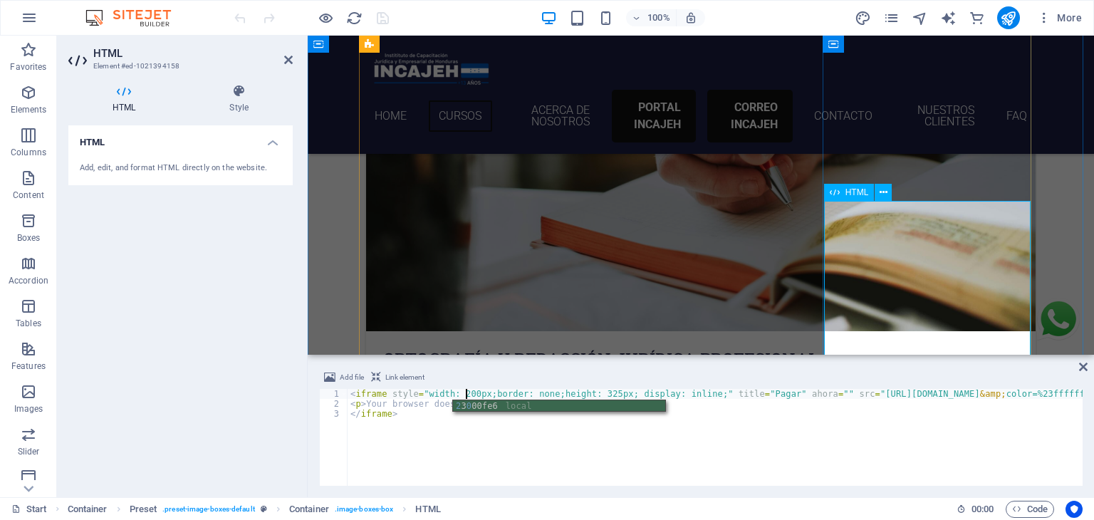
type textarea "<iframe style="width: 200px;border: none;height: 325px; display: inline;" title…"
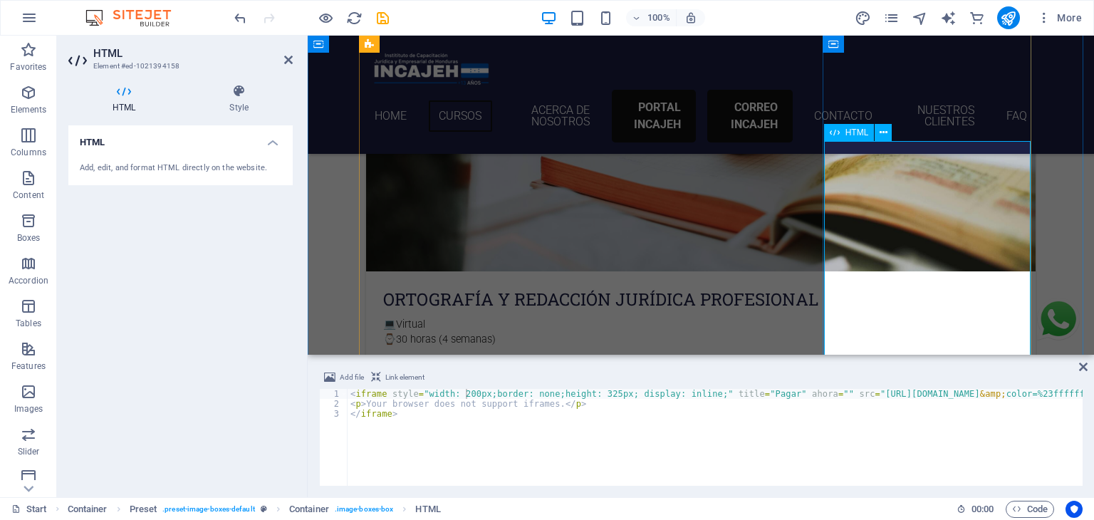
scroll to position [942, 0]
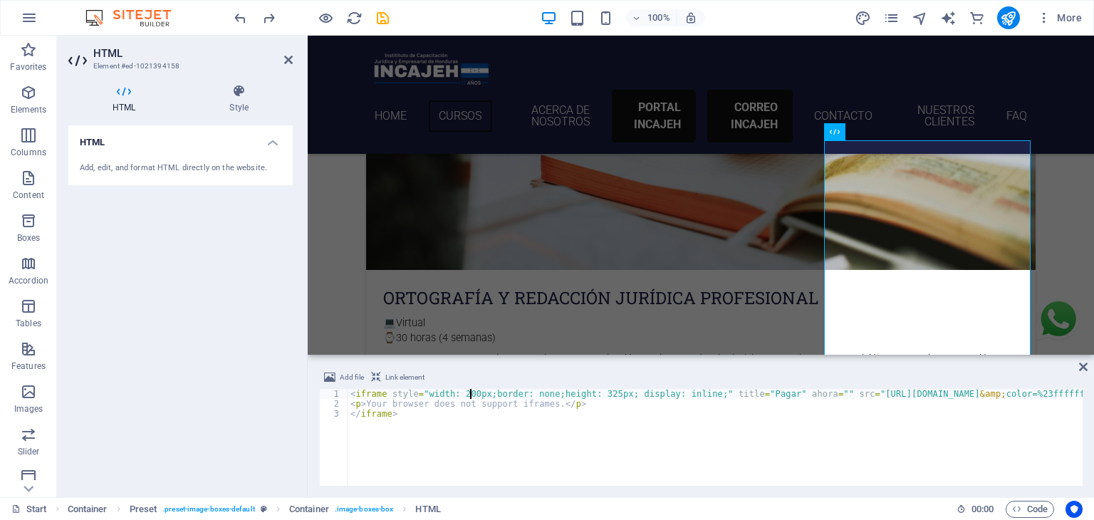
click at [468, 398] on div "< iframe style = "width: 200px;border: none;height: 325px; display: inline;" ti…" at bounding box center [1042, 446] width 1389 height 114
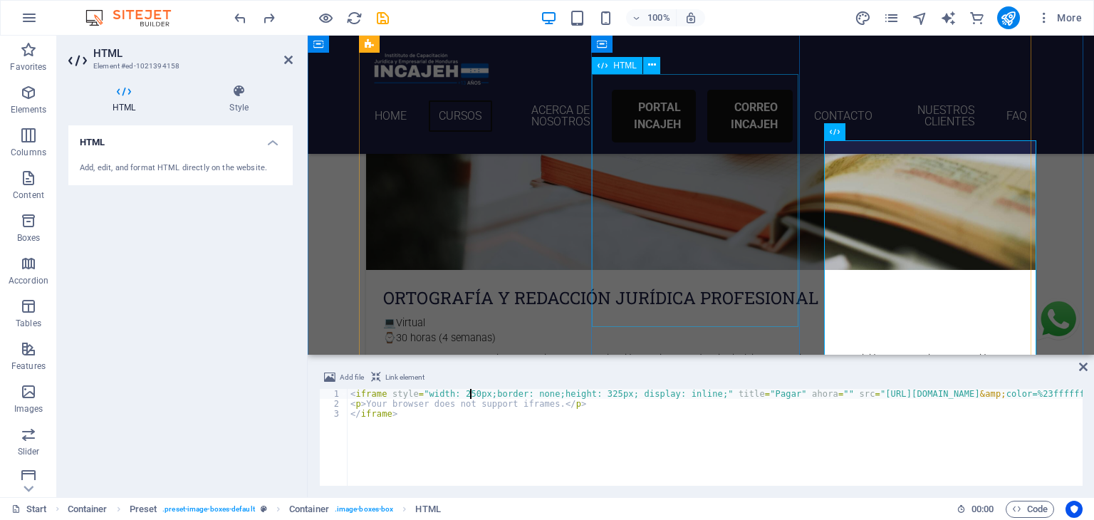
type textarea "<iframe style="width: 250px;border: none;height: 325px; display: inline;" title…"
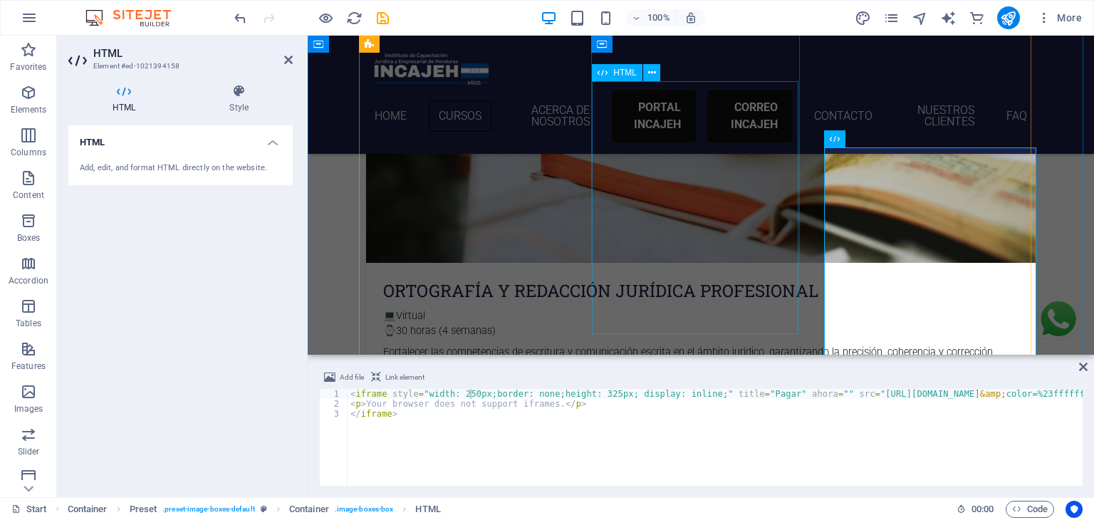
scroll to position [953, 0]
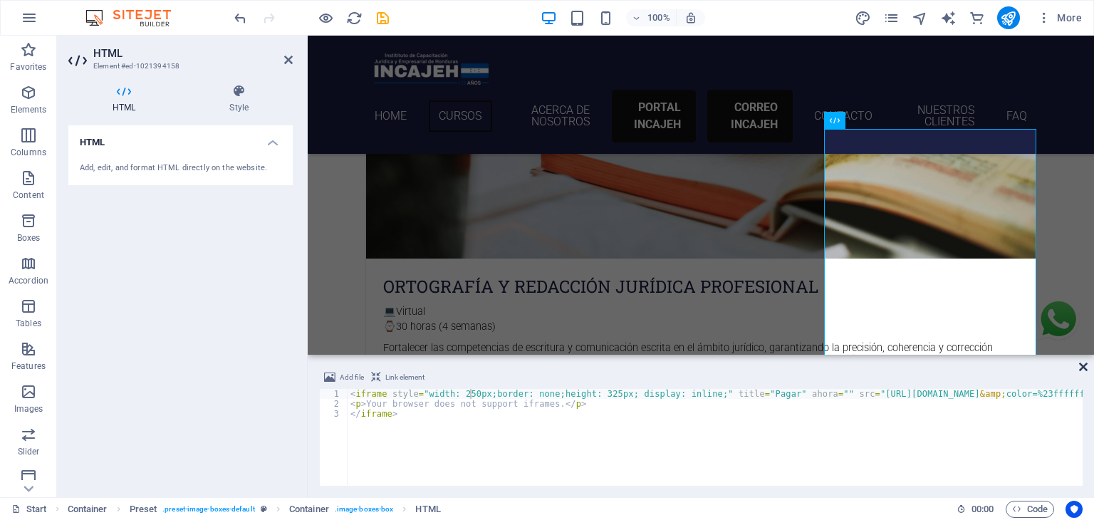
click at [1082, 362] on icon at bounding box center [1083, 366] width 9 height 11
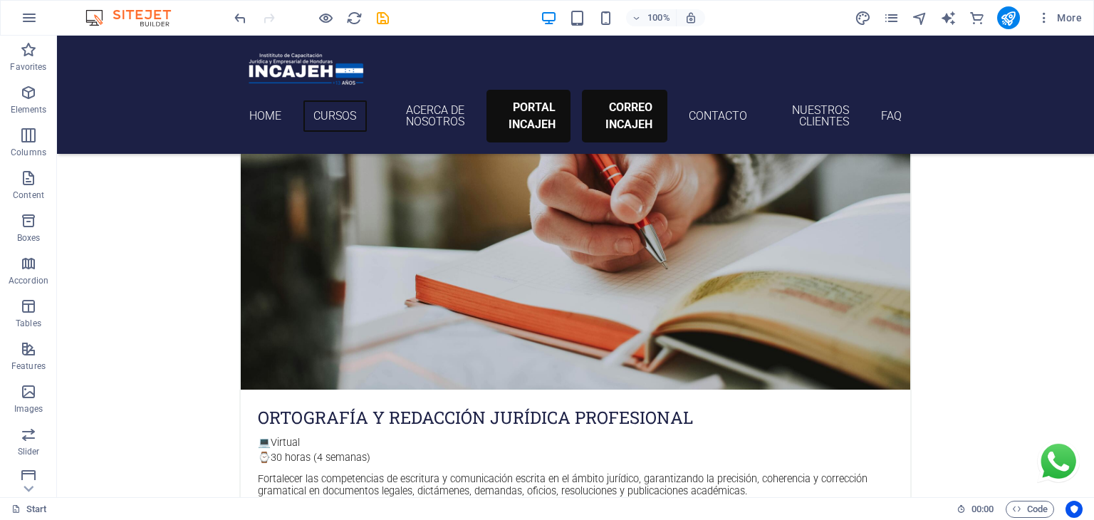
scroll to position [823, 0]
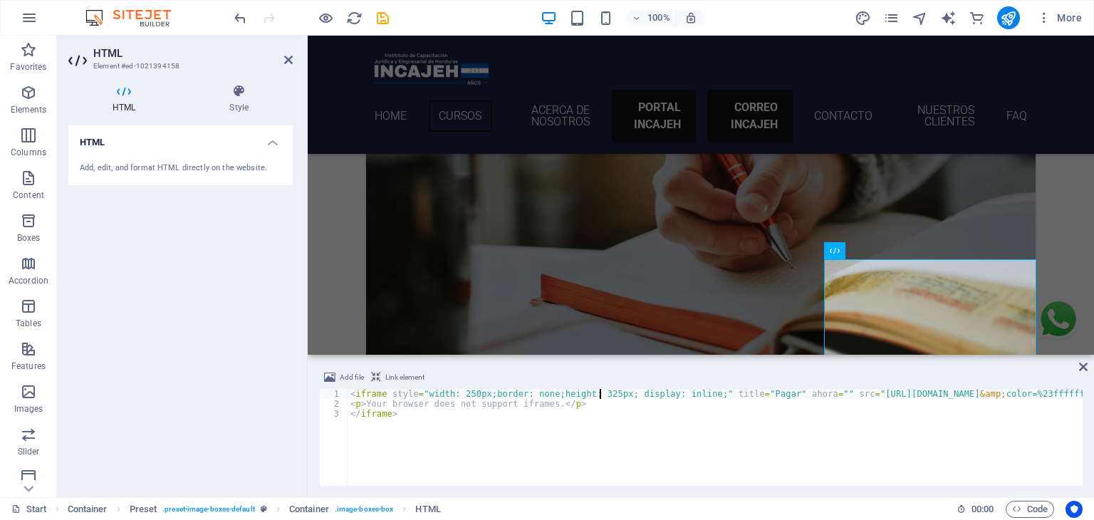
click at [598, 394] on div "< iframe style = "width: 250px;border: none;height: 325px; display: inline;" ti…" at bounding box center [1042, 446] width 1389 height 114
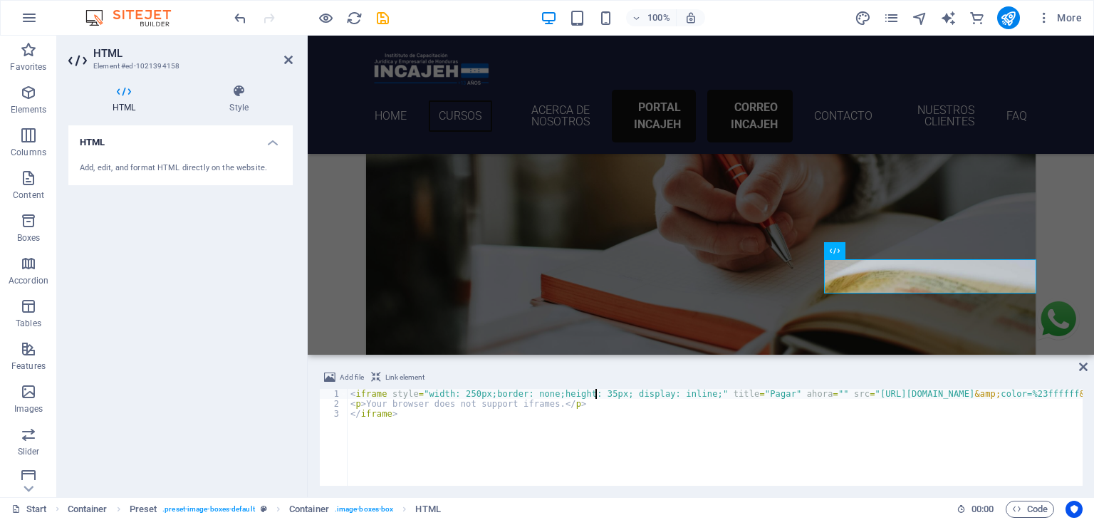
scroll to position [0, 20]
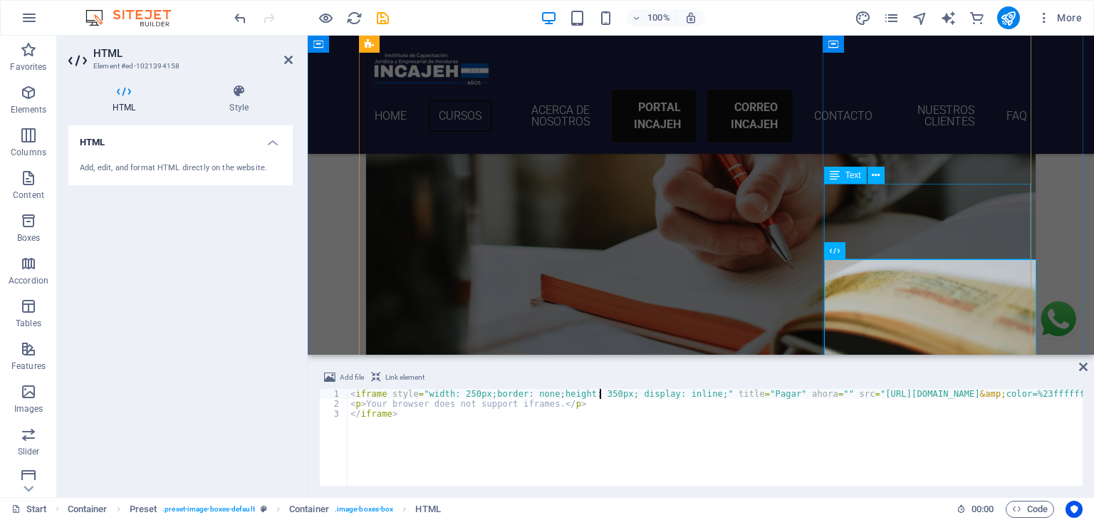
type textarea "<iframe style="width: 250px;border: none;height: 350px; display: inline;" title…"
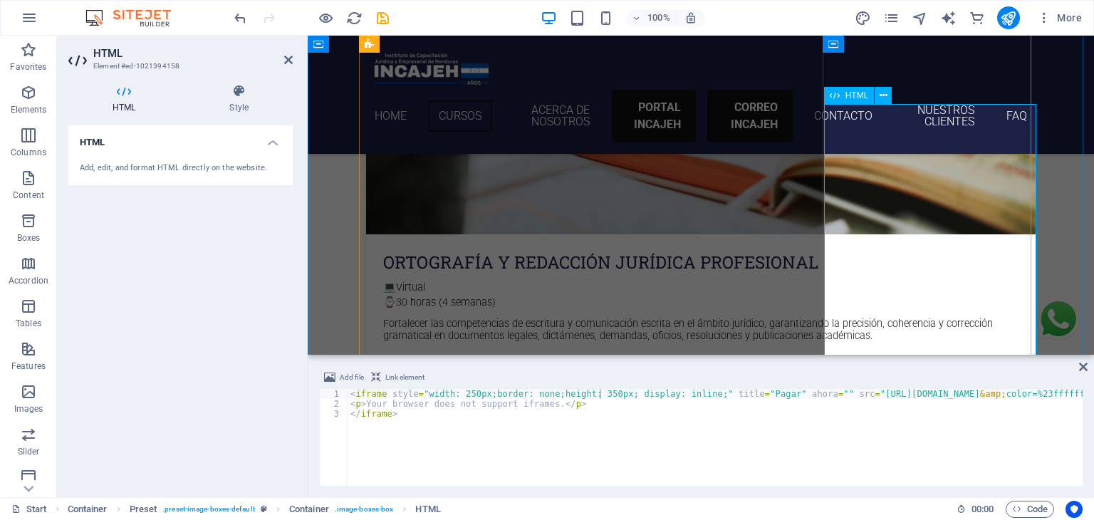
scroll to position [977, 0]
click at [1083, 366] on icon at bounding box center [1083, 366] width 9 height 11
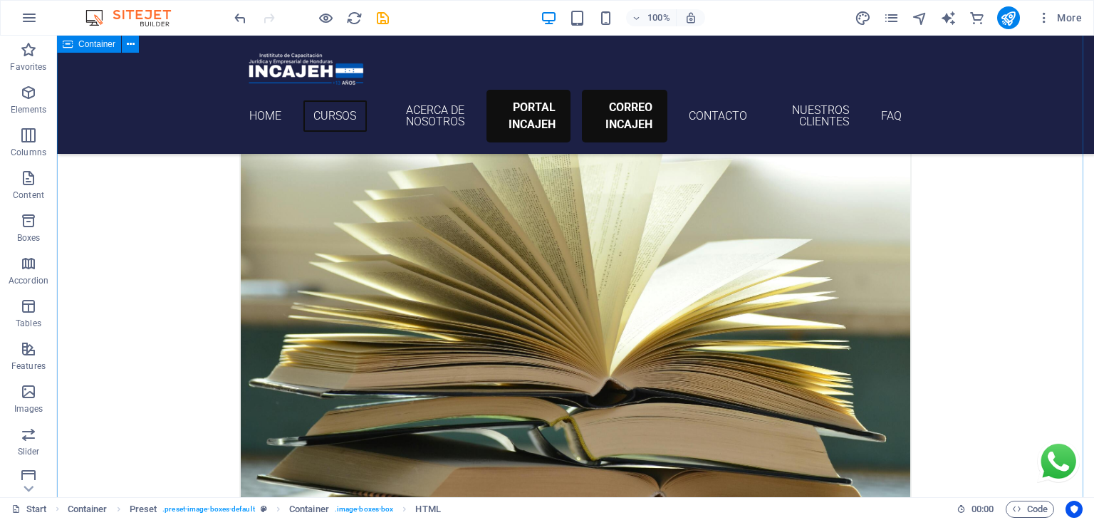
scroll to position [1793, 0]
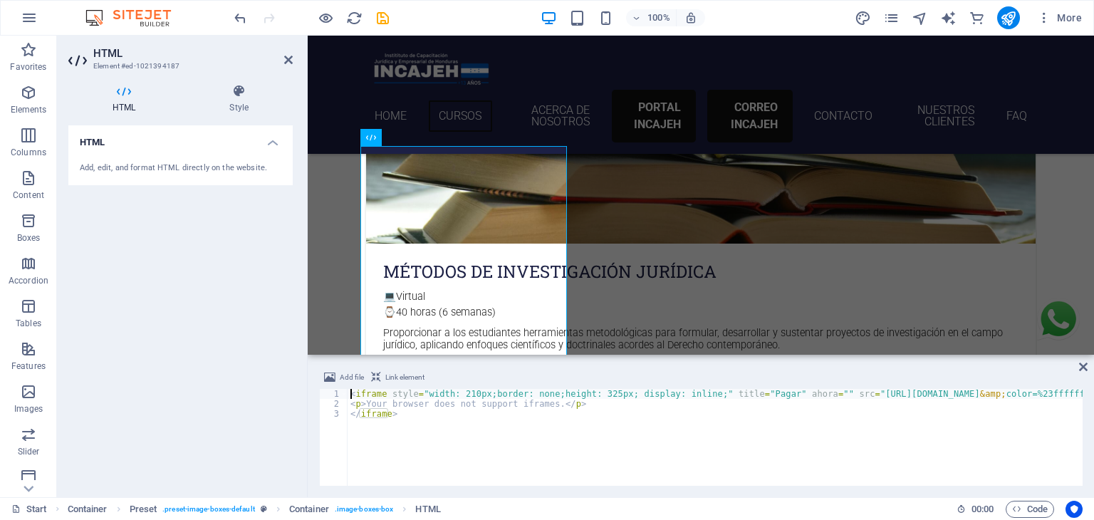
click at [467, 393] on div "< iframe style = "width: 210px;border: none;height: 325px; display: inline;" ti…" at bounding box center [1042, 446] width 1389 height 114
click at [598, 394] on div "< iframe style = "width: 250px;border: none;height: 325px; display: inline;" ti…" at bounding box center [1042, 446] width 1389 height 114
type textarea "<iframe style="width: 250px;border: none;height: 350px; display: inline;" title…"
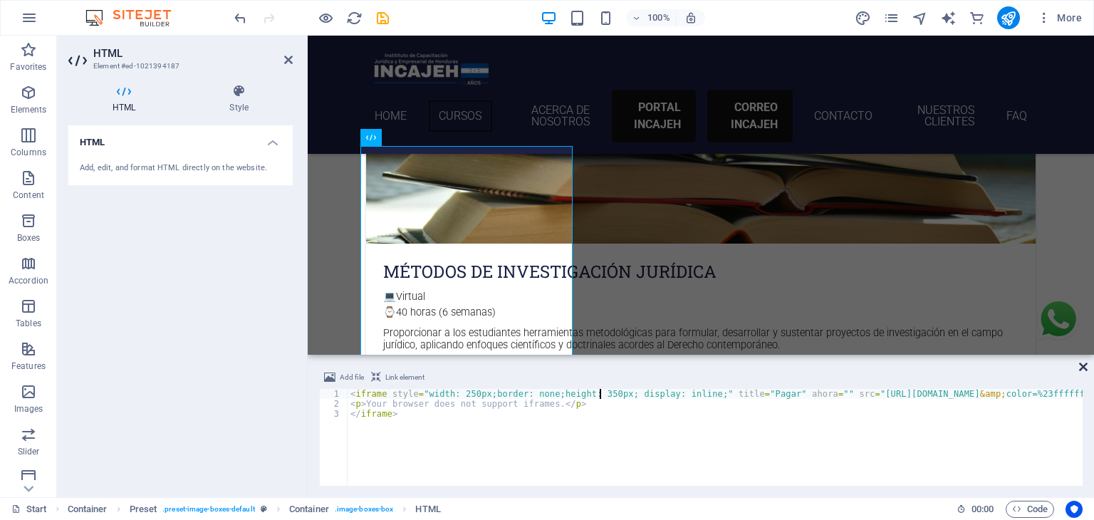
click at [1079, 369] on icon at bounding box center [1083, 366] width 9 height 11
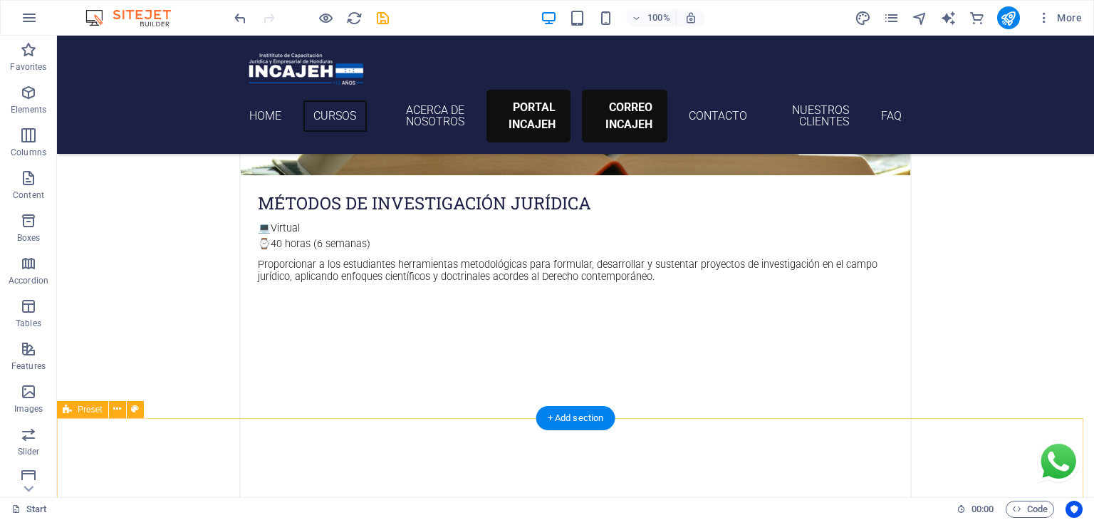
scroll to position [1714, 0]
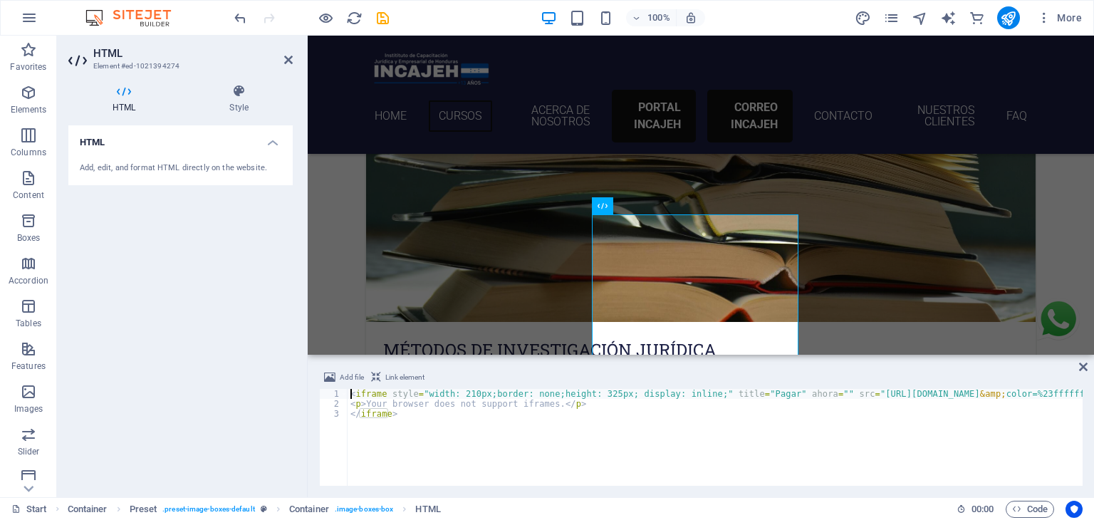
click at [465, 394] on div "< iframe style = "width: 210px;border: none;height: 325px; display: inline;" ti…" at bounding box center [1042, 446] width 1389 height 114
click at [792, 427] on div "< iframe style = "width: 250px;border: none;height: 325px; display: inline;" ti…" at bounding box center [1042, 446] width 1389 height 114
click at [598, 392] on div "< iframe style = "width: 250px;border: none;height: 325px; display: inline;" ti…" at bounding box center [1042, 446] width 1389 height 114
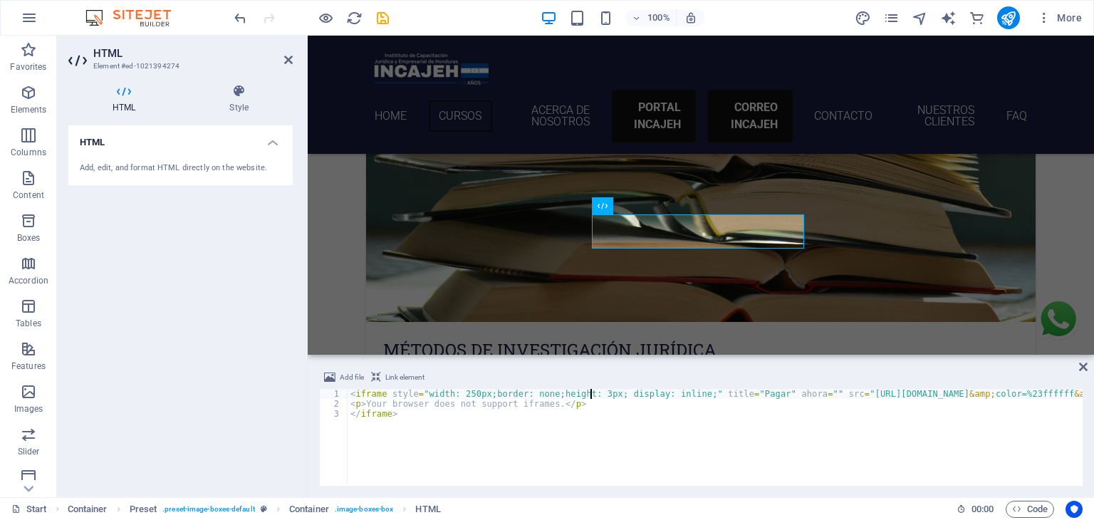
scroll to position [0, 20]
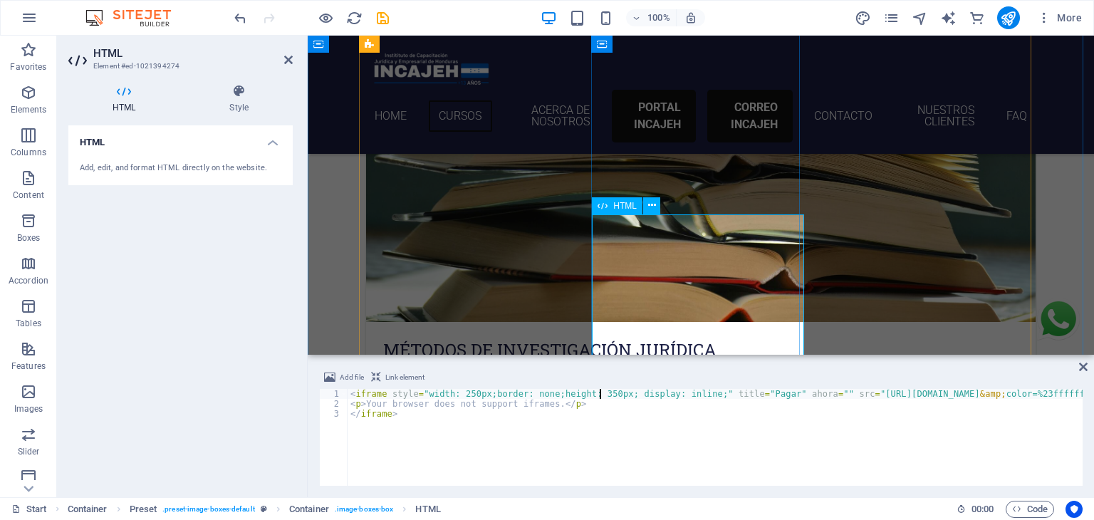
type textarea "<iframe style="width: 250px;border: none;height: 350px; display: inline;" title…"
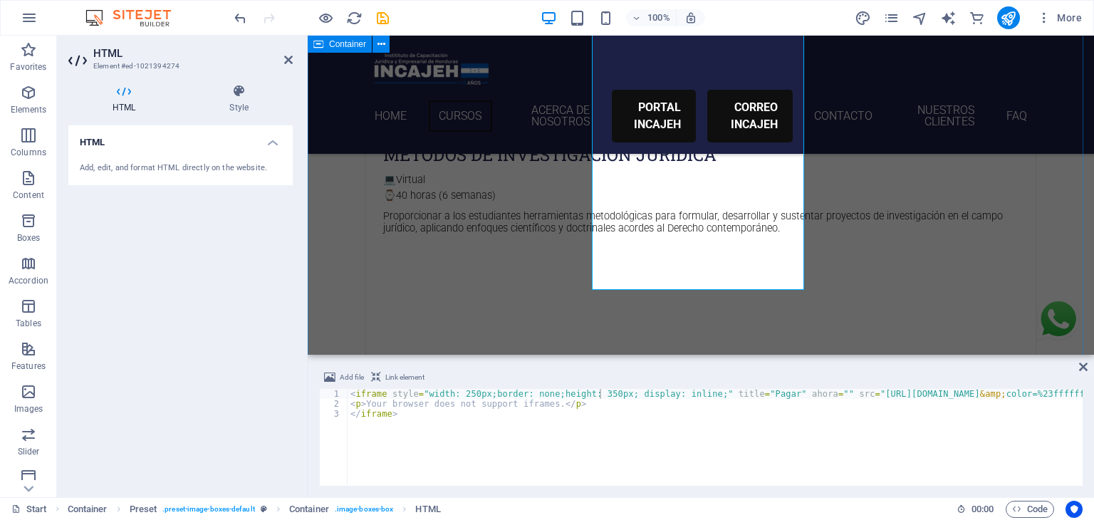
scroll to position [1909, 0]
click at [1089, 372] on div "Add file Link element <iframe style="width: 250px;border: none;height: 350px; d…" at bounding box center [701, 428] width 787 height 140
click at [1085, 365] on icon at bounding box center [1083, 366] width 9 height 11
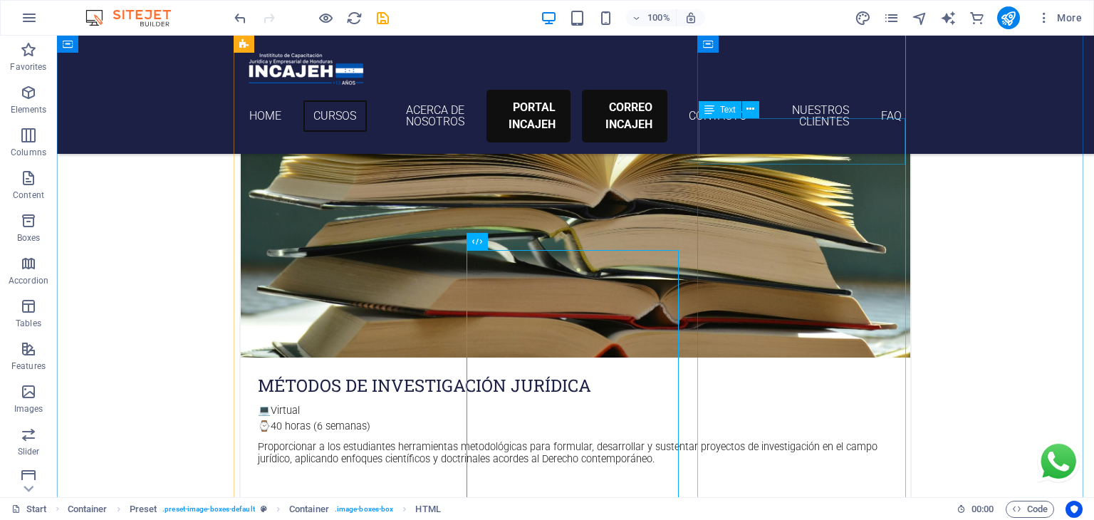
scroll to position [1680, 0]
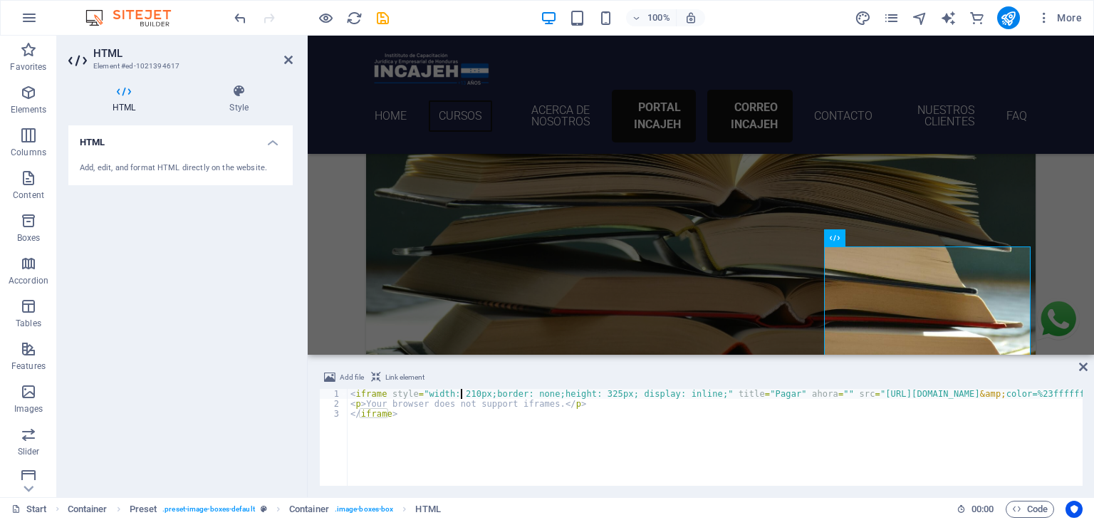
click at [462, 393] on div "< iframe style = "width: 210px;border: none;height: 325px; display: inline;" ti…" at bounding box center [1042, 446] width 1389 height 114
click at [463, 392] on div "< iframe style = "width: 210px;border: none;height: 325px; display: inline;" ti…" at bounding box center [1042, 446] width 1389 height 114
click at [753, 413] on div "< iframe style = "width: 250px;border: none;height: 325px; display: inline;" ti…" at bounding box center [1042, 446] width 1389 height 114
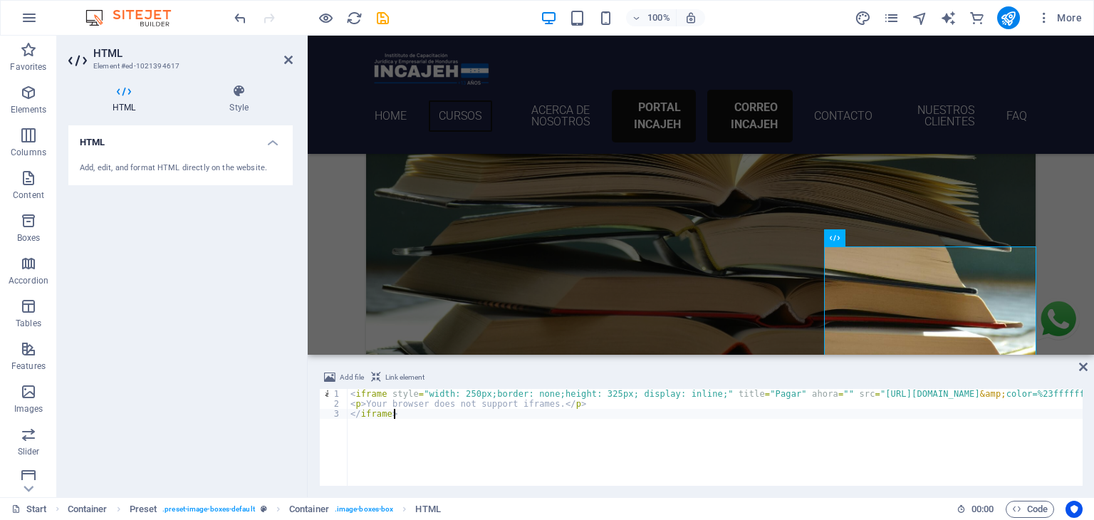
click at [599, 394] on div "< iframe style = "width: 250px;border: none;height: 325px; display: inline;" ti…" at bounding box center [1042, 446] width 1389 height 114
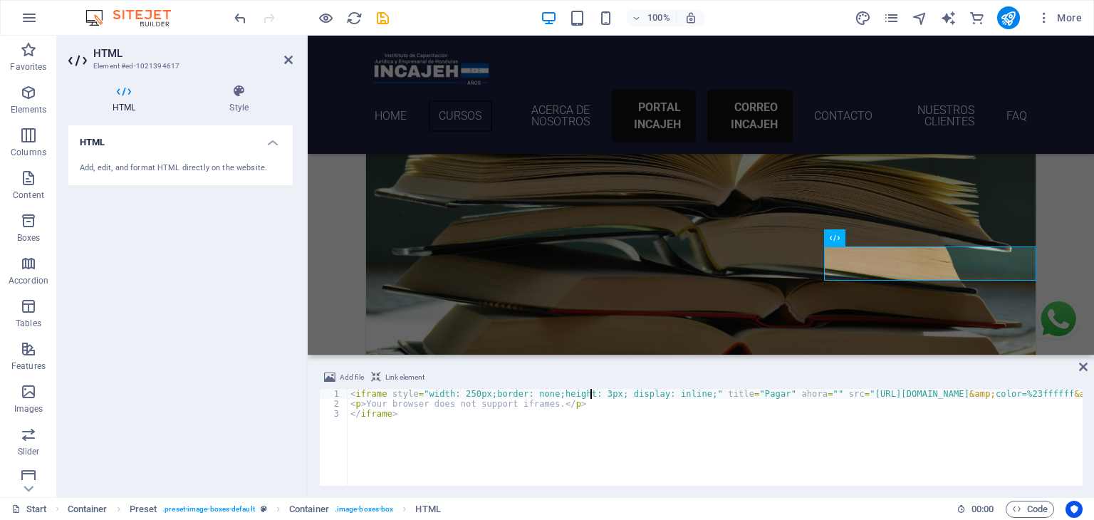
scroll to position [0, 20]
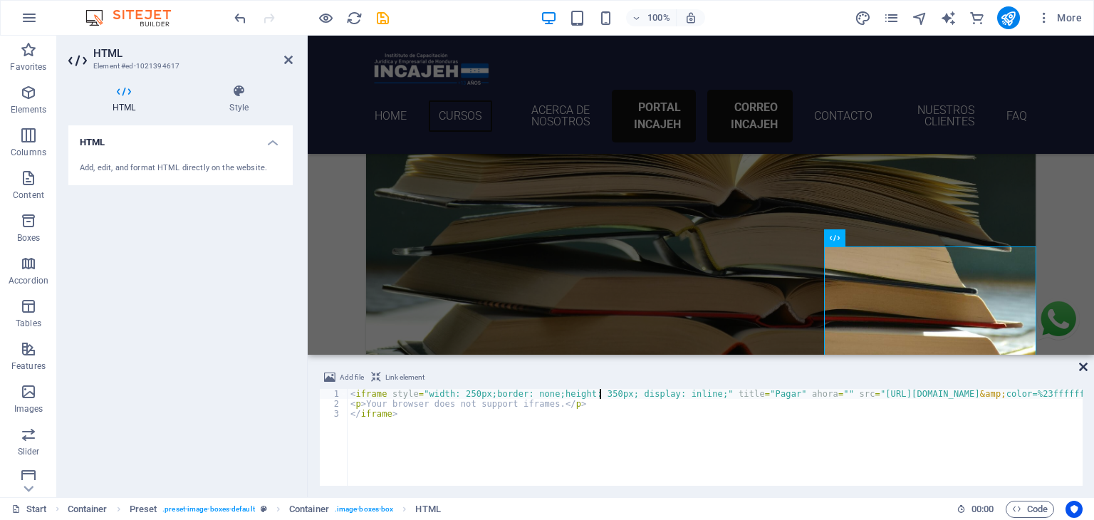
type textarea "<iframe style="width: 250px;border: none;height: 350px; display: inline;" title…"
click at [1085, 365] on icon at bounding box center [1083, 366] width 9 height 11
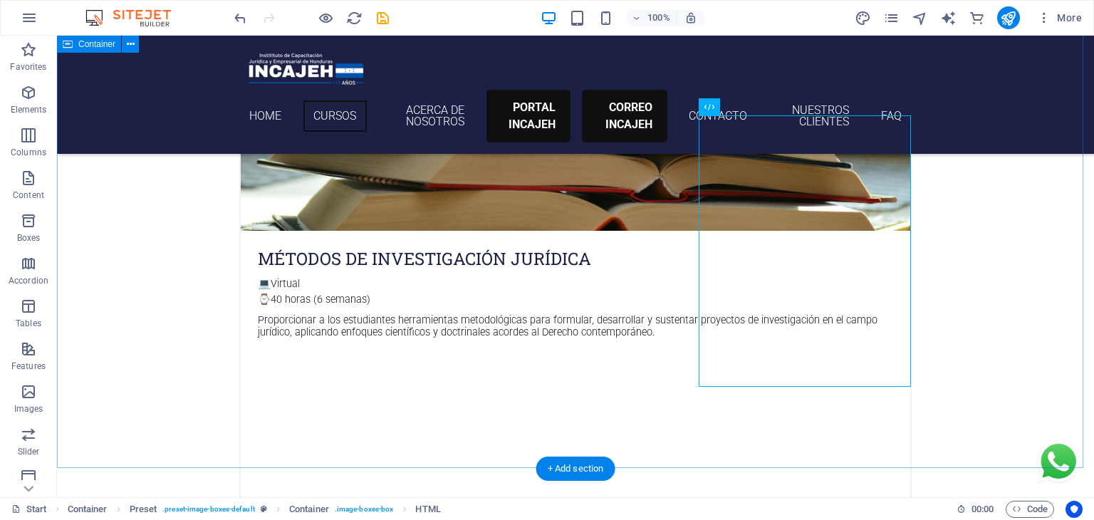
scroll to position [1802, 0]
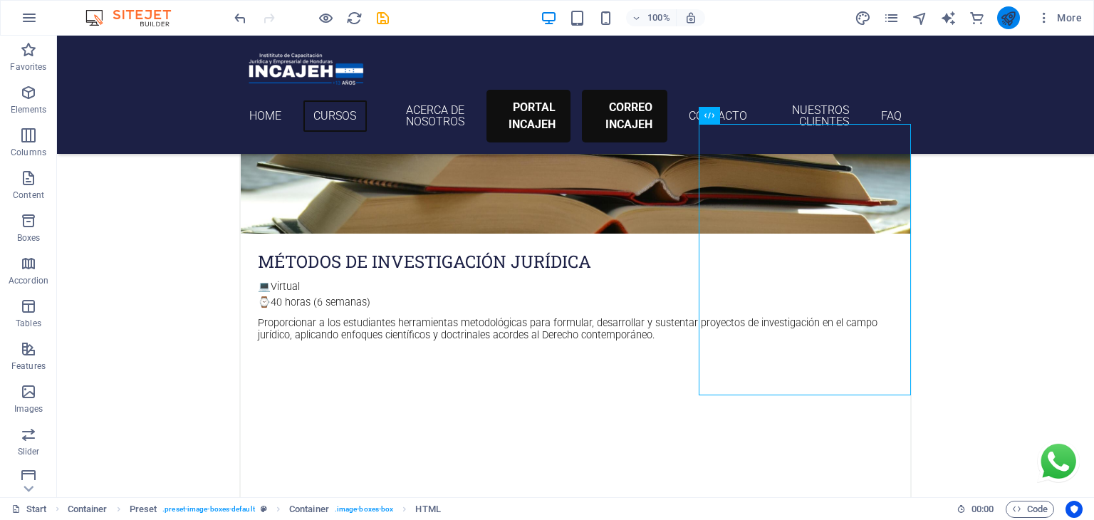
click at [1005, 26] on button "publish" at bounding box center [1008, 17] width 23 height 23
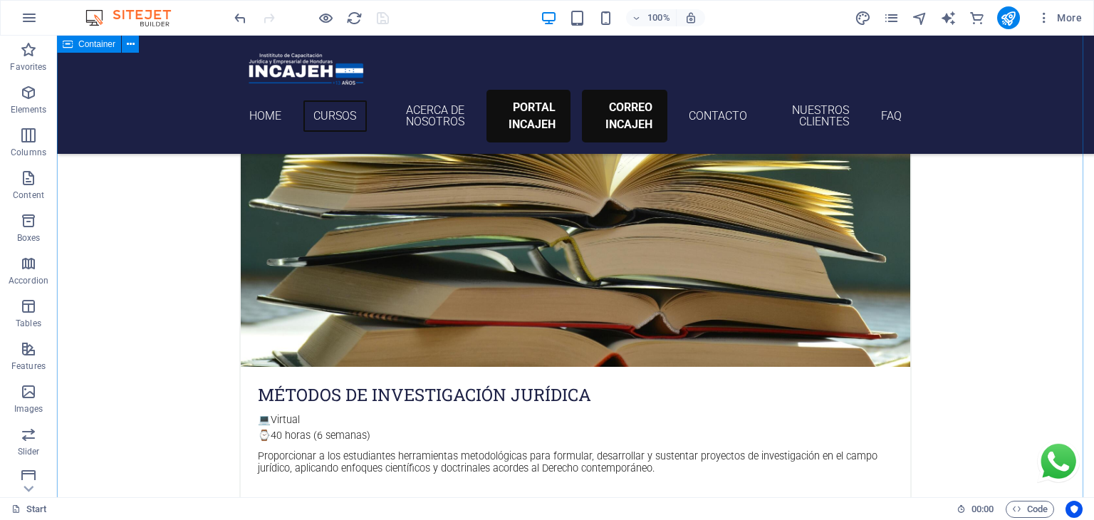
scroll to position [1667, 0]
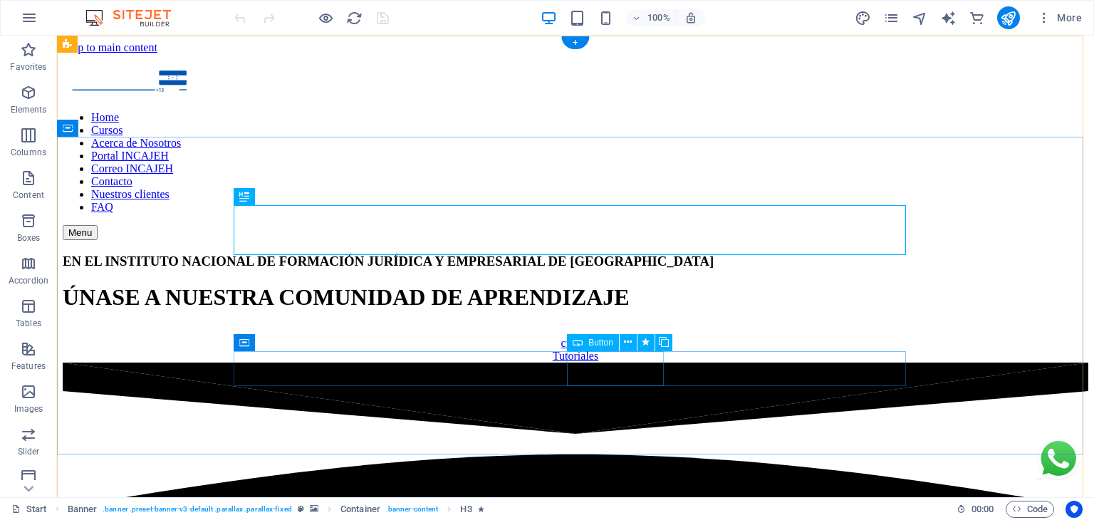
click at [633, 360] on div "Tutoriales" at bounding box center [576, 356] width 1026 height 13
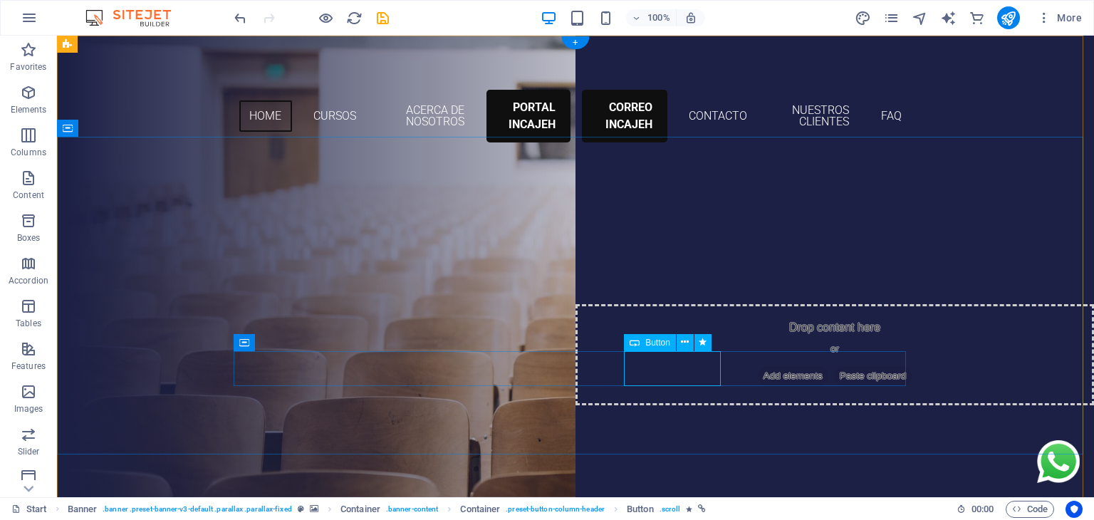
click at [701, 457] on div "Tutoriales" at bounding box center [575, 475] width 673 height 36
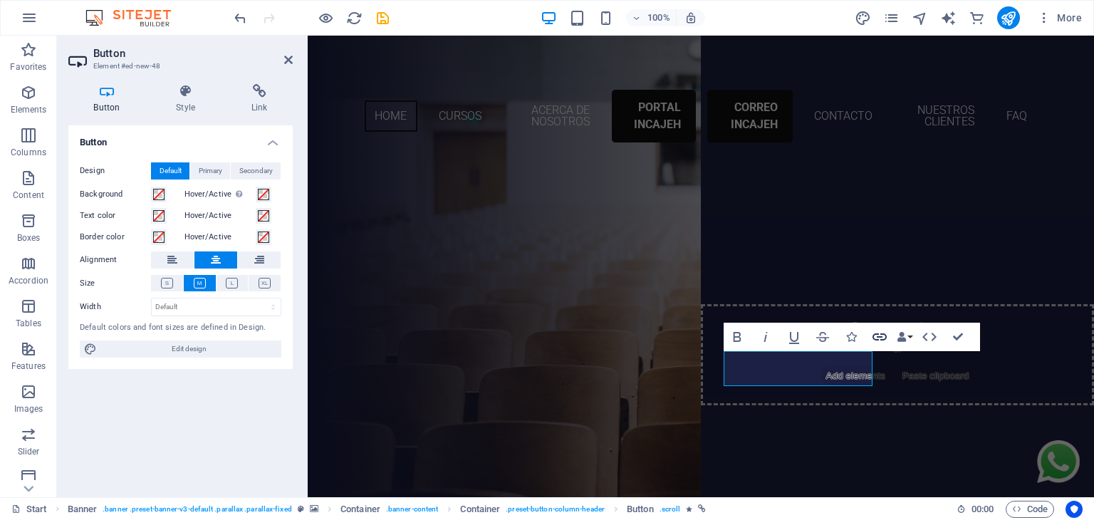
click at [875, 334] on icon "button" at bounding box center [880, 336] width 14 height 7
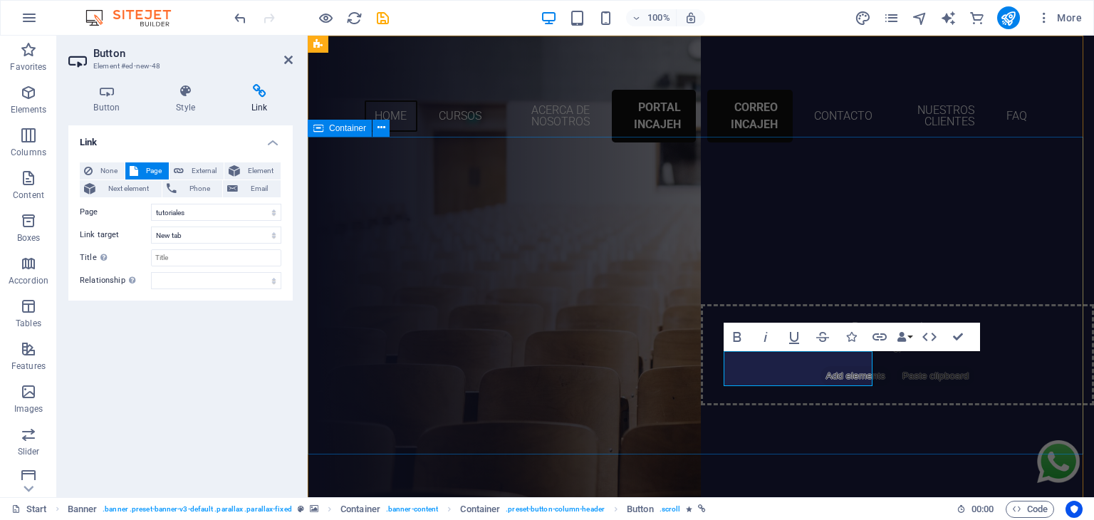
click at [926, 428] on div "EN EL INSTITUTO NACIONAL DE FORMACIÓN JURÍDICA Y EMPRESARIAL DE HONDURAS ÚNASE …" at bounding box center [701, 357] width 787 height 407
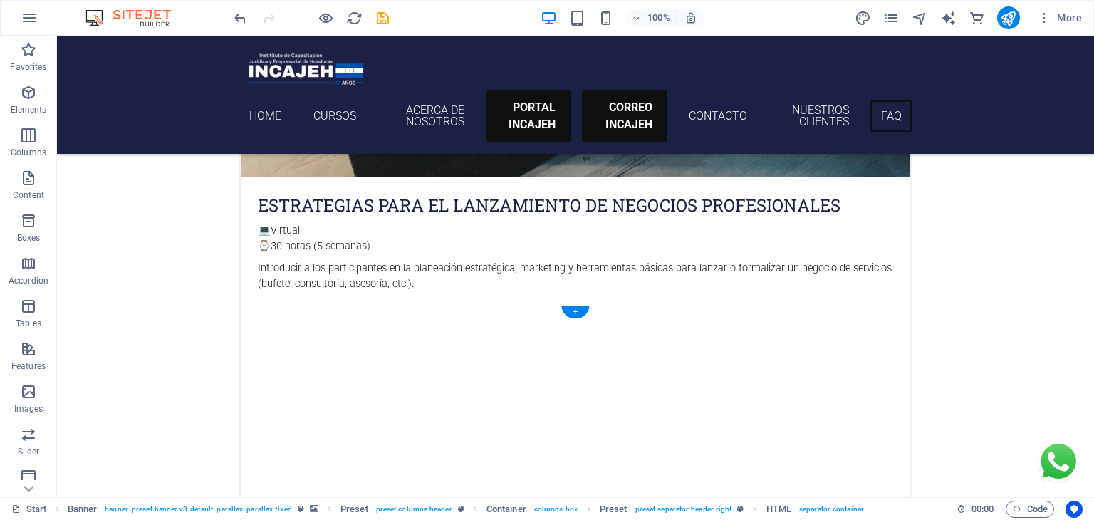
scroll to position [4753, 0]
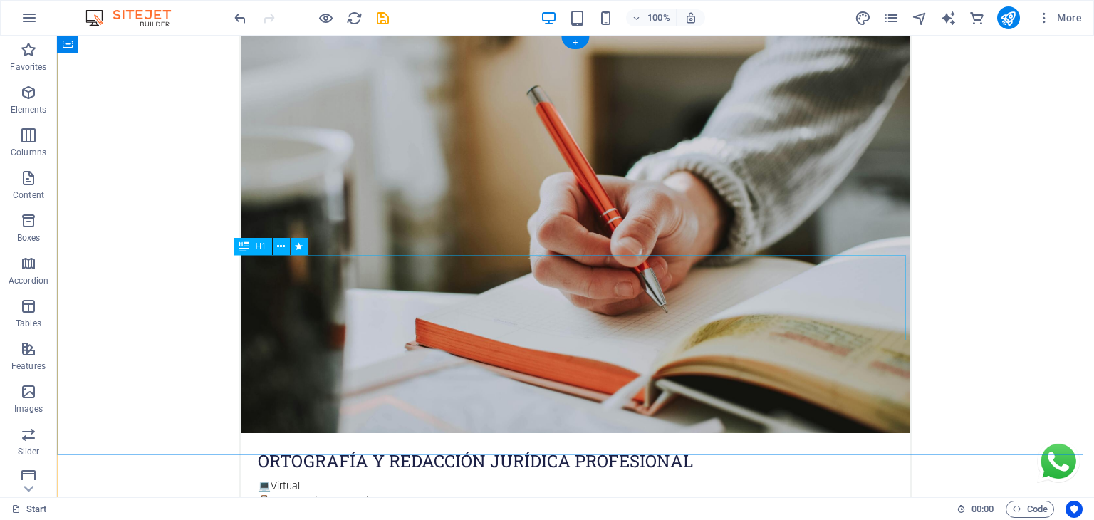
scroll to position [0, 0]
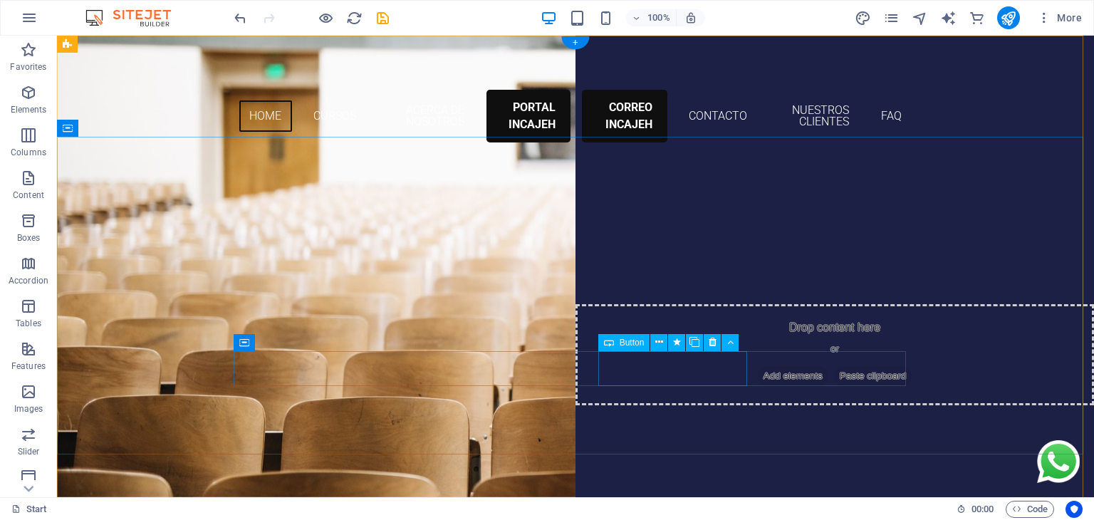
click at [707, 457] on div "Atención al cliente" at bounding box center [575, 475] width 673 height 36
select select "1"
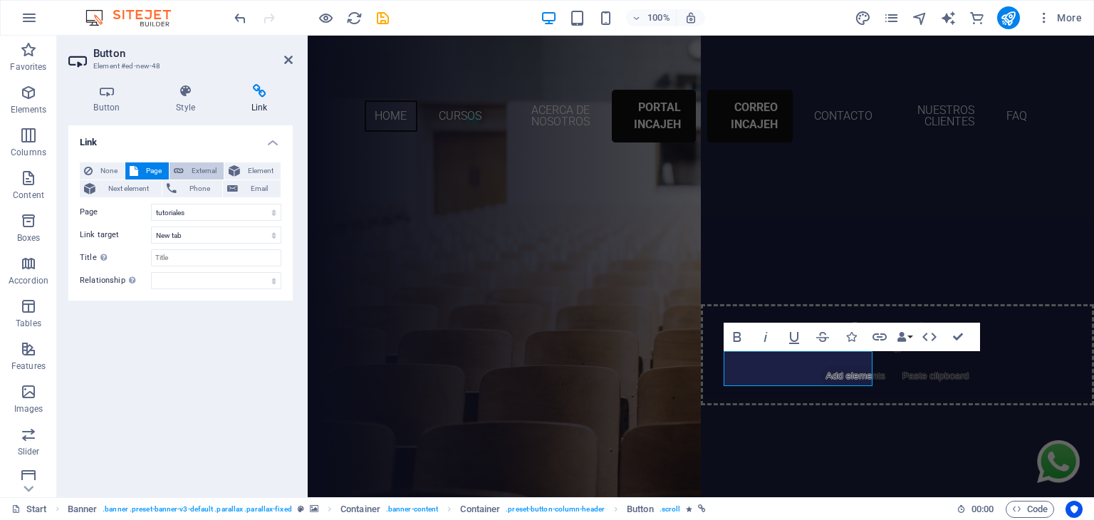
click at [174, 167] on icon at bounding box center [179, 170] width 10 height 17
click at [193, 204] on input "/18050332" at bounding box center [216, 212] width 130 height 17
click at [193, 212] on input "/18050332" at bounding box center [216, 212] width 130 height 17
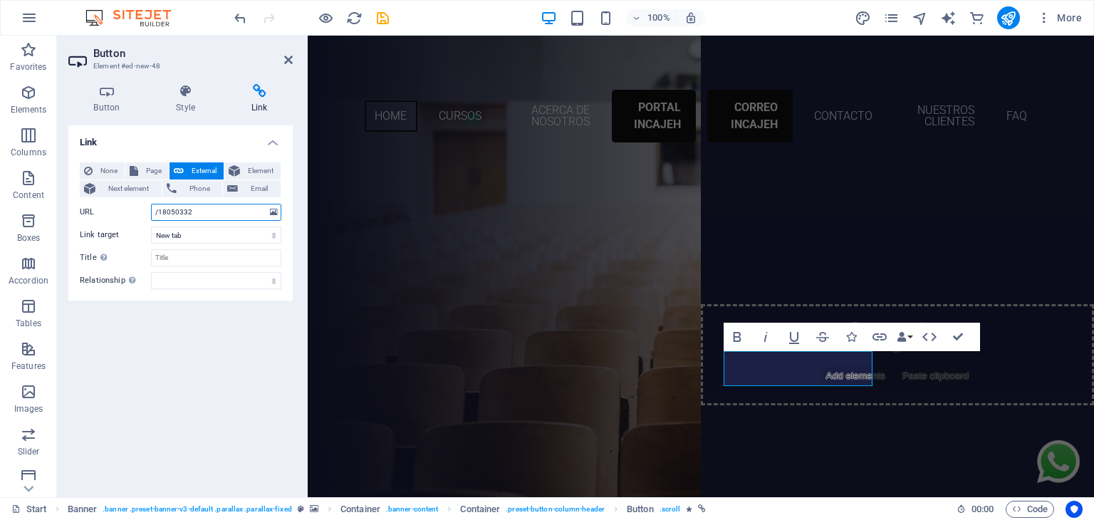
click at [193, 212] on input "/18050332" at bounding box center [216, 212] width 130 height 17
type input "[URL][DOMAIN_NAME]"
click at [202, 353] on div "Link None Page External Element Next element Phone Email Page Start tutoriales …" at bounding box center [180, 305] width 224 height 360
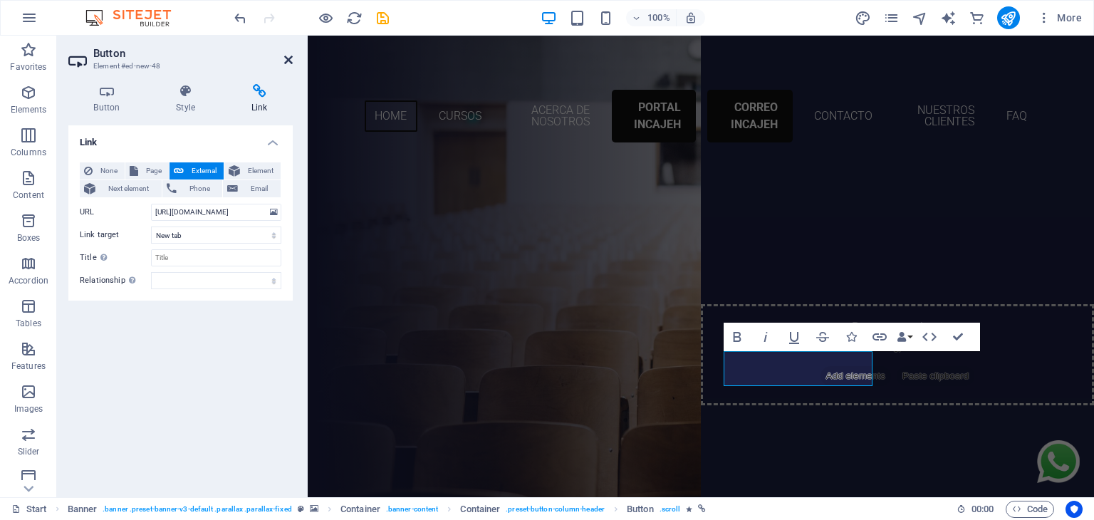
click at [289, 62] on icon at bounding box center [288, 59] width 9 height 11
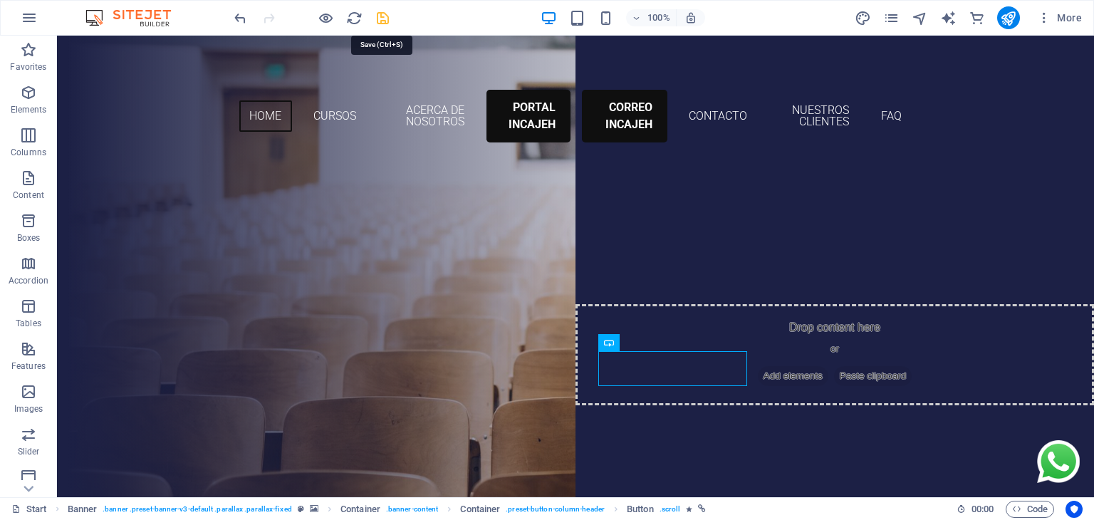
click at [380, 15] on icon "save" at bounding box center [383, 18] width 16 height 16
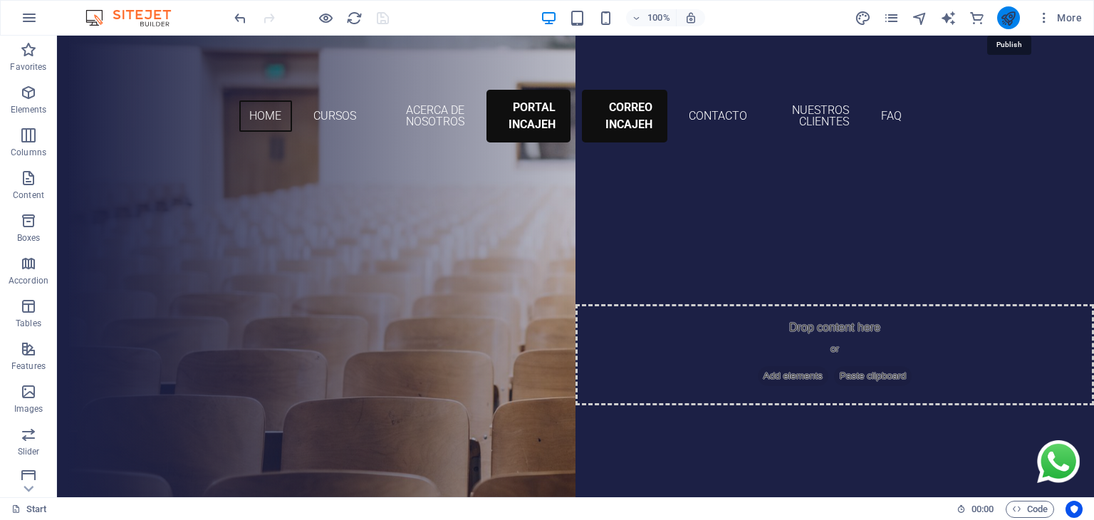
click at [1008, 17] on icon "publish" at bounding box center [1008, 18] width 16 height 16
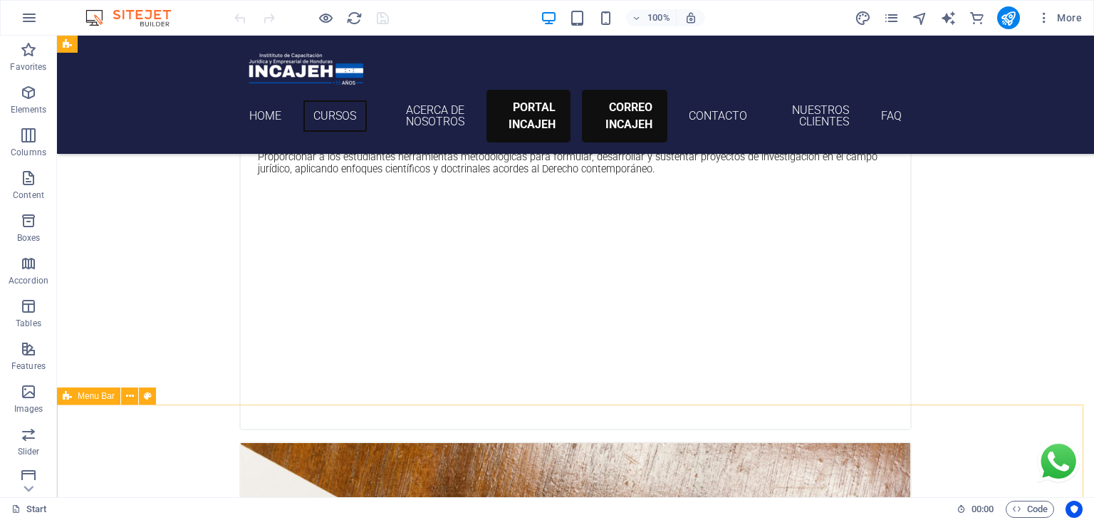
scroll to position [1936, 0]
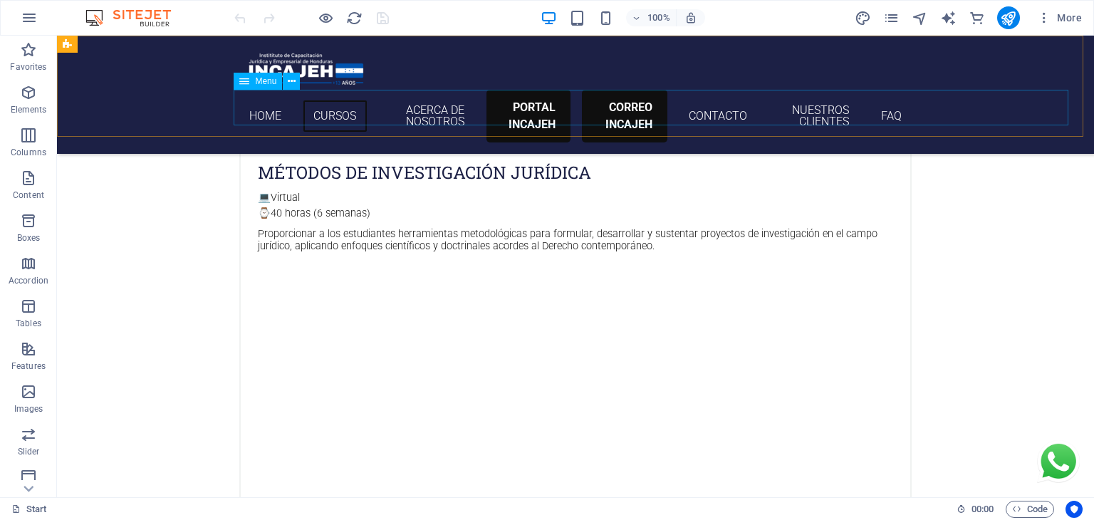
click at [754, 103] on nav "Home Cursos Acerca de Nosotros Portal INCAJEH Correo INCAJEH Contacto Nuestros …" at bounding box center [575, 116] width 673 height 53
select select "primary"
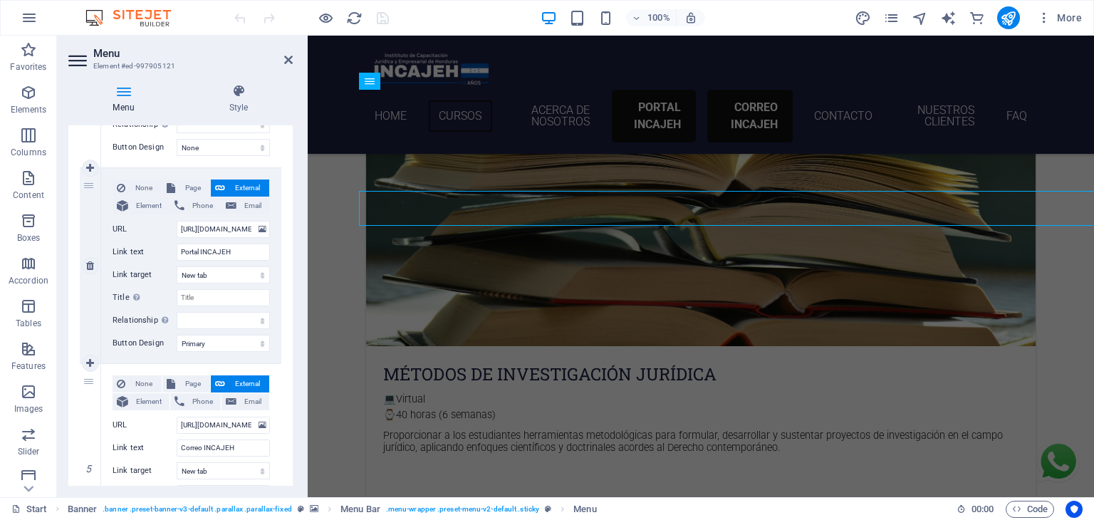
scroll to position [615, 0]
click at [232, 442] on input "Correo INCAJEH" at bounding box center [223, 447] width 93 height 17
type input "Correo"
select select
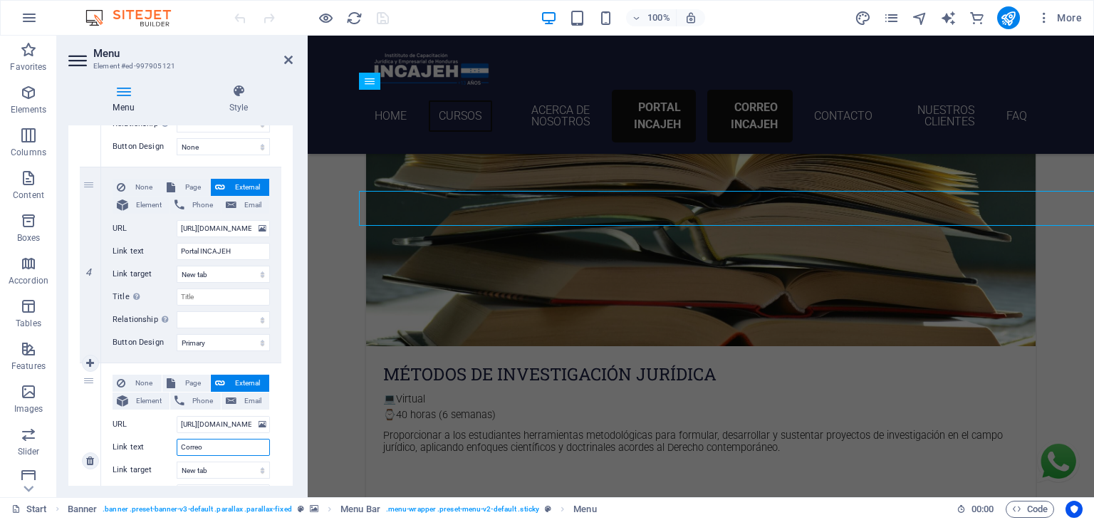
select select
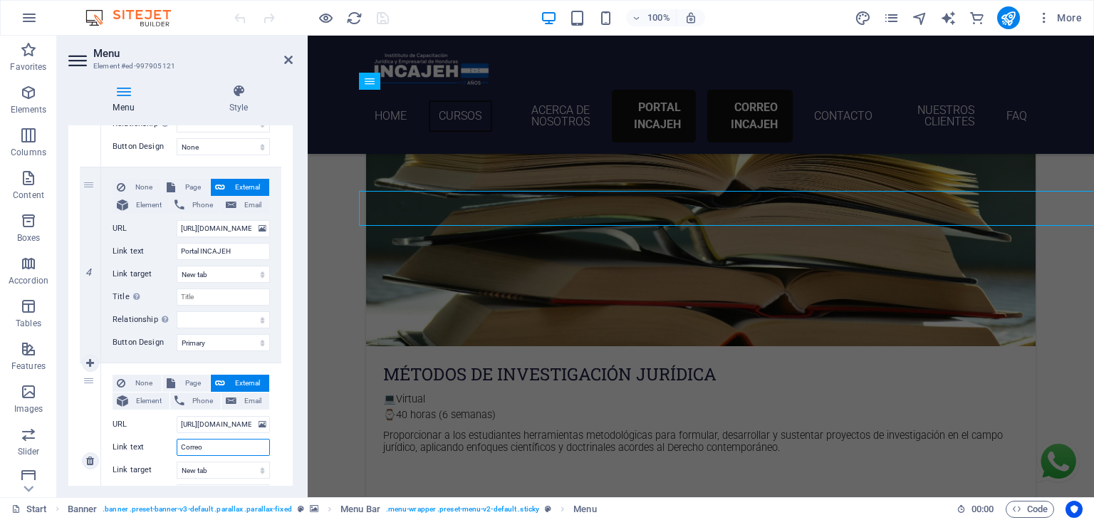
select select
type input "Correo"
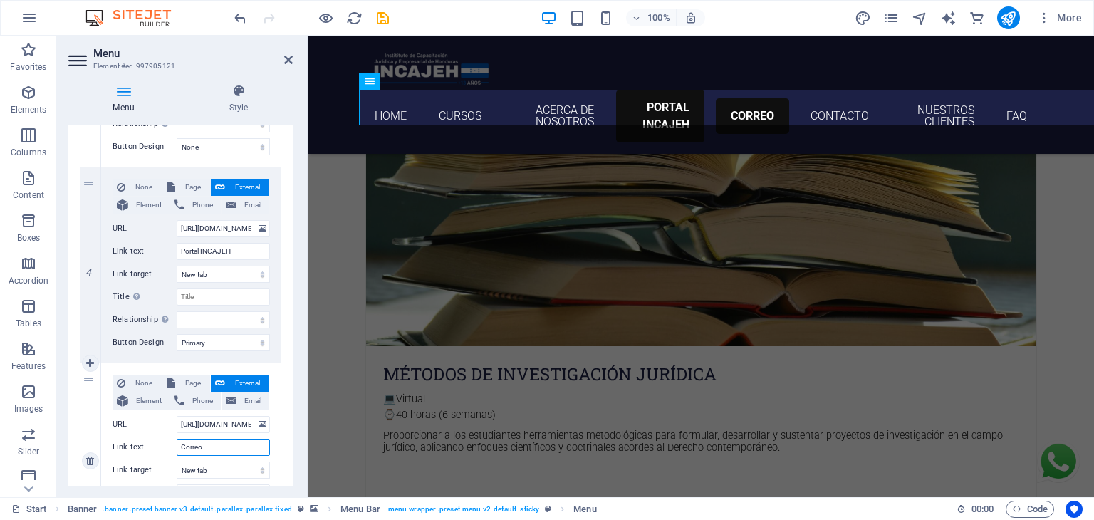
select select
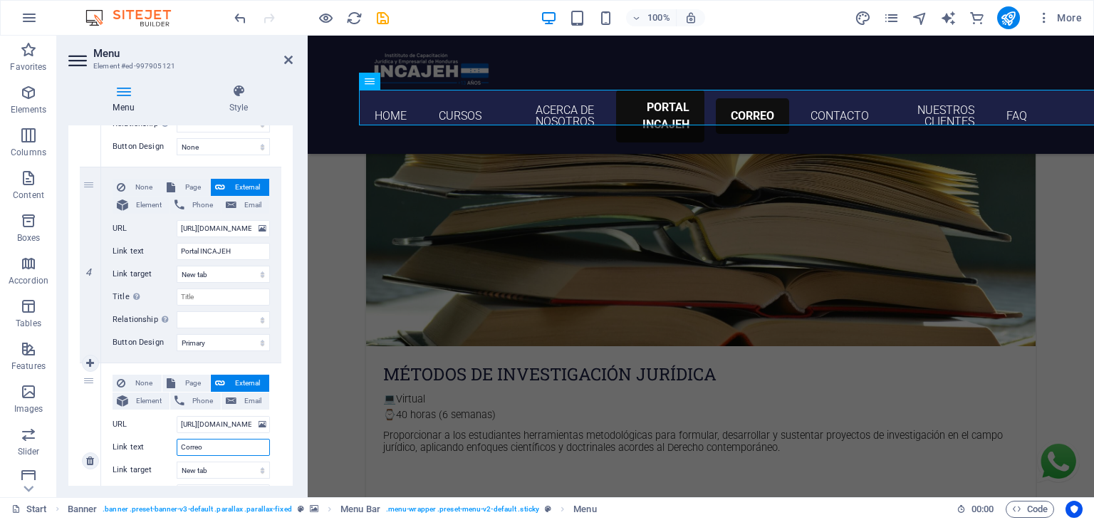
select select
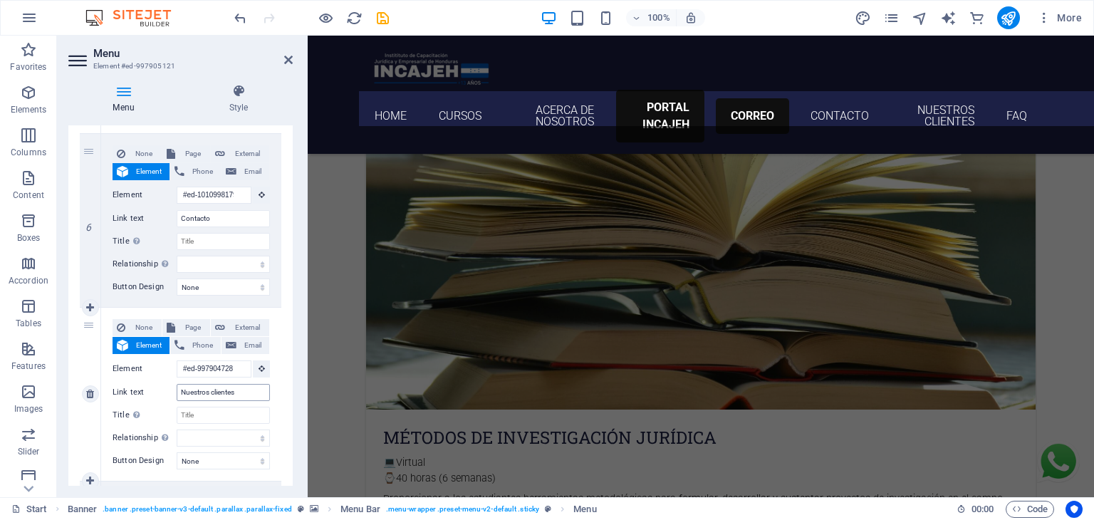
scroll to position [1633, 0]
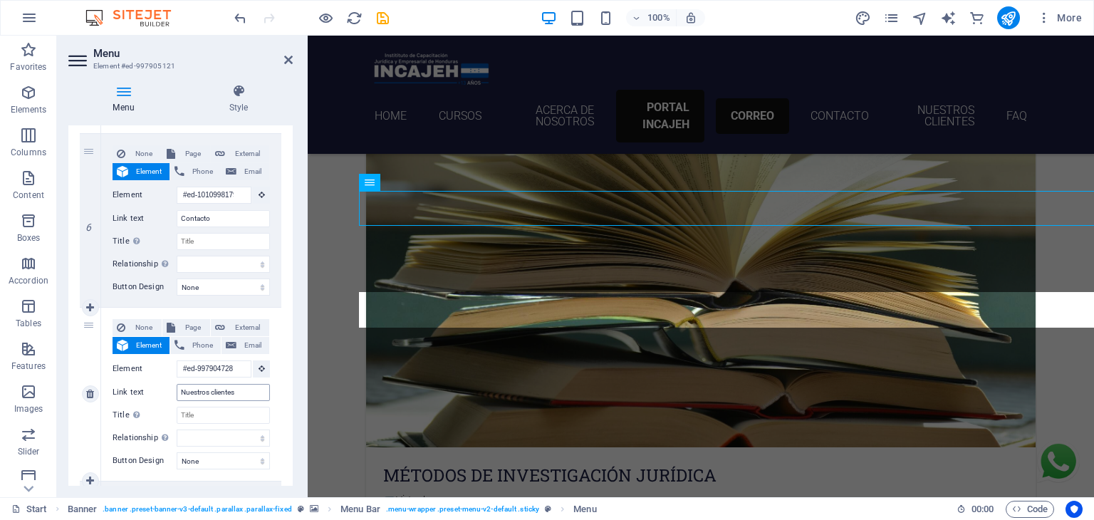
type input "Correo"
click at [200, 389] on input "Nuestros clientes" at bounding box center [223, 392] width 93 height 17
type input "clientes"
select select
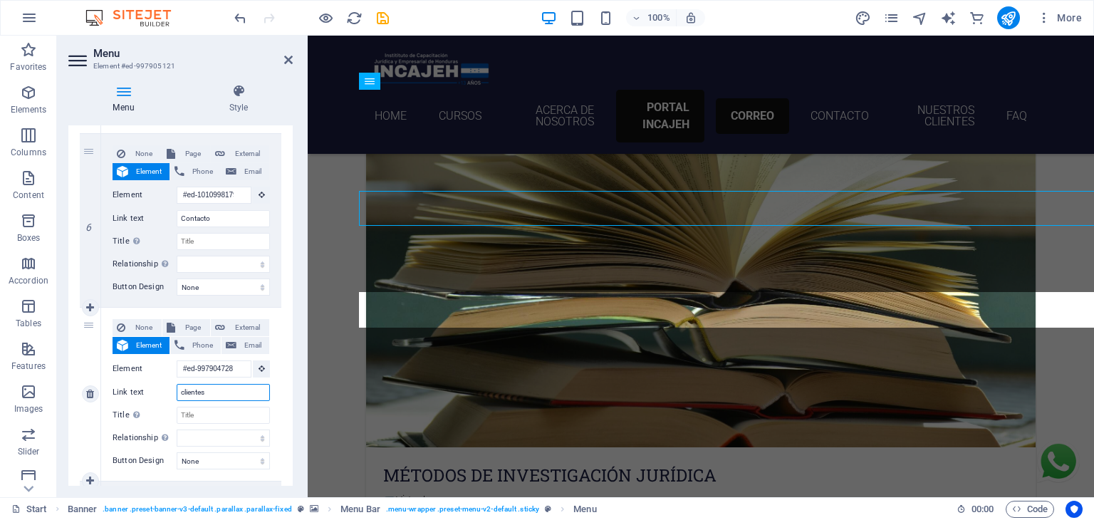
select select
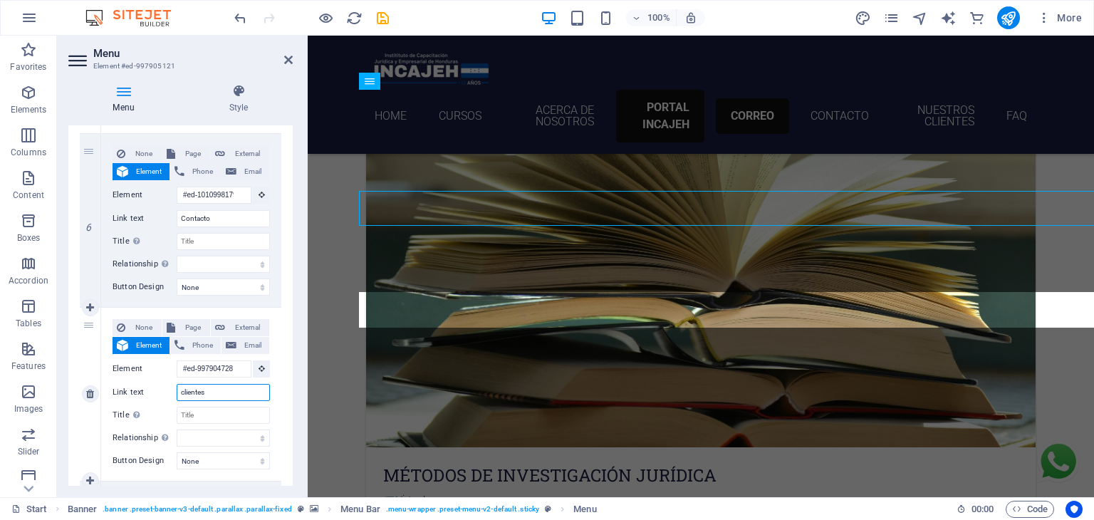
select select
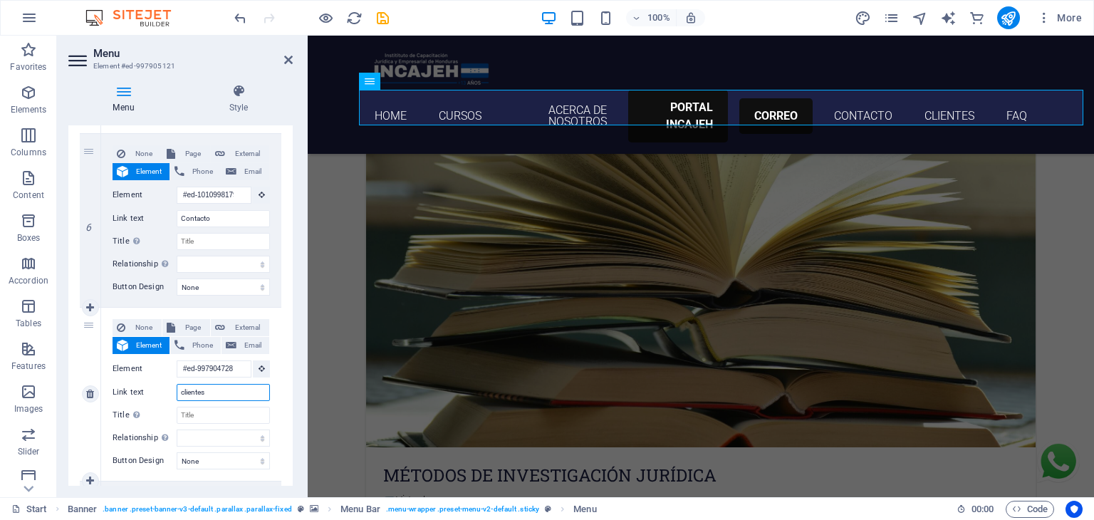
type input "lientes"
select select
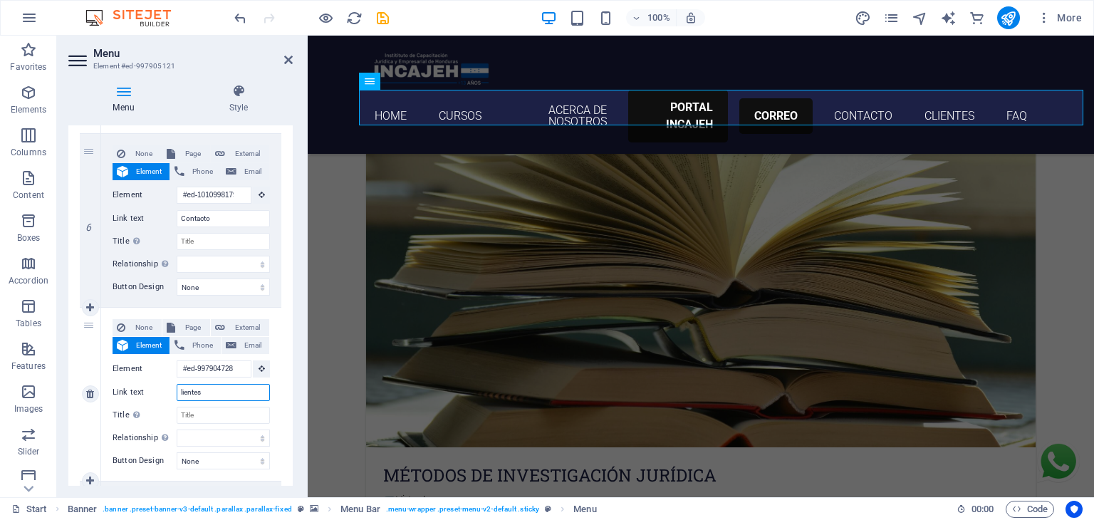
select select
type input "Clientes"
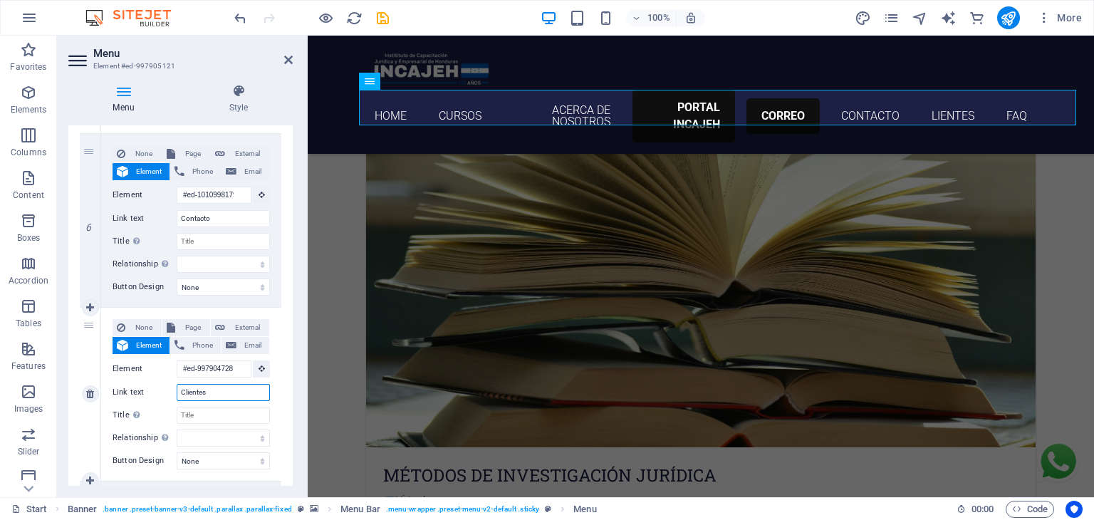
select select
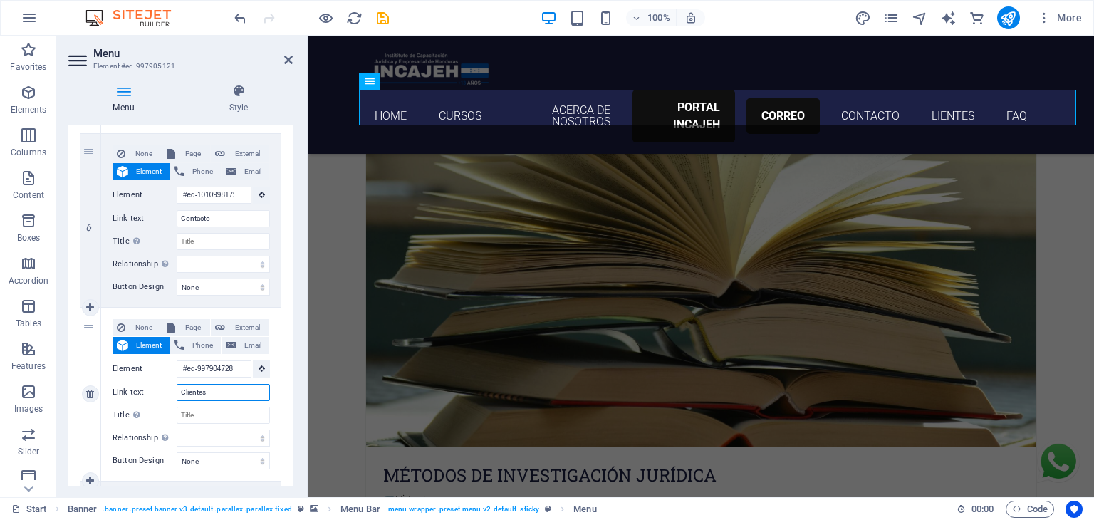
select select
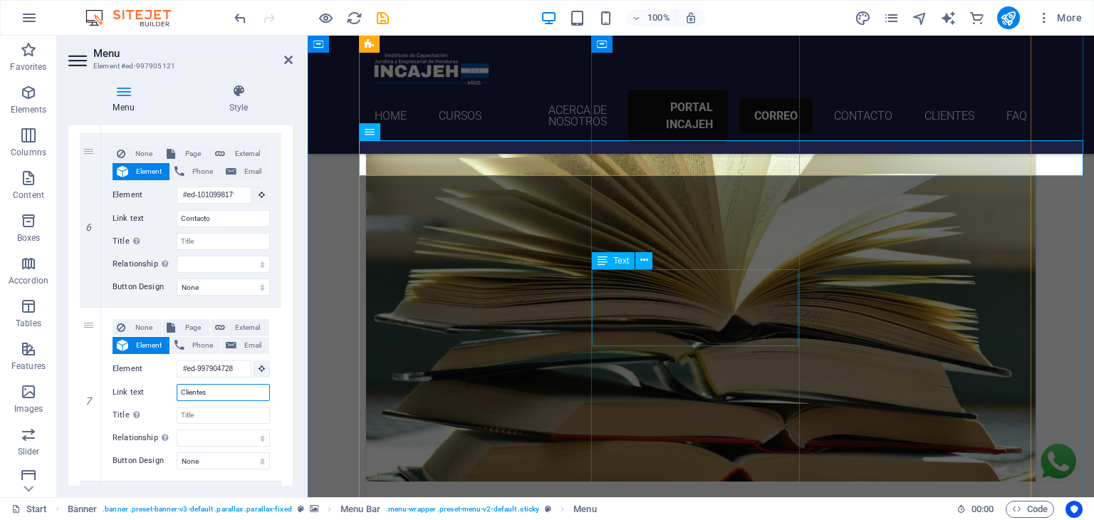
scroll to position [1532, 0]
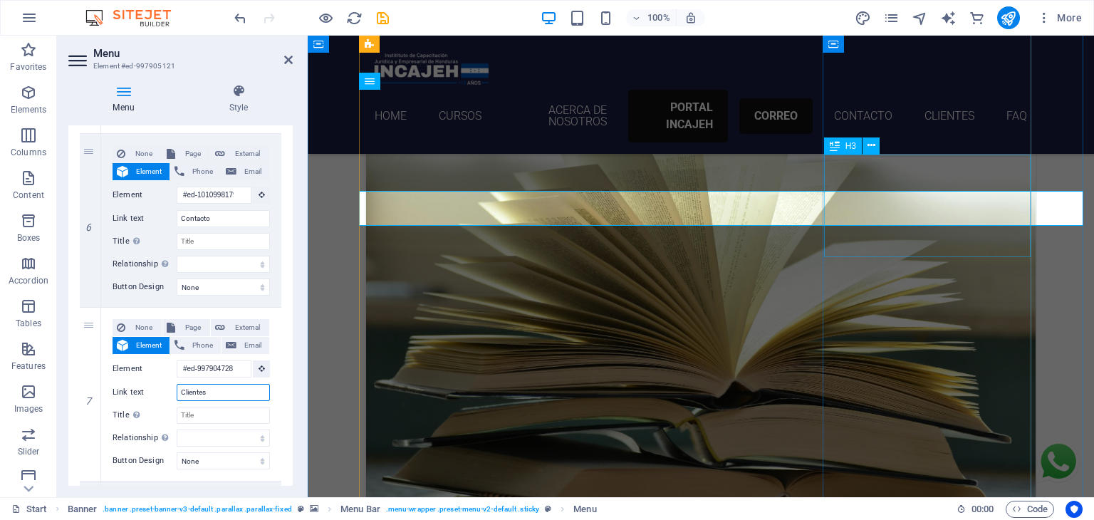
type input "Clientes"
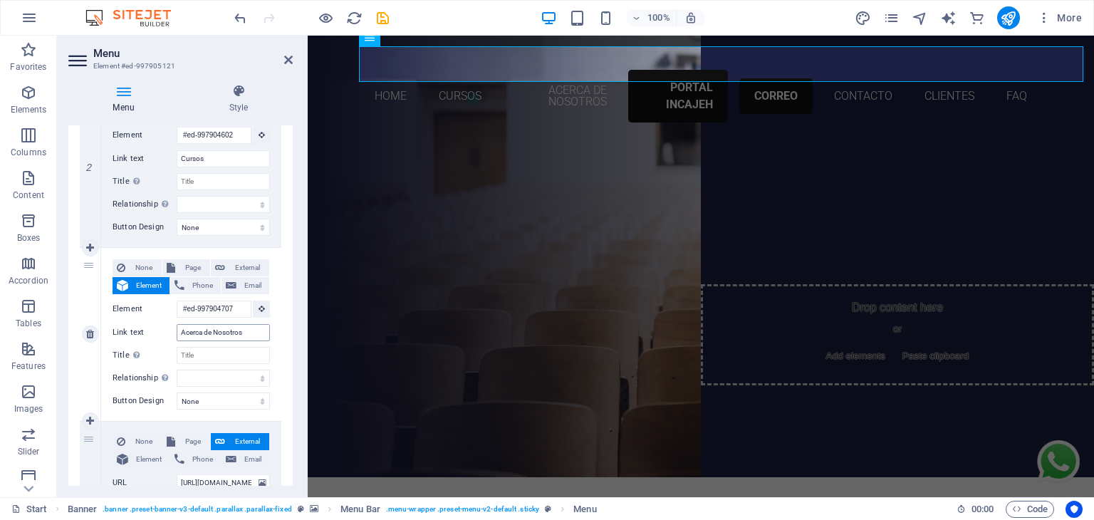
scroll to position [0, 0]
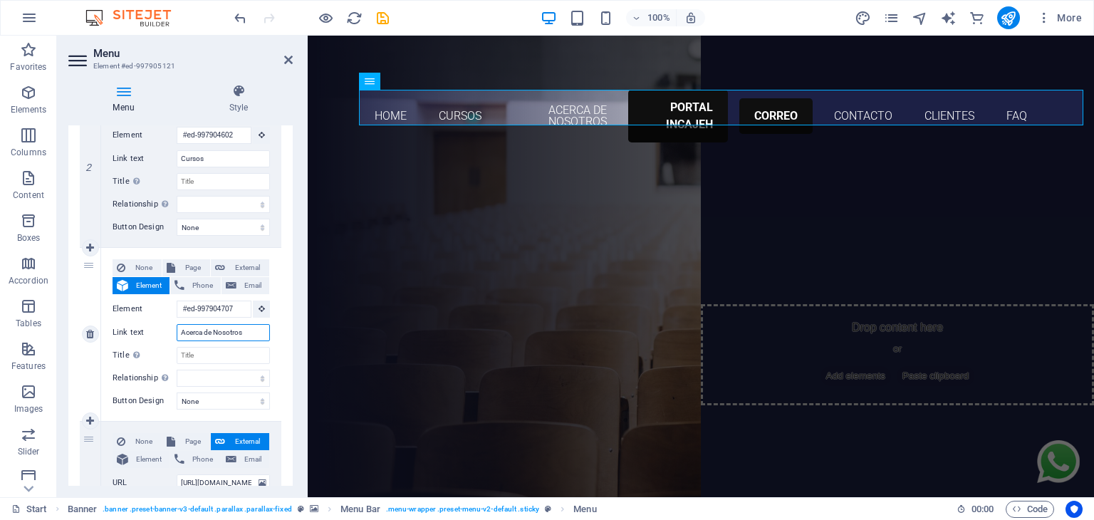
click at [232, 326] on input "Acerca de Nosotros" at bounding box center [223, 332] width 93 height 17
type input "n"
type input "NOSOTROS"
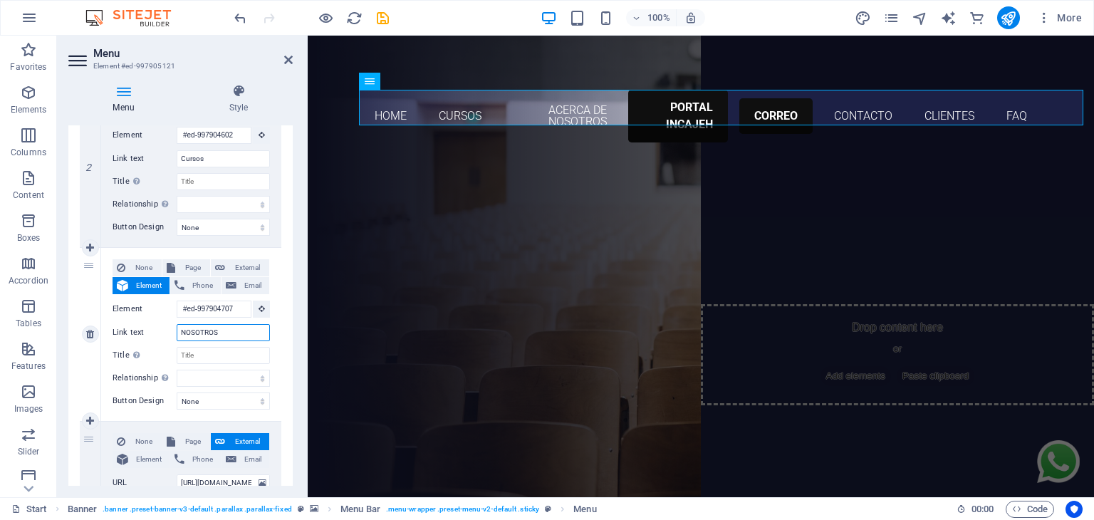
select select
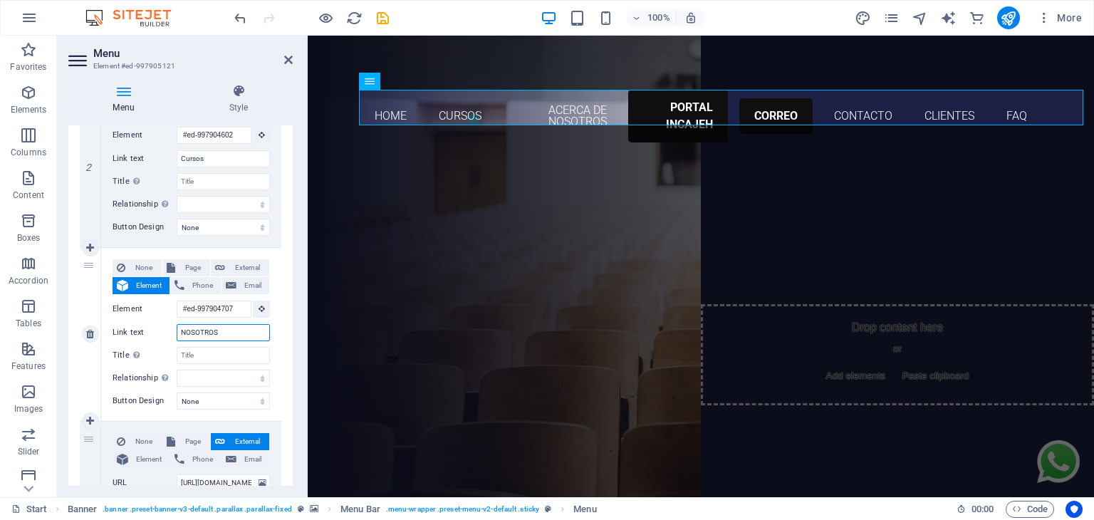
select select
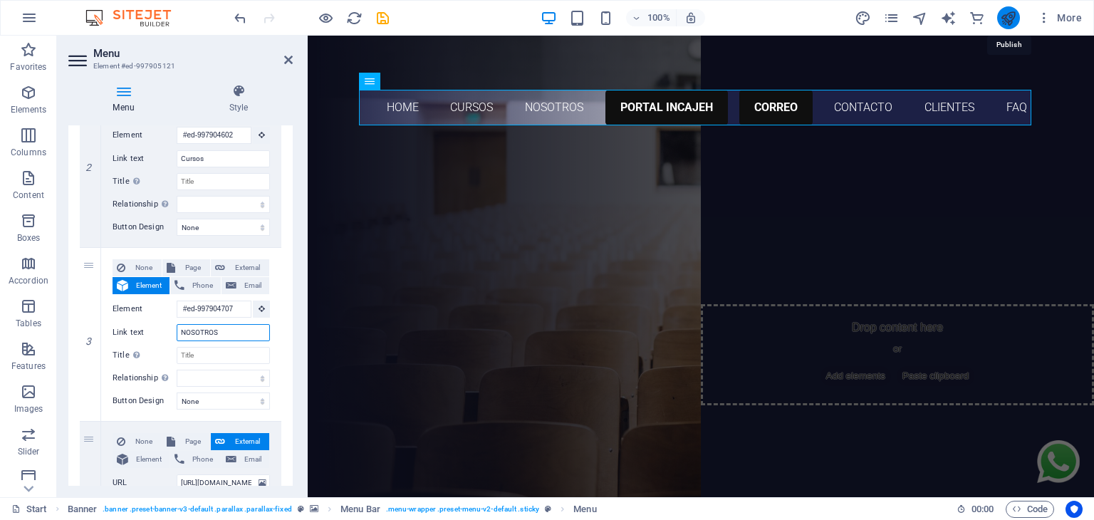
type input "NOSOTROS"
click at [1015, 16] on icon "publish" at bounding box center [1008, 18] width 16 height 16
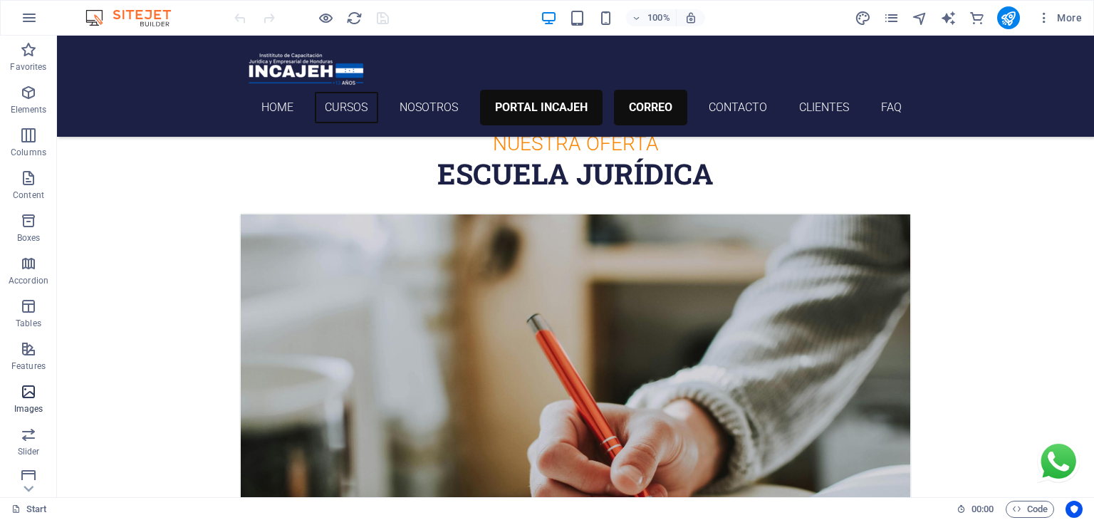
scroll to position [222, 0]
click at [30, 13] on icon "button" at bounding box center [29, 17] width 17 height 17
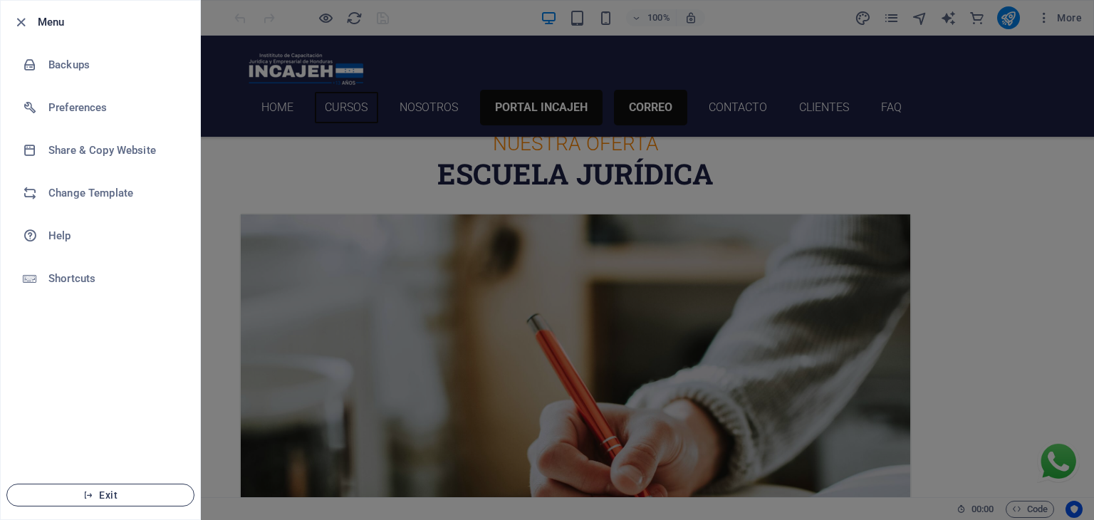
click at [87, 488] on button "Exit" at bounding box center [100, 495] width 188 height 23
